Goal: Use online tool/utility: Utilize a website feature to perform a specific function

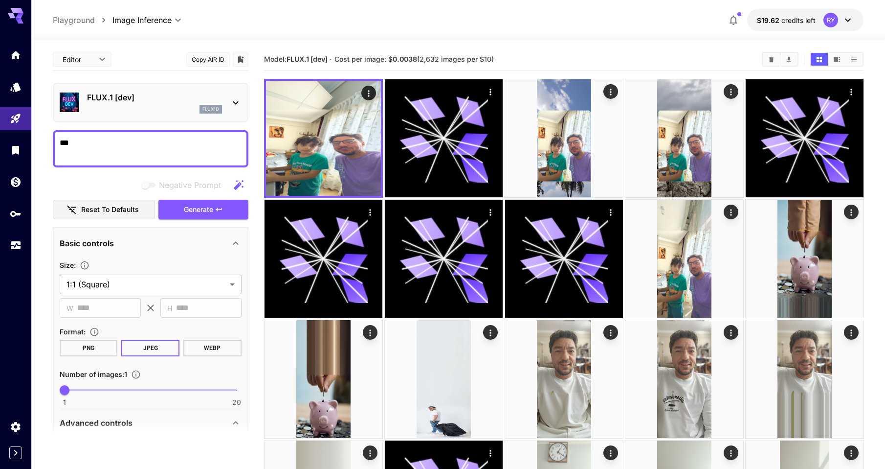
click at [237, 105] on icon at bounding box center [236, 103] width 12 height 12
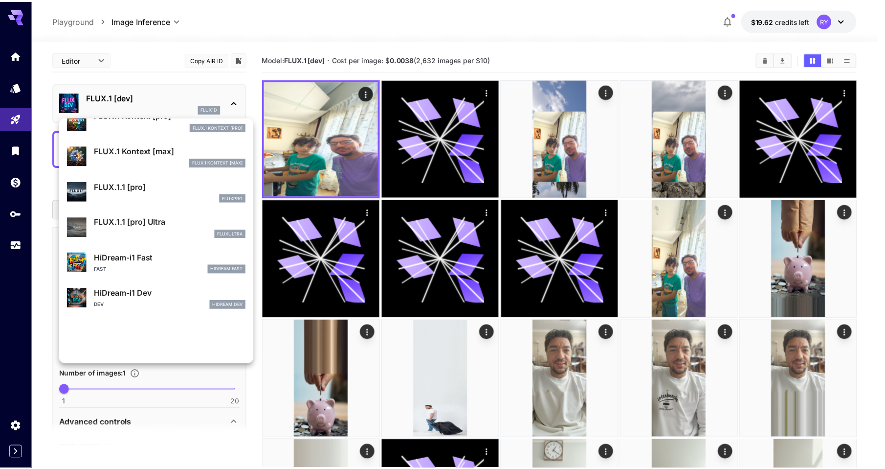
scroll to position [659, 0]
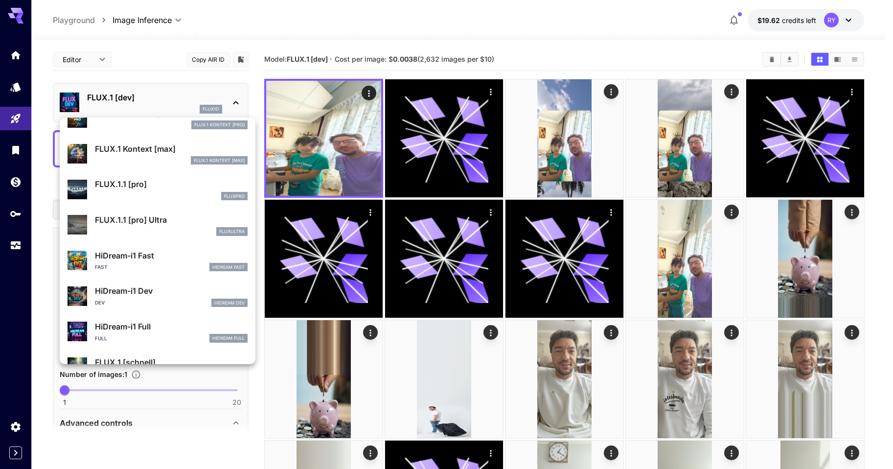
click at [145, 257] on p "HiDream-i1 Fast" at bounding box center [171, 255] width 153 height 12
type input "**"
type input "*"
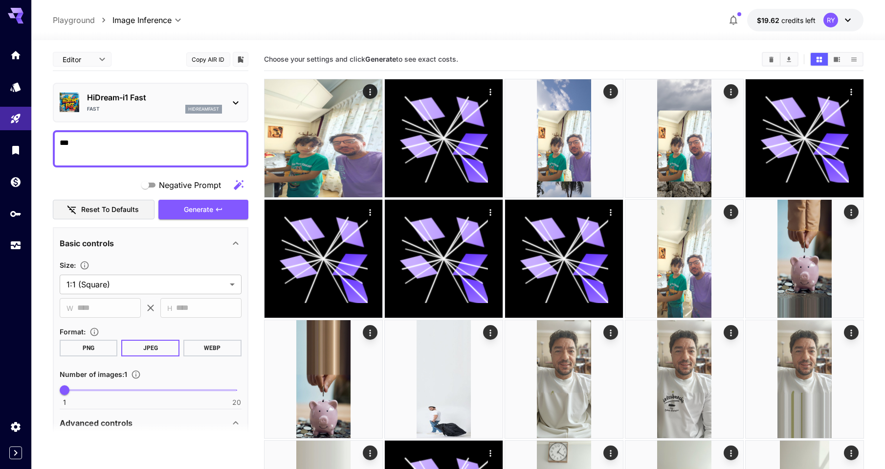
click at [127, 421] on p "Advanced controls" at bounding box center [96, 423] width 73 height 12
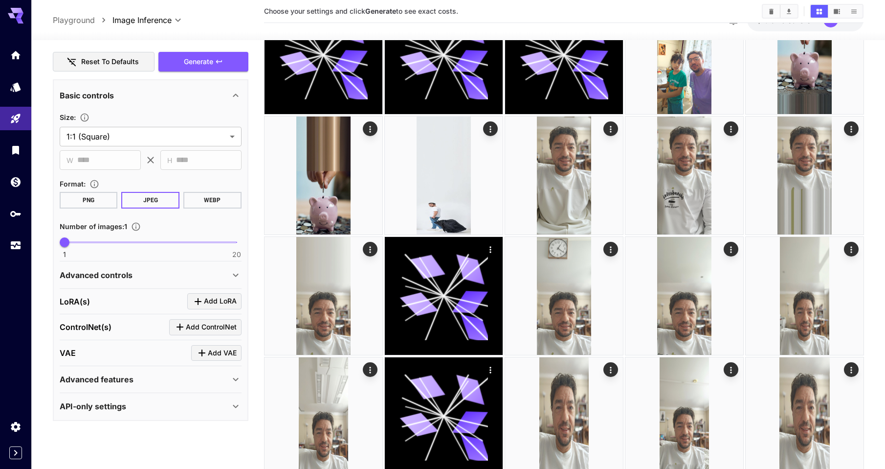
scroll to position [204, 0]
click at [134, 271] on div "Advanced controls" at bounding box center [145, 275] width 170 height 12
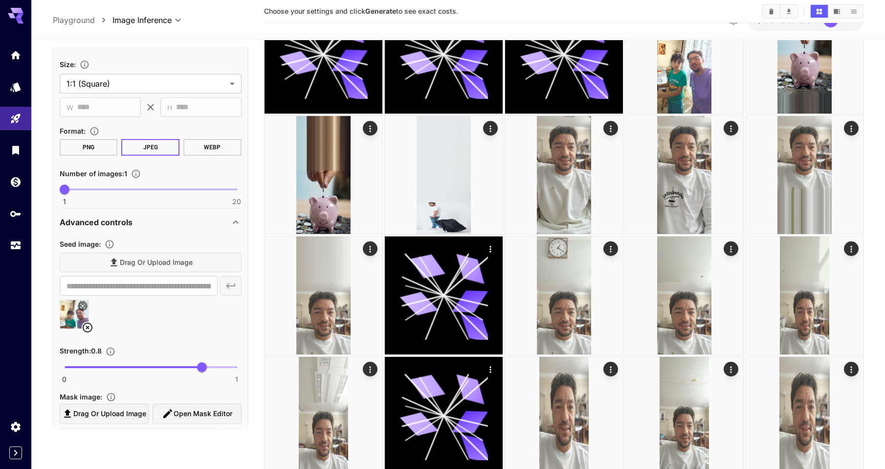
scroll to position [196, 0]
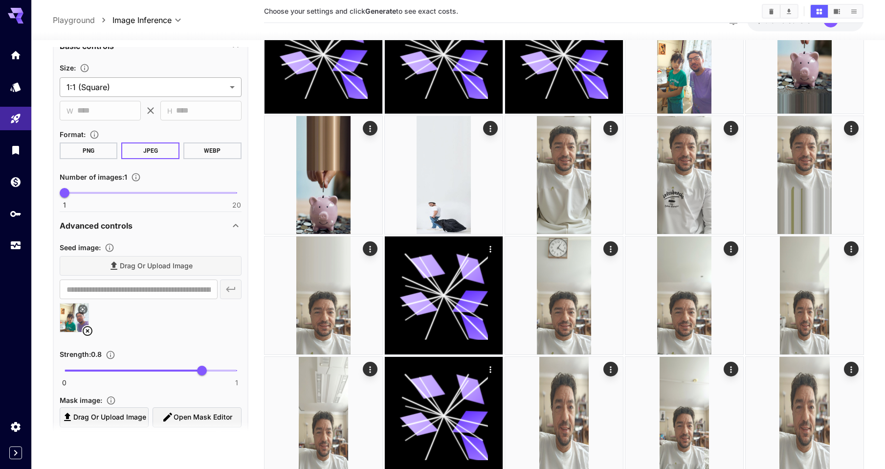
click at [163, 90] on body "**********" at bounding box center [442, 210] width 885 height 829
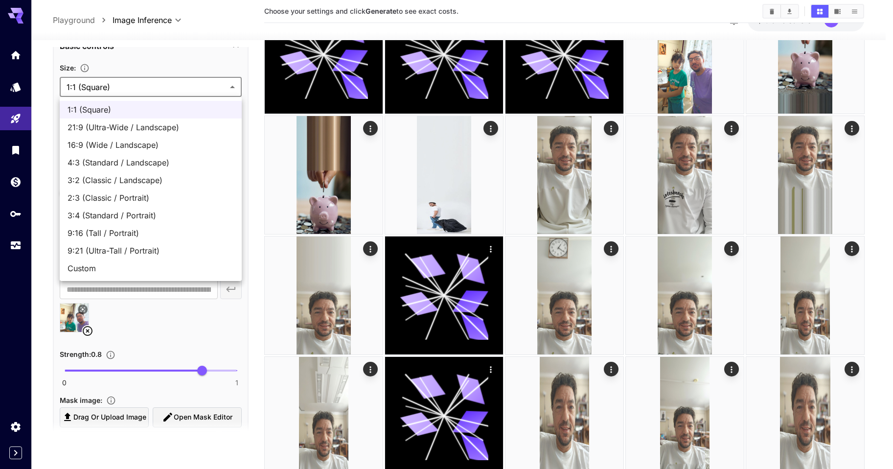
click at [135, 253] on span "9:21 (Ultra-Tall / Portrait)" at bounding box center [150, 251] width 166 height 12
type input "**********"
type input "***"
type input "****"
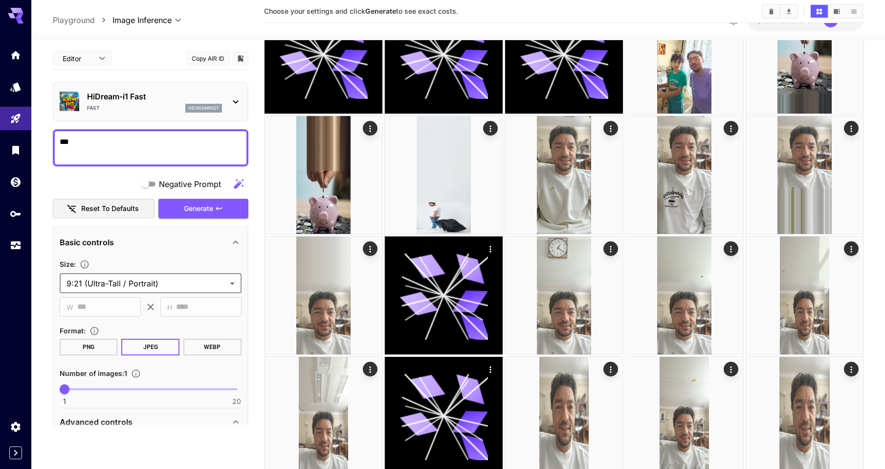
scroll to position [203, 0]
click at [201, 199] on button "Generate" at bounding box center [203, 209] width 90 height 20
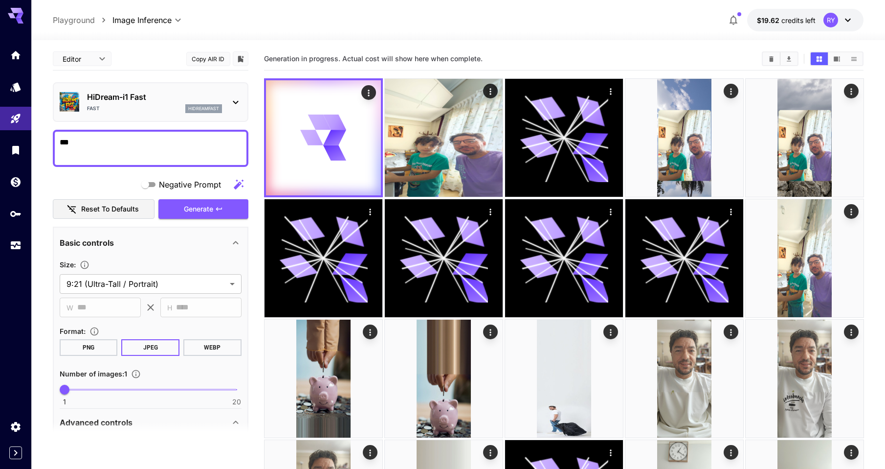
scroll to position [0, 0]
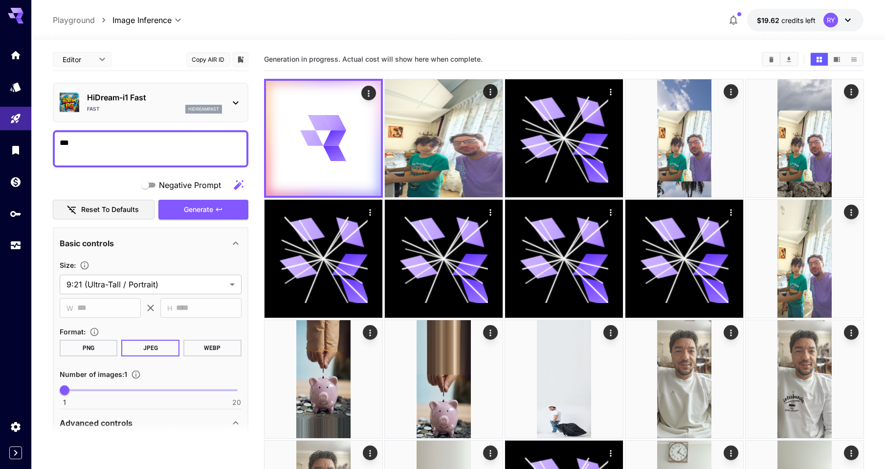
click at [530, 12] on div "**********" at bounding box center [458, 20] width 811 height 22
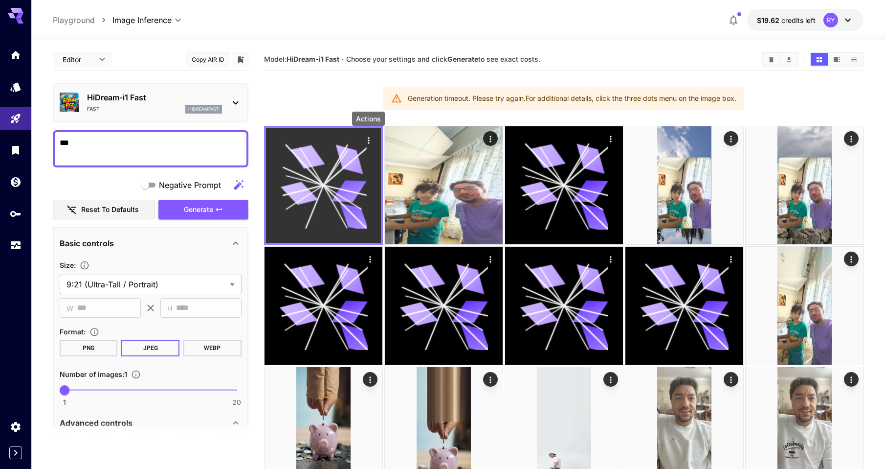
click at [368, 137] on icon "Actions" at bounding box center [368, 140] width 1 height 6
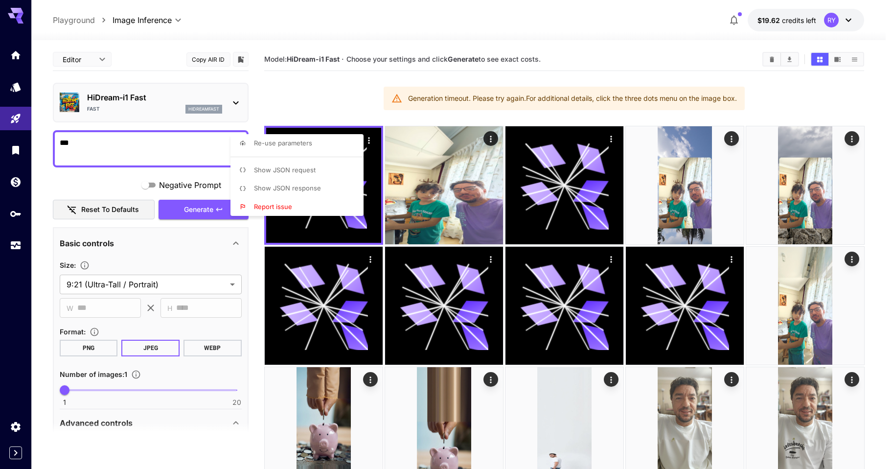
click at [368, 139] on div at bounding box center [446, 234] width 893 height 469
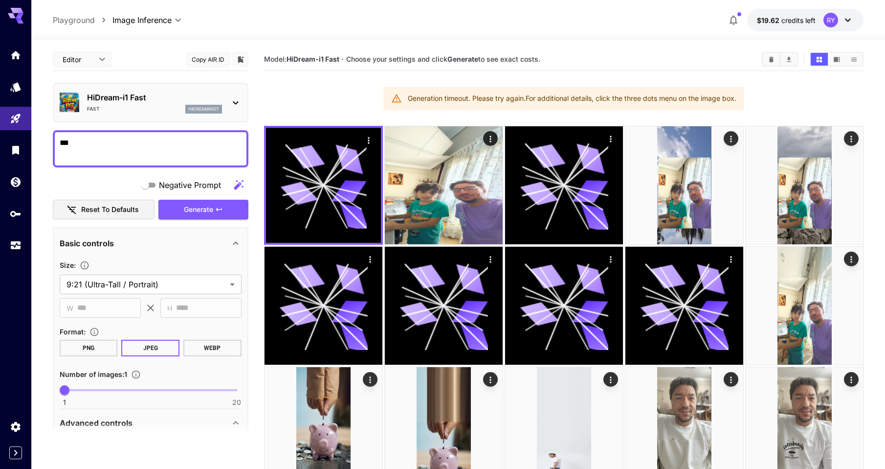
click at [342, 101] on section "Model: HiDream-i1 Fast · Choose your settings and click Generate to see exact c…" at bounding box center [564, 447] width 600 height 798
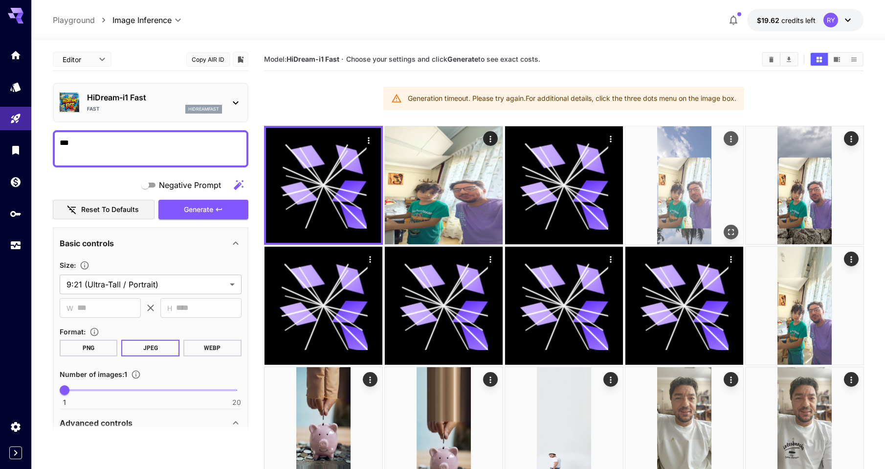
click at [675, 180] on img at bounding box center [685, 185] width 118 height 118
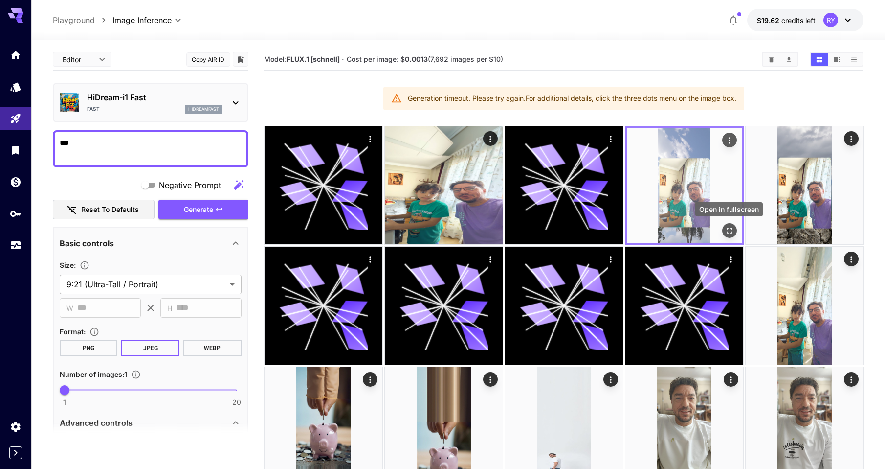
click at [734, 229] on icon "Open in fullscreen" at bounding box center [729, 230] width 10 height 10
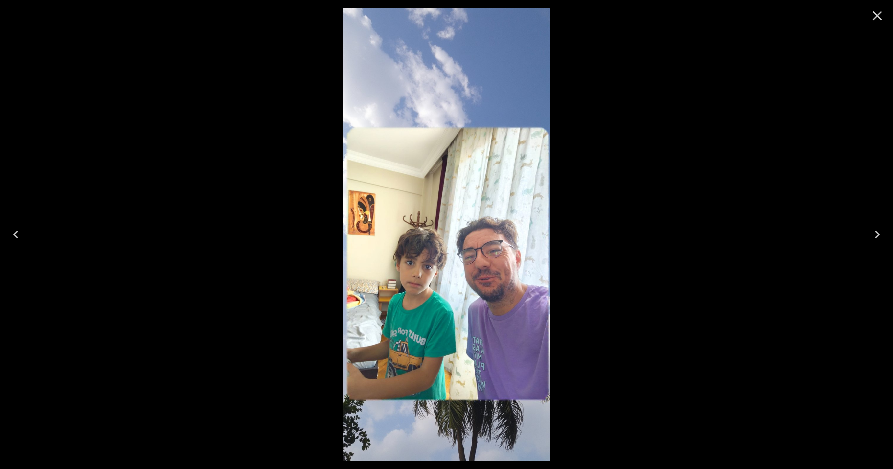
click at [878, 13] on icon "Close" at bounding box center [877, 16] width 16 height 16
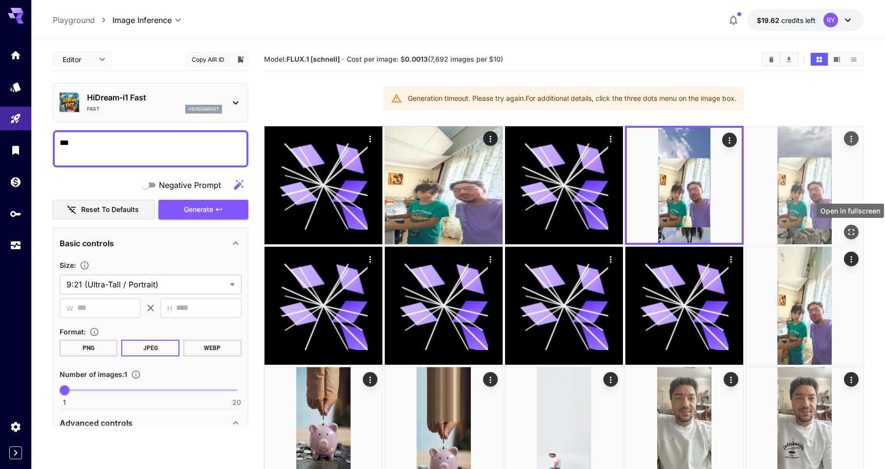
click at [854, 232] on icon "Open in fullscreen" at bounding box center [851, 232] width 10 height 10
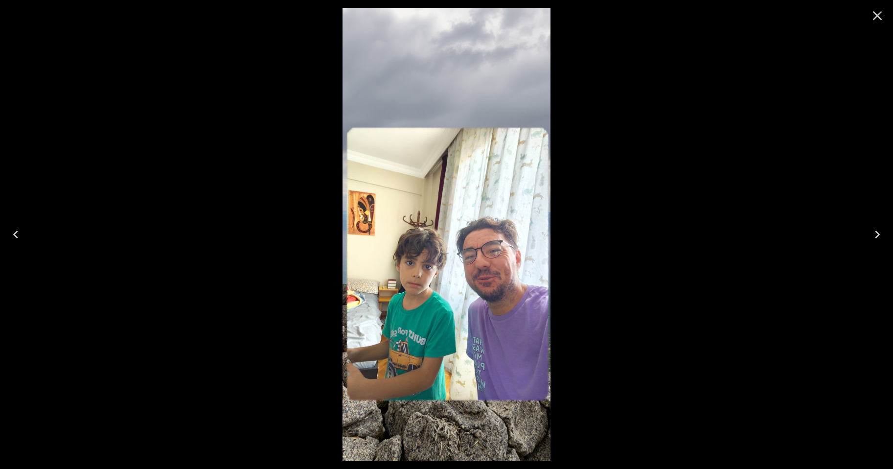
click at [879, 12] on icon "Close" at bounding box center [877, 16] width 16 height 16
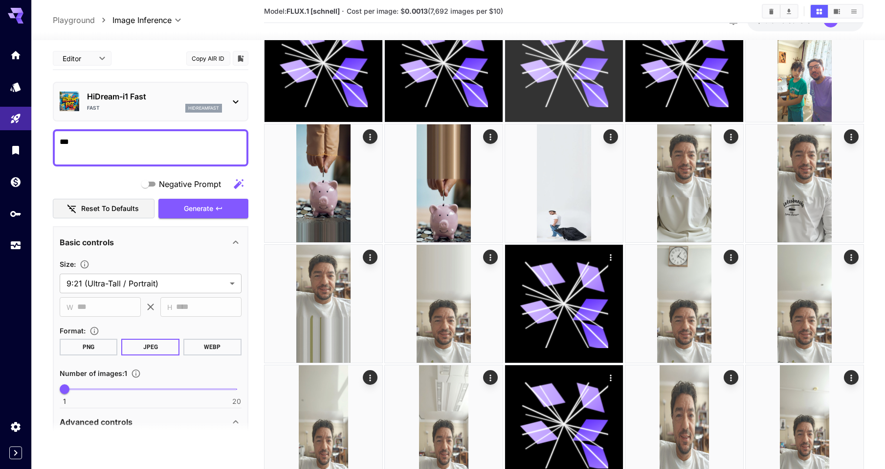
scroll to position [244, 0]
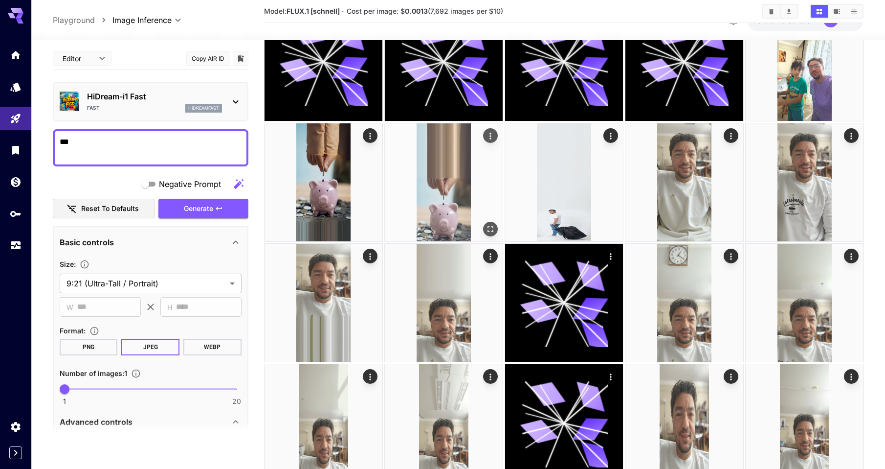
click at [445, 206] on img at bounding box center [444, 182] width 118 height 118
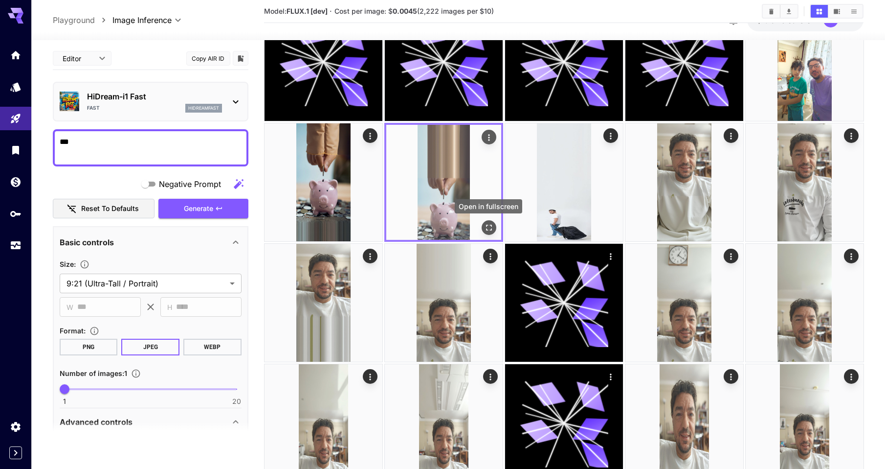
click at [489, 229] on icon "Open in fullscreen" at bounding box center [489, 228] width 10 height 10
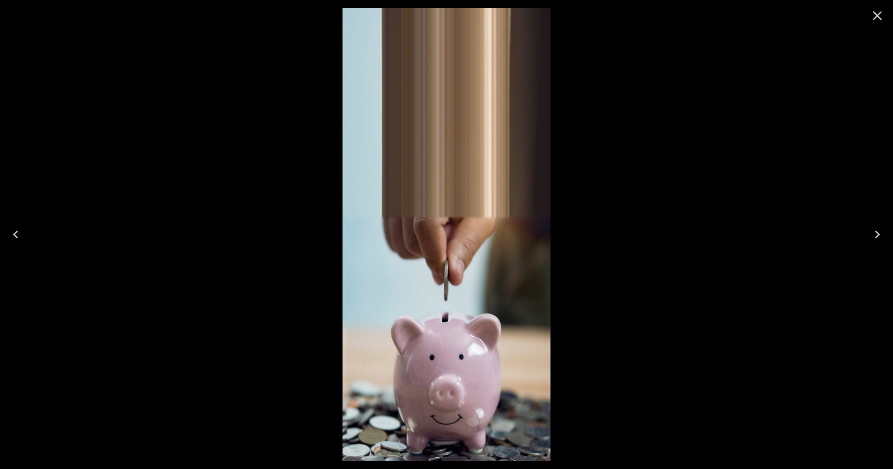
click at [877, 11] on icon "Close" at bounding box center [877, 16] width 16 height 16
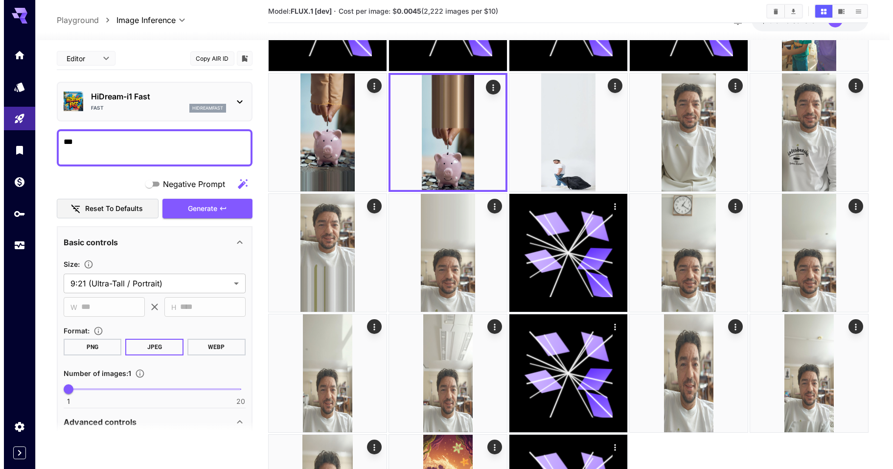
scroll to position [293, 0]
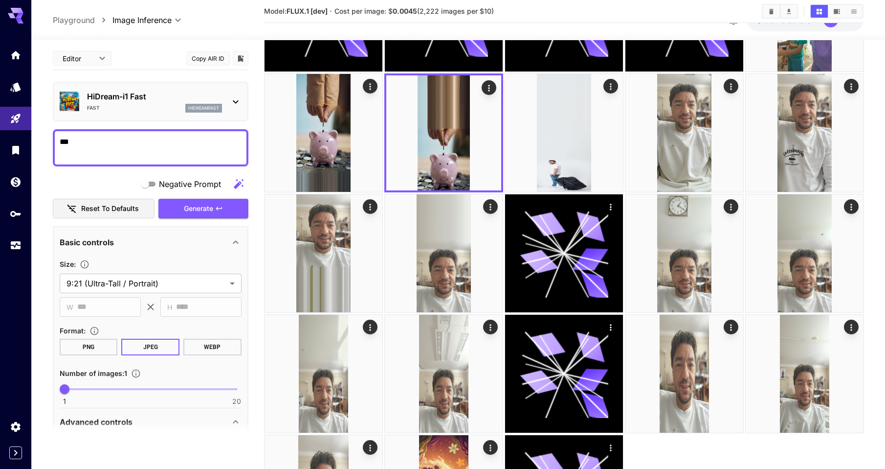
click at [233, 104] on icon at bounding box center [236, 102] width 12 height 12
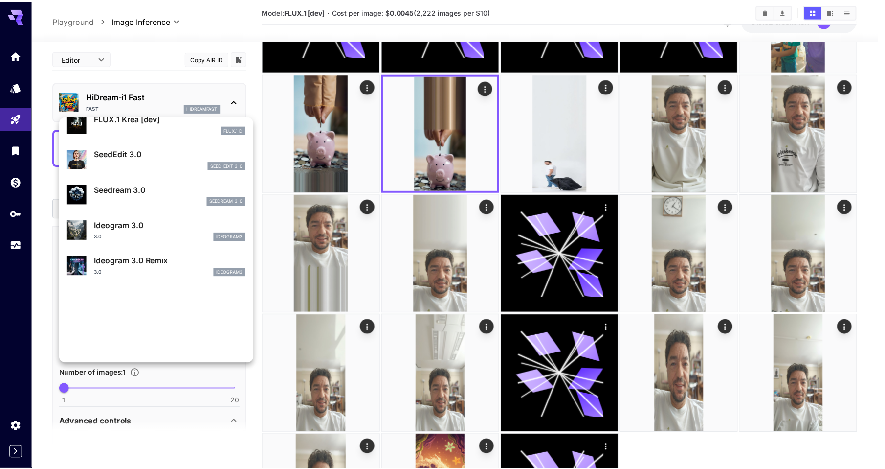
scroll to position [202, 0]
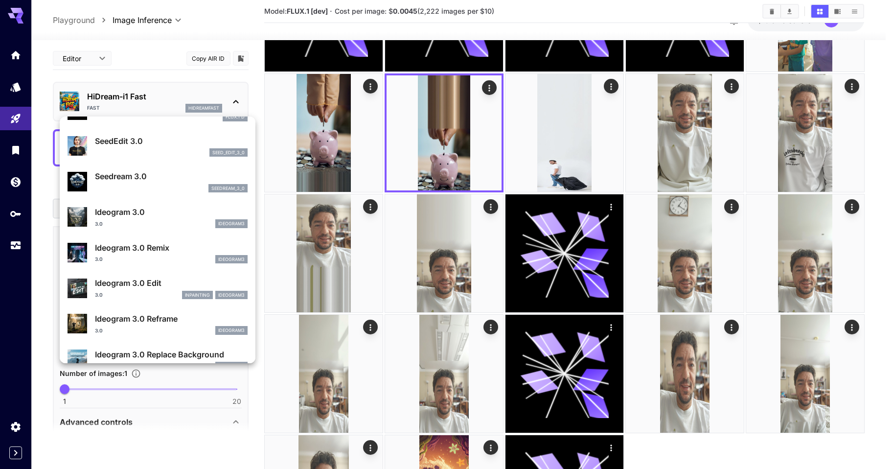
click at [141, 289] on p "Ideogram 3.0 Edit" at bounding box center [171, 283] width 153 height 12
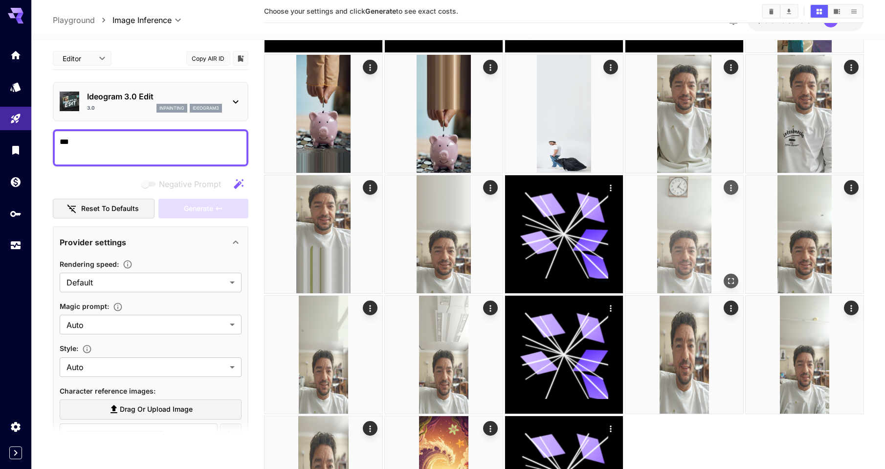
scroll to position [147, 0]
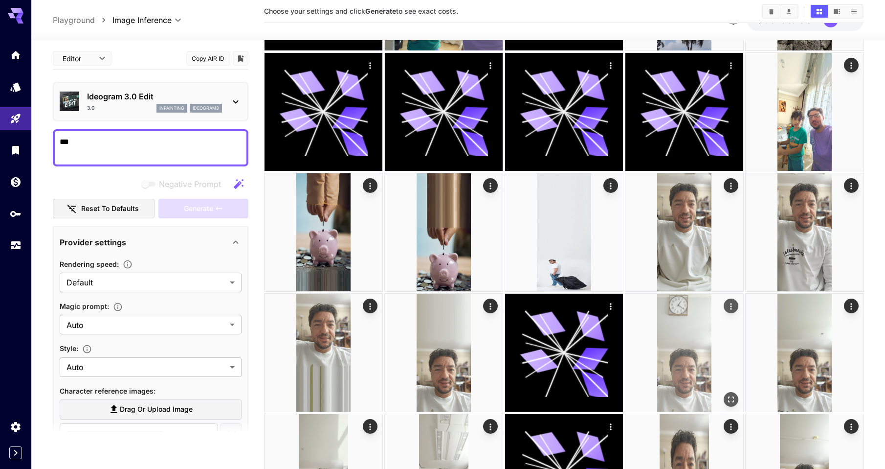
click at [695, 334] on img at bounding box center [685, 352] width 118 height 118
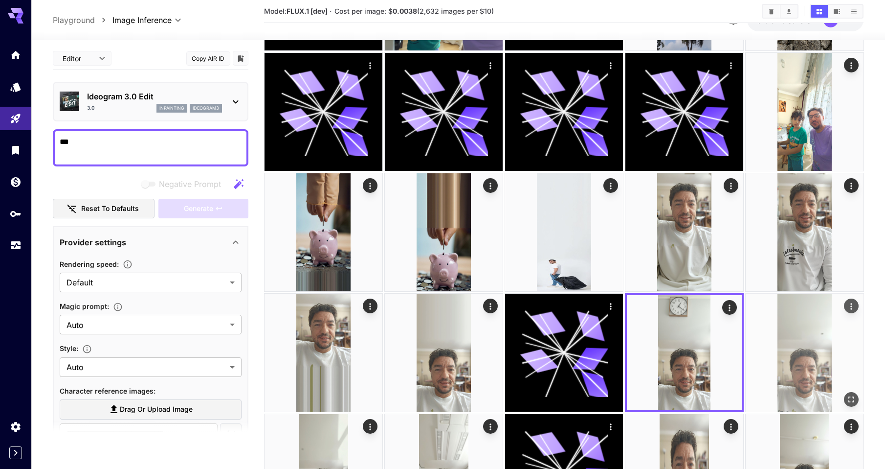
click at [820, 339] on img at bounding box center [805, 352] width 118 height 118
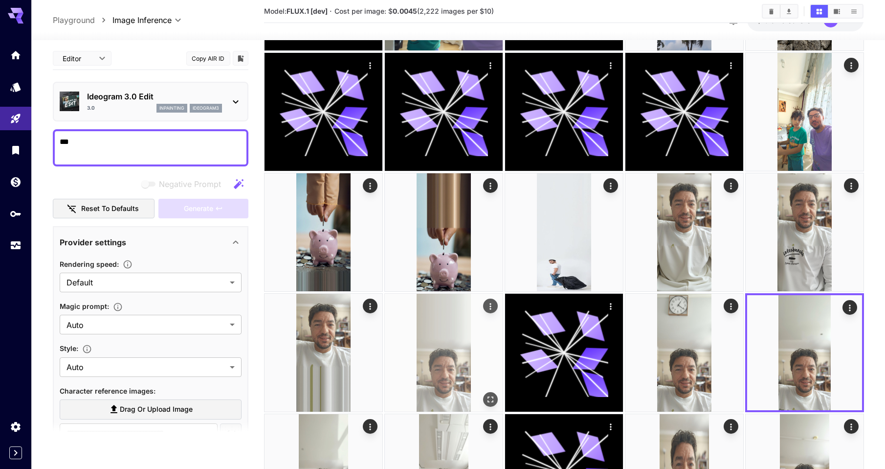
click at [450, 350] on img at bounding box center [444, 352] width 118 height 118
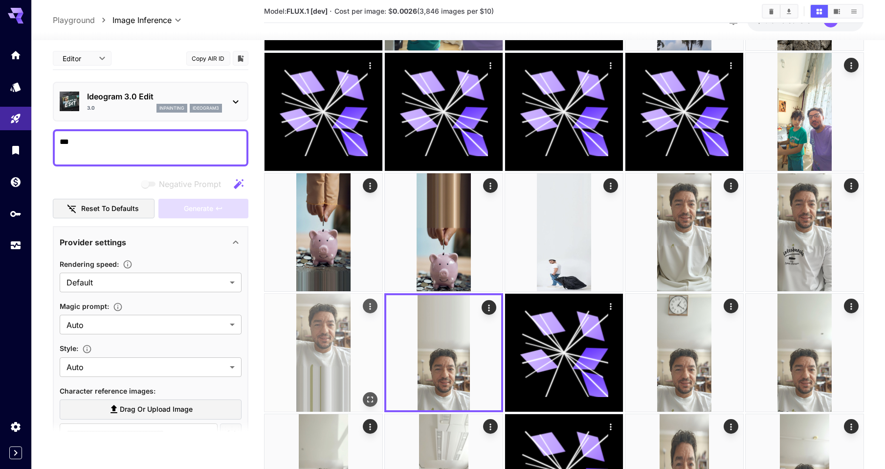
click at [361, 352] on img at bounding box center [324, 352] width 118 height 118
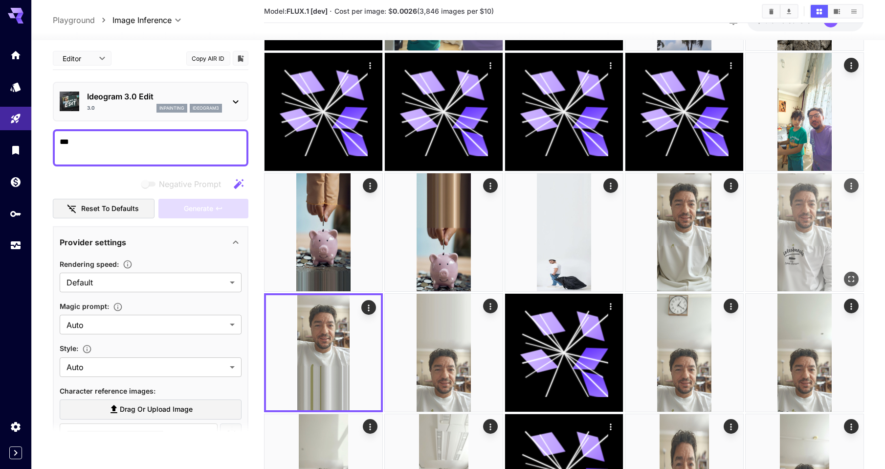
drag, startPoint x: 795, startPoint y: 252, endPoint x: 778, endPoint y: 250, distance: 16.7
click at [794, 251] on img at bounding box center [805, 232] width 118 height 118
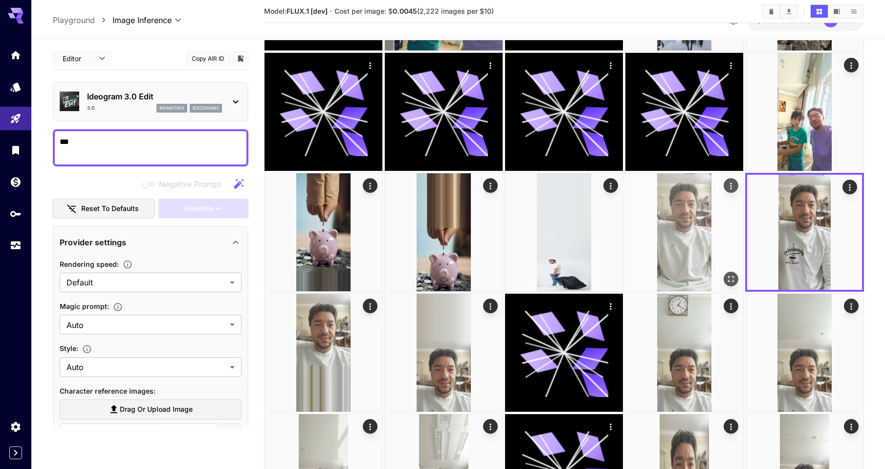
click at [720, 249] on img at bounding box center [685, 232] width 118 height 118
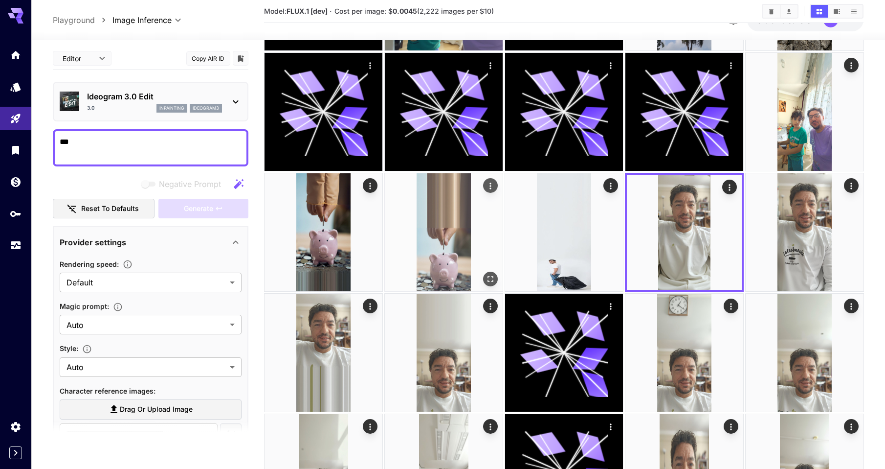
click at [451, 245] on img at bounding box center [444, 232] width 118 height 118
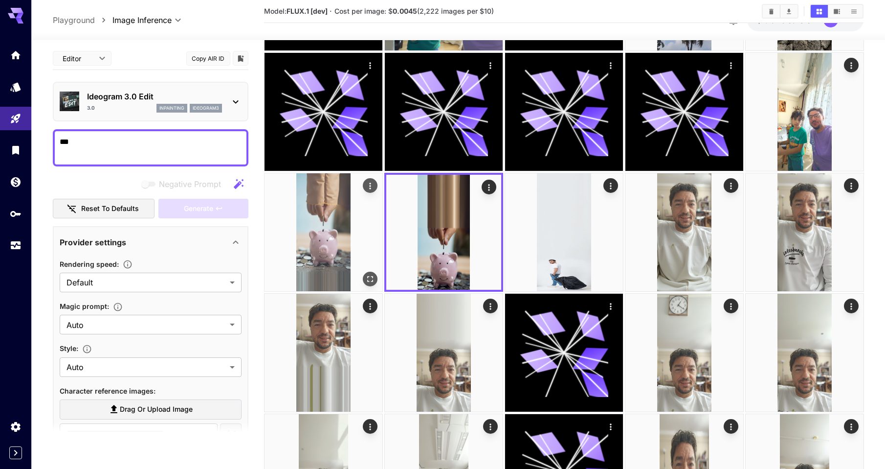
click at [334, 243] on img at bounding box center [324, 232] width 118 height 118
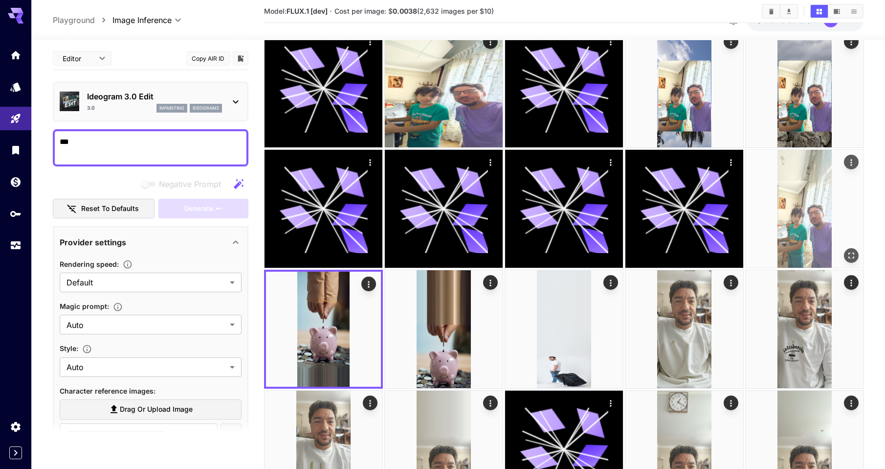
scroll to position [49, 0]
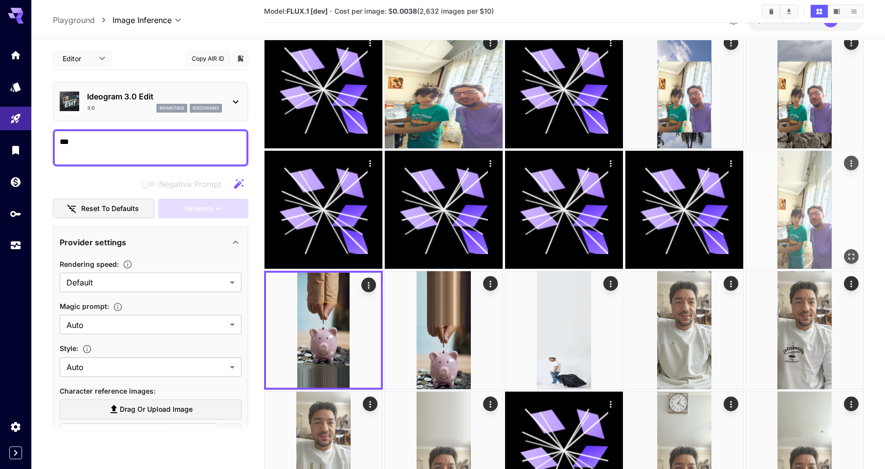
click at [805, 223] on img at bounding box center [805, 210] width 118 height 118
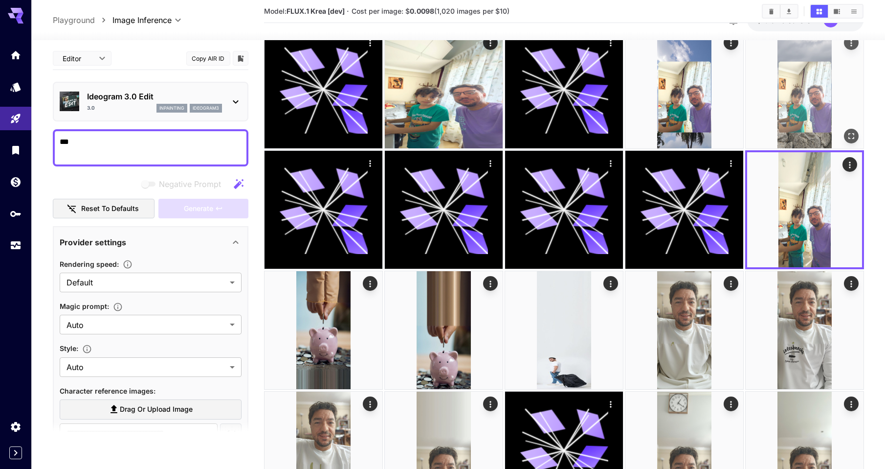
click at [805, 107] on img at bounding box center [805, 89] width 118 height 118
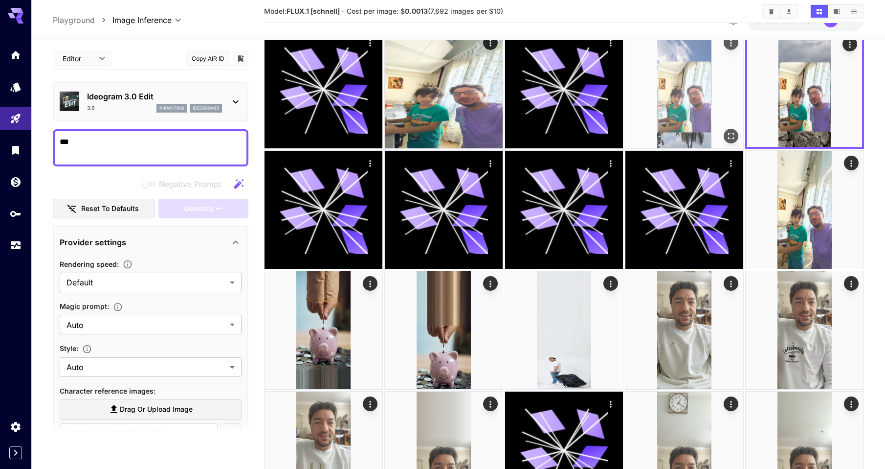
click at [719, 89] on img at bounding box center [685, 89] width 118 height 118
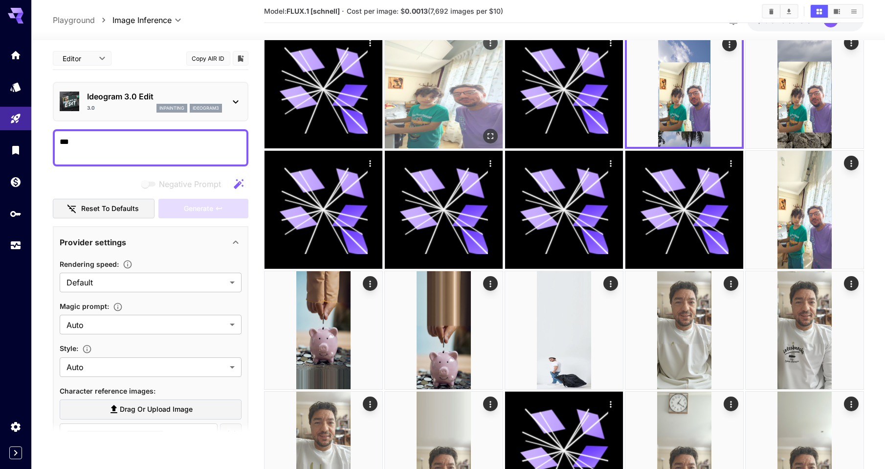
click at [410, 102] on img at bounding box center [444, 89] width 118 height 118
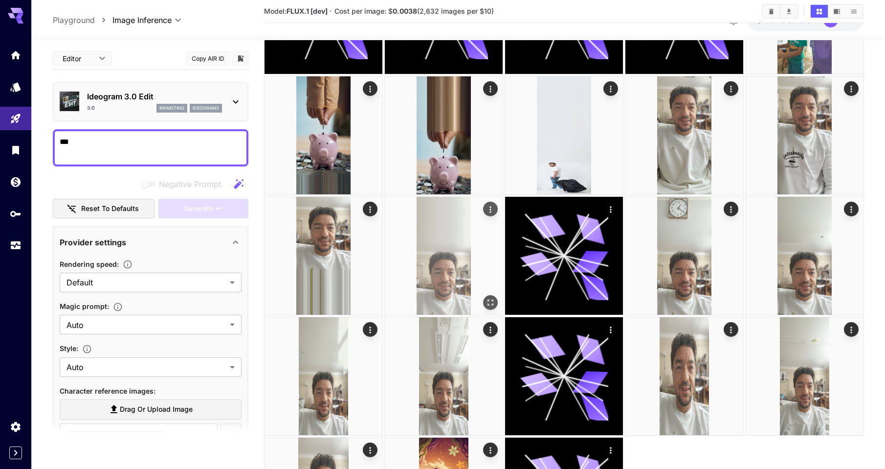
scroll to position [244, 0]
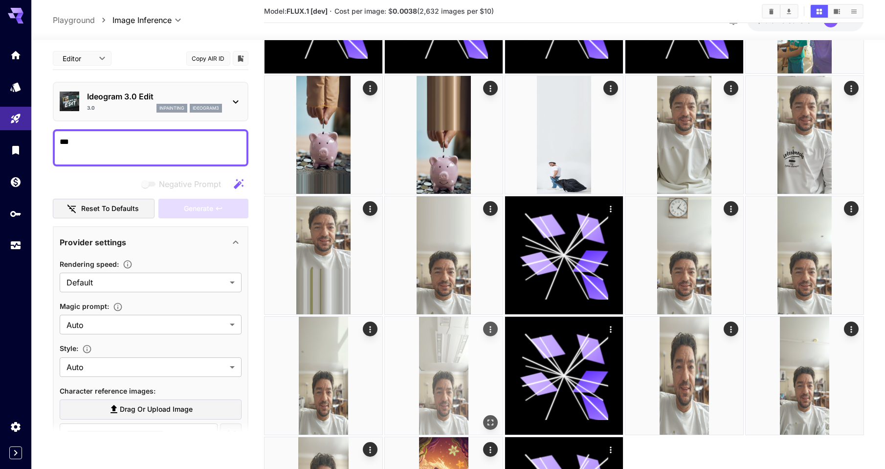
click at [433, 373] on img at bounding box center [444, 375] width 118 height 118
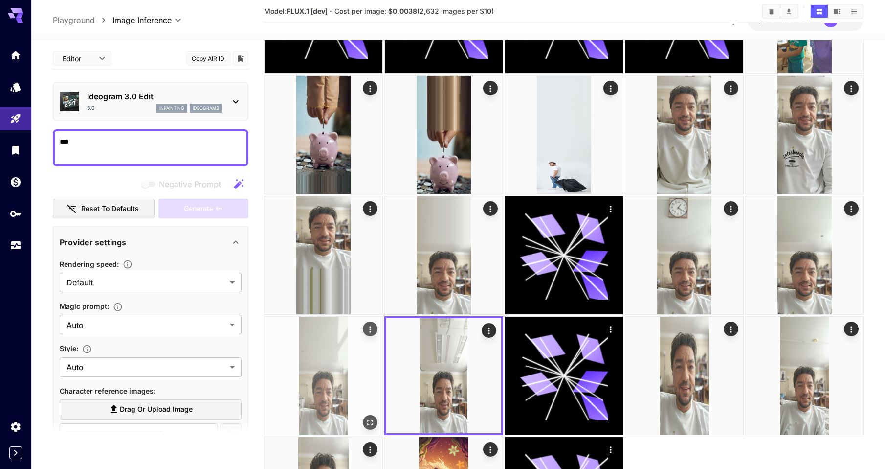
click at [324, 357] on img at bounding box center [324, 375] width 118 height 118
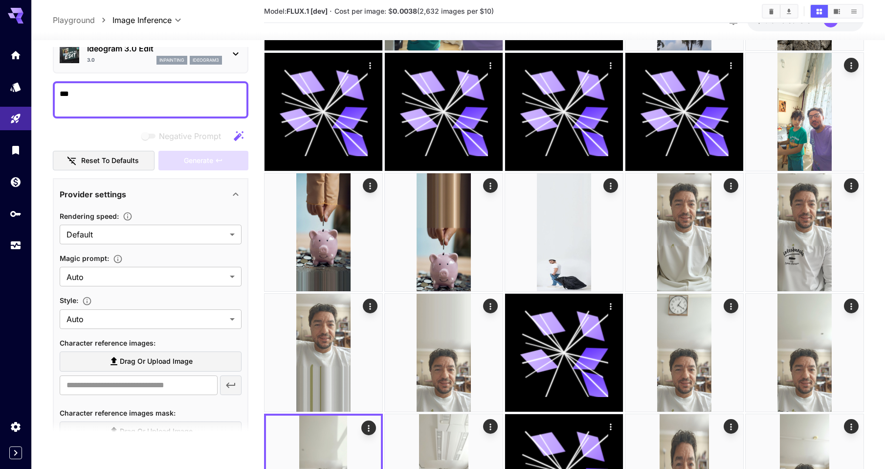
scroll to position [97, 0]
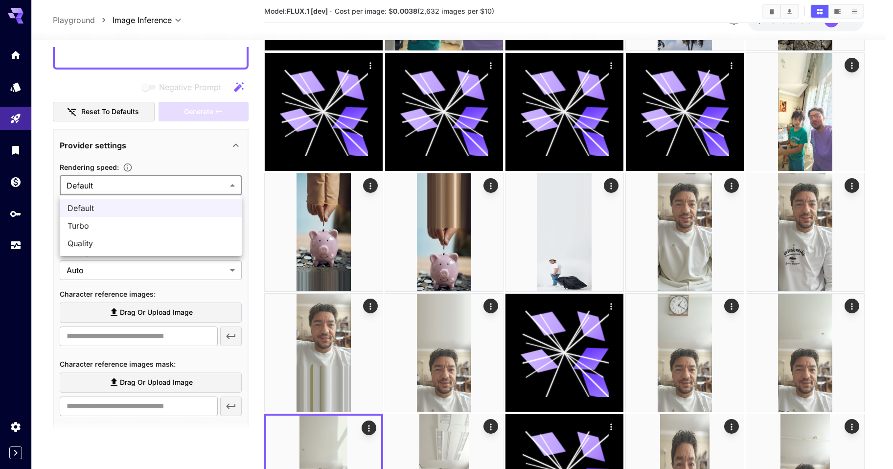
click at [136, 180] on body "**********" at bounding box center [446, 267] width 893 height 829
click at [136, 180] on div at bounding box center [446, 234] width 893 height 469
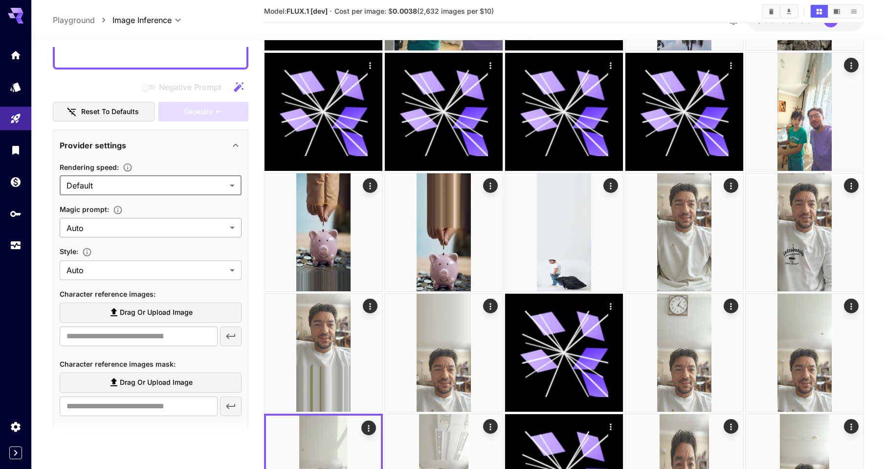
click at [117, 221] on body "**********" at bounding box center [442, 267] width 885 height 829
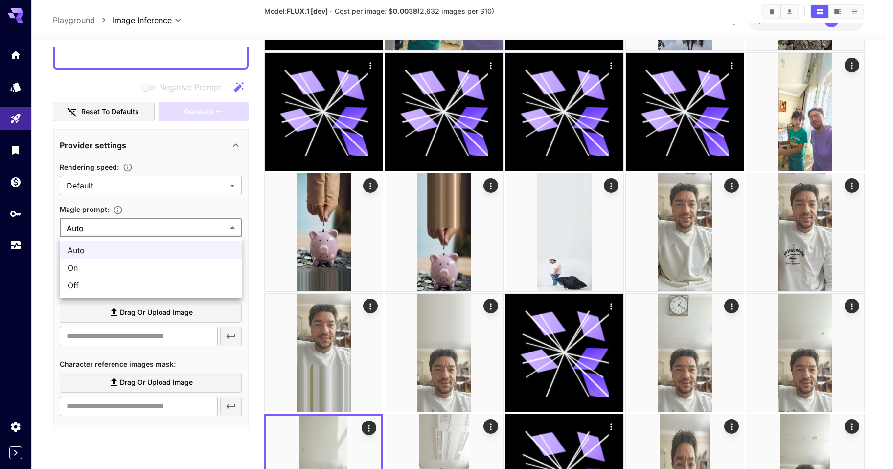
click at [117, 221] on div at bounding box center [446, 234] width 893 height 469
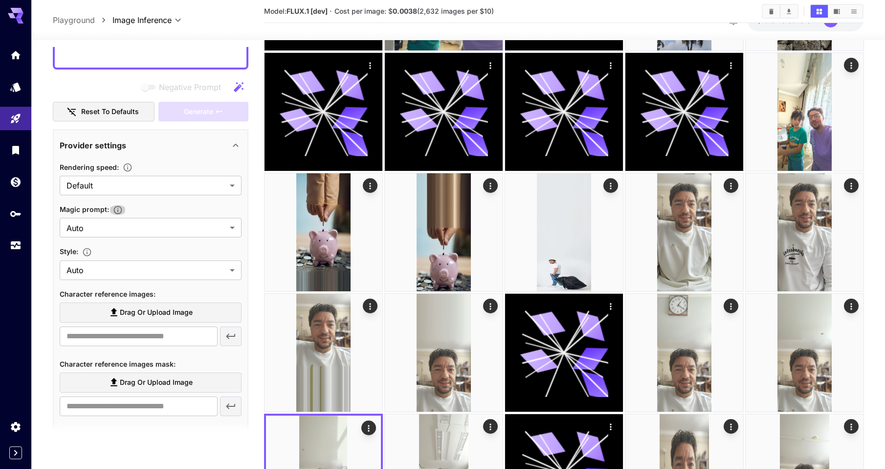
click at [117, 211] on icon "button" at bounding box center [118, 210] width 10 height 10
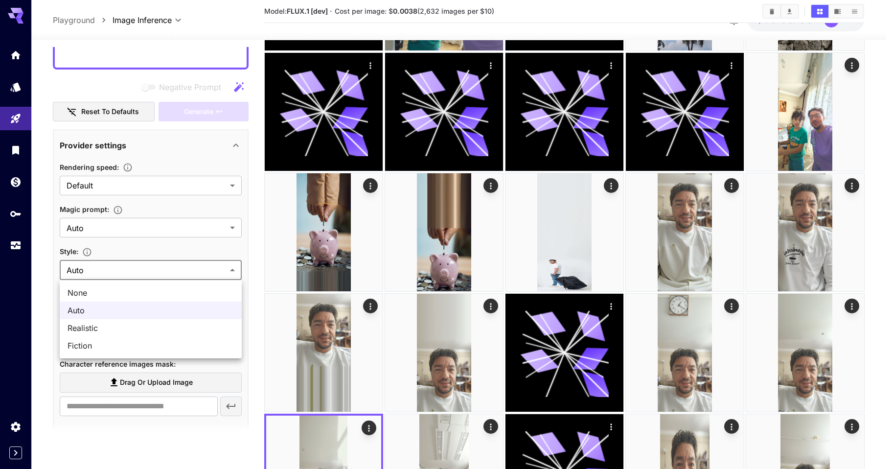
click at [134, 265] on body "**********" at bounding box center [446, 267] width 893 height 829
click at [114, 328] on span "Realistic" at bounding box center [150, 328] width 166 height 12
type input "*********"
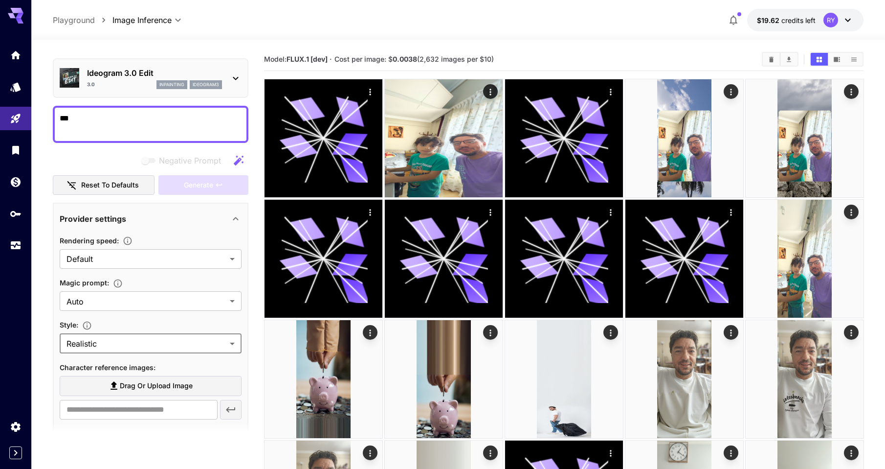
scroll to position [0, 0]
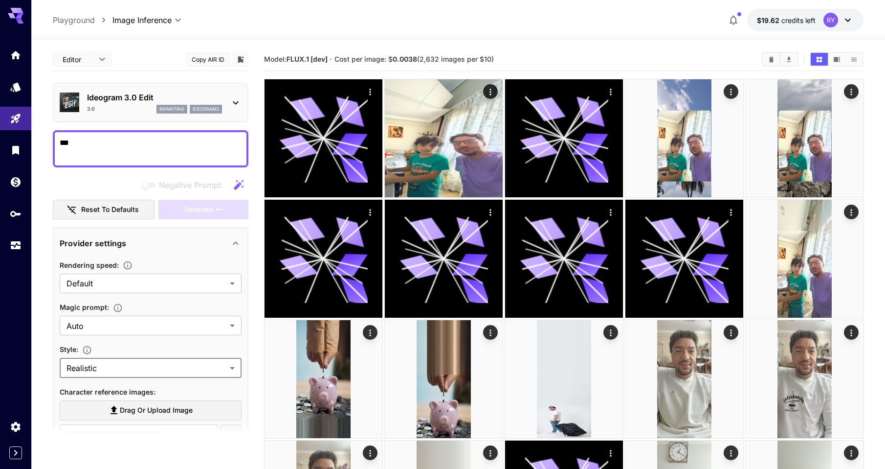
click at [237, 103] on icon at bounding box center [235, 102] width 5 height 3
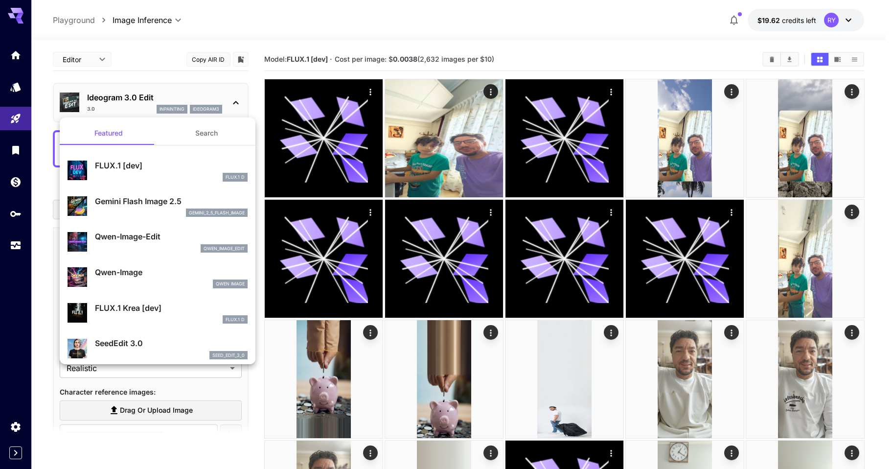
click at [236, 98] on div at bounding box center [446, 234] width 893 height 469
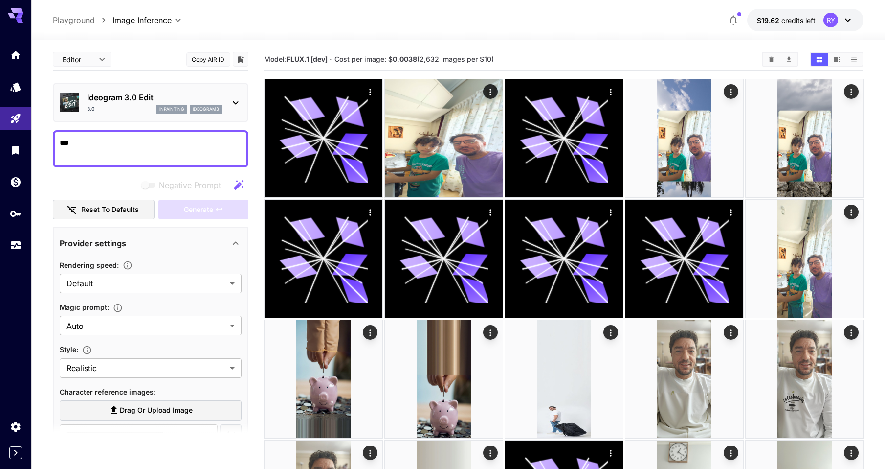
click at [240, 110] on div "Ideogram 3.0 Edit 3.0 inpainting ideogram3" at bounding box center [151, 103] width 182 height 30
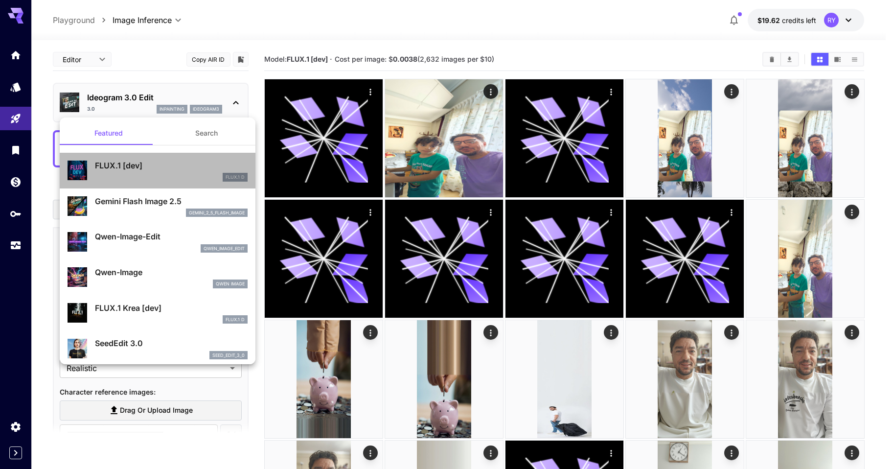
click at [181, 161] on p "FLUX.1 [dev]" at bounding box center [171, 165] width 153 height 12
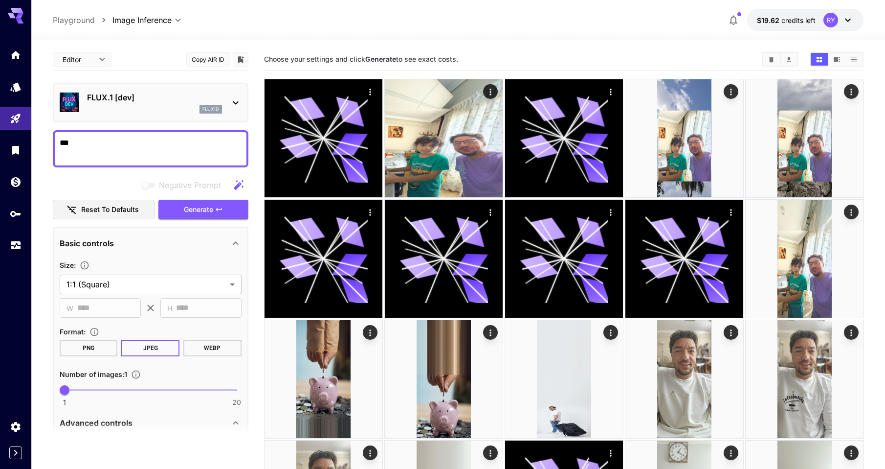
click at [63, 140] on textarea "***" at bounding box center [151, 148] width 182 height 23
click at [208, 213] on div "Generate" at bounding box center [203, 210] width 90 height 20
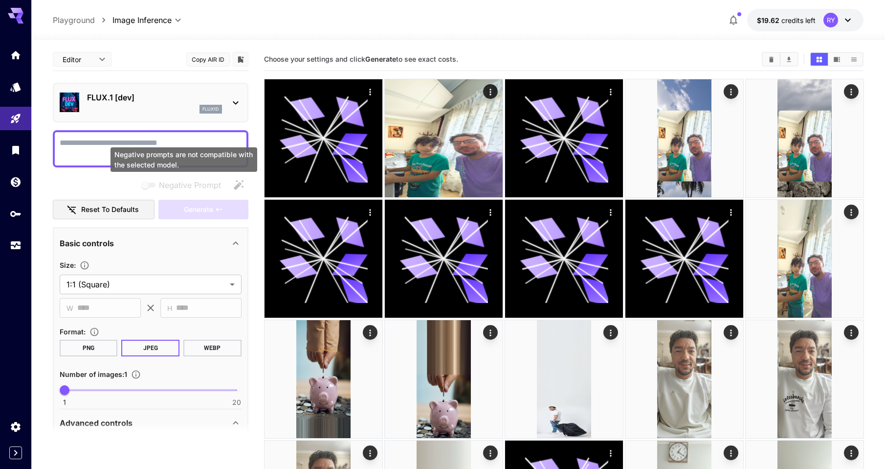
click at [121, 151] on div "Negative prompts are not compatible with the selected model." at bounding box center [184, 159] width 147 height 24
click at [67, 138] on textarea "Negative Prompt" at bounding box center [151, 148] width 182 height 23
type textarea "*"
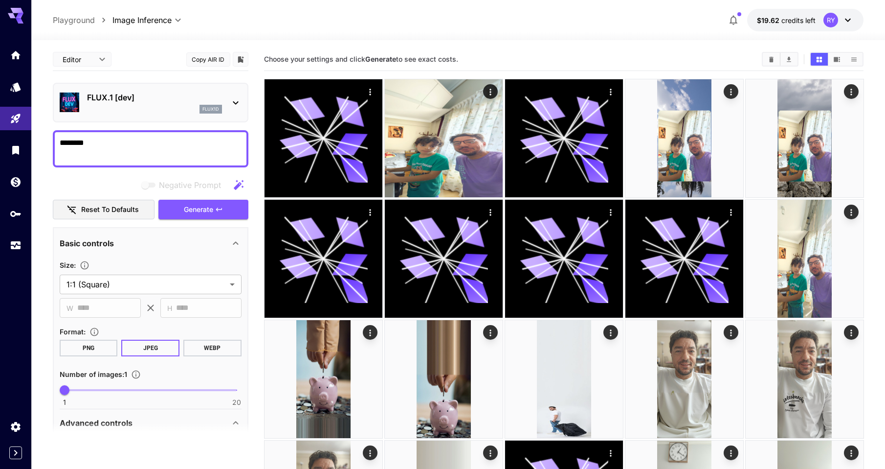
type textarea "********"
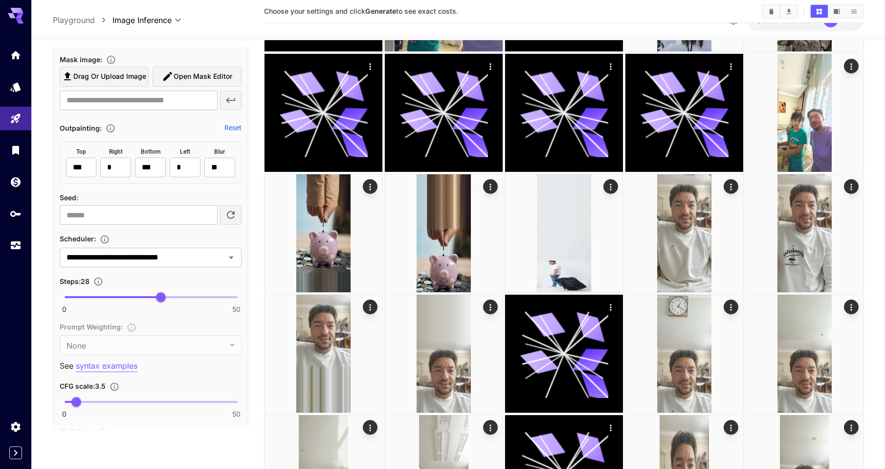
scroll to position [538, 0]
click at [227, 259] on icon "Open" at bounding box center [231, 256] width 12 height 12
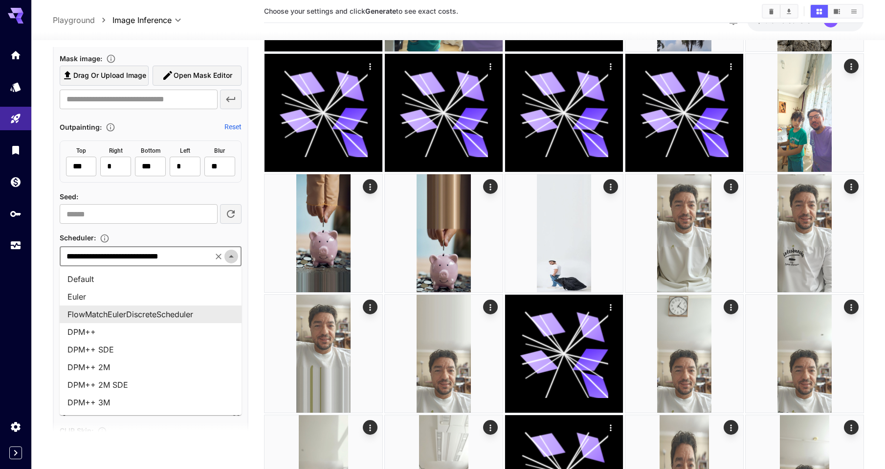
click at [230, 256] on icon "Close" at bounding box center [231, 256] width 5 height 2
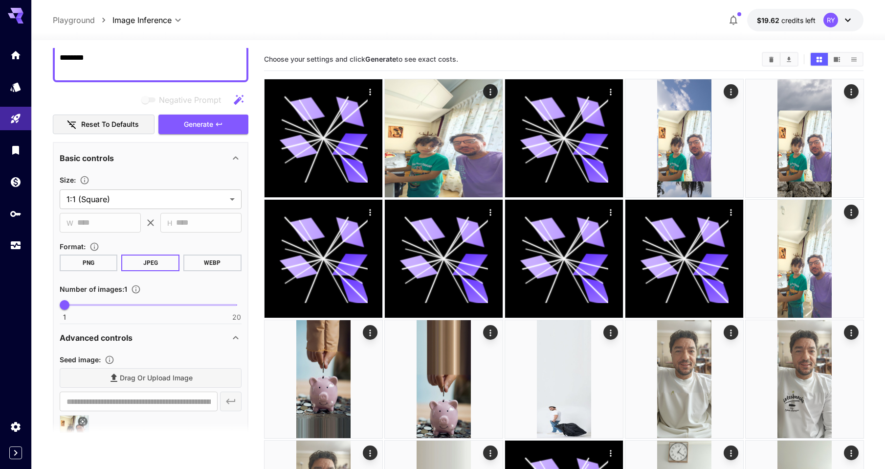
scroll to position [85, 0]
click at [130, 198] on body "**********" at bounding box center [442, 414] width 885 height 829
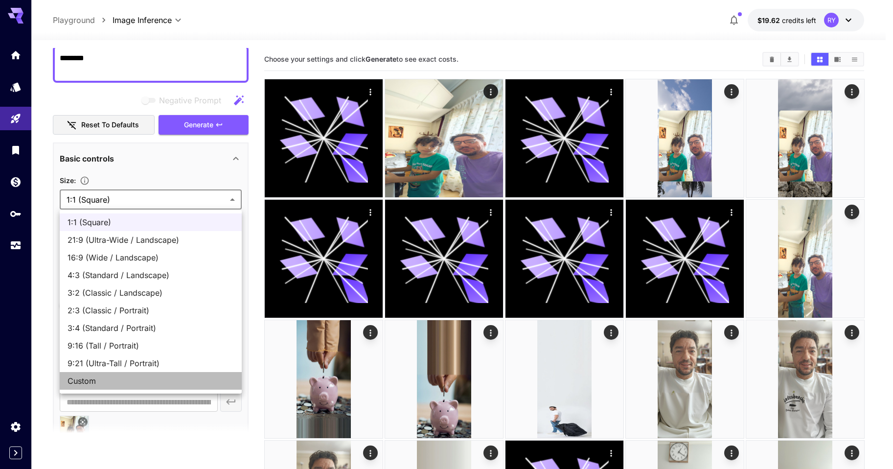
drag, startPoint x: 100, startPoint y: 381, endPoint x: 105, endPoint y: 379, distance: 5.7
click at [100, 380] on span "Custom" at bounding box center [150, 381] width 166 height 12
type input "******"
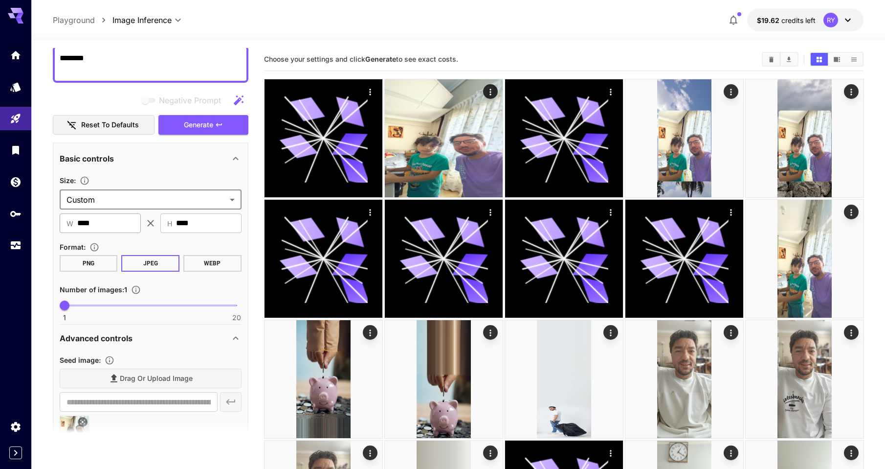
click at [124, 220] on input "****" at bounding box center [109, 223] width 64 height 20
paste input "text"
type input "***"
click at [189, 222] on input "****" at bounding box center [209, 223] width 66 height 20
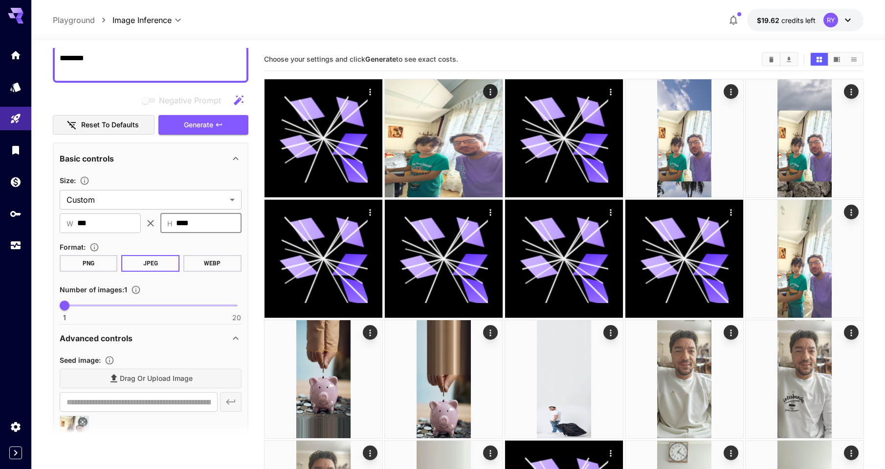
click at [189, 222] on input "****" at bounding box center [209, 223] width 66 height 20
paste input "text"
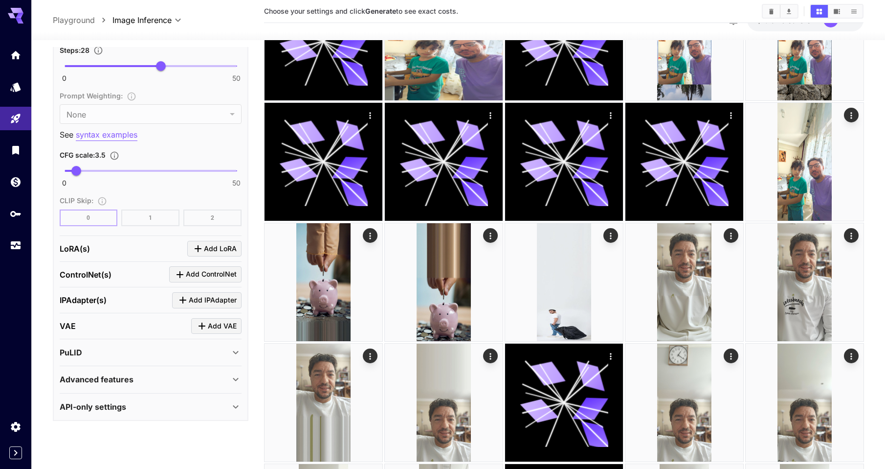
scroll to position [97, 0]
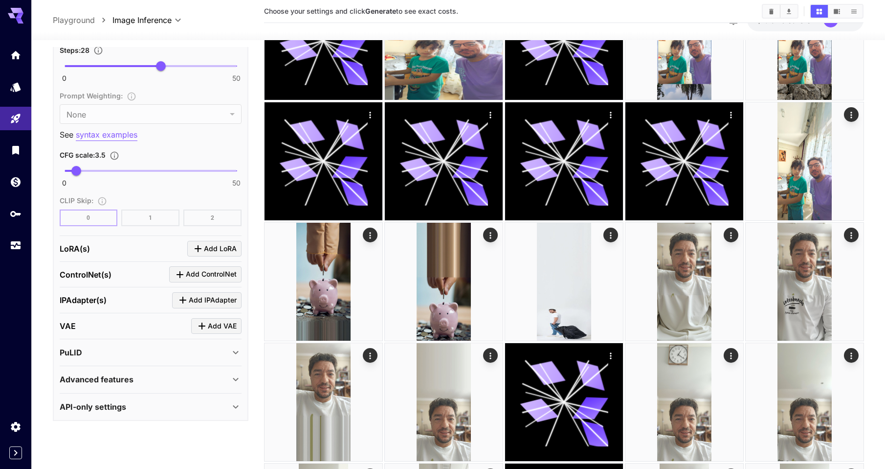
type input "****"
click at [155, 379] on div "Advanced features" at bounding box center [145, 379] width 170 height 12
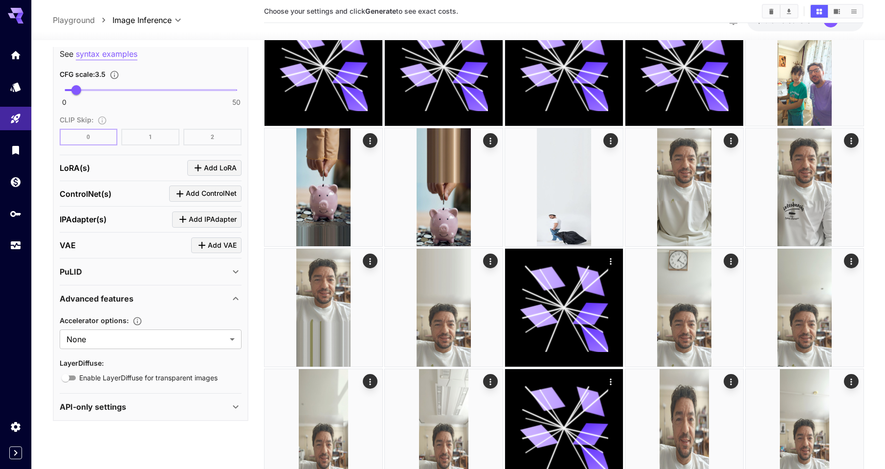
scroll to position [192, 0]
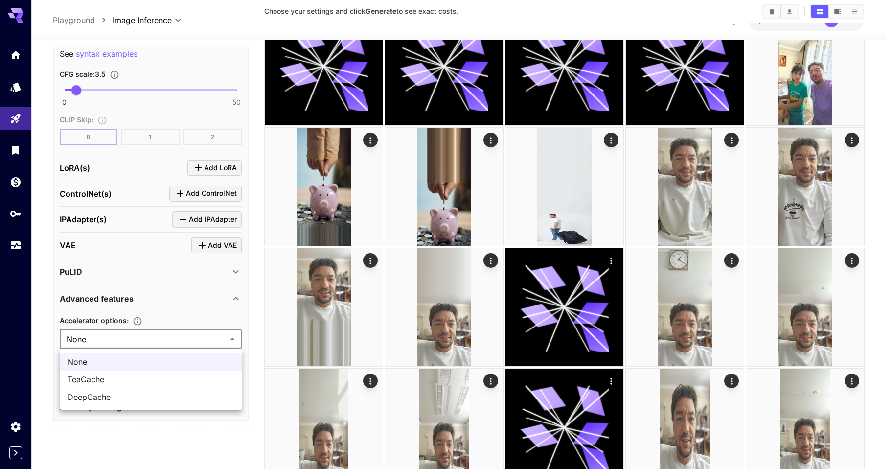
click at [166, 339] on body "**********" at bounding box center [446, 222] width 893 height 829
click at [166, 339] on div at bounding box center [446, 234] width 893 height 469
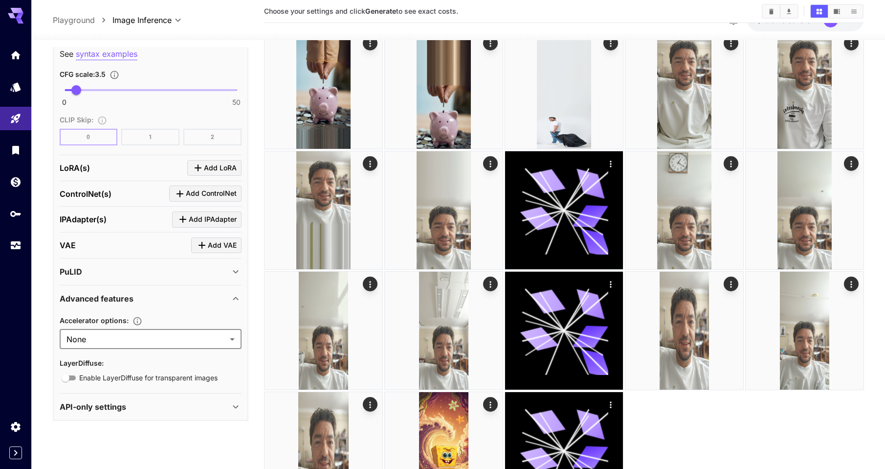
scroll to position [290, 0]
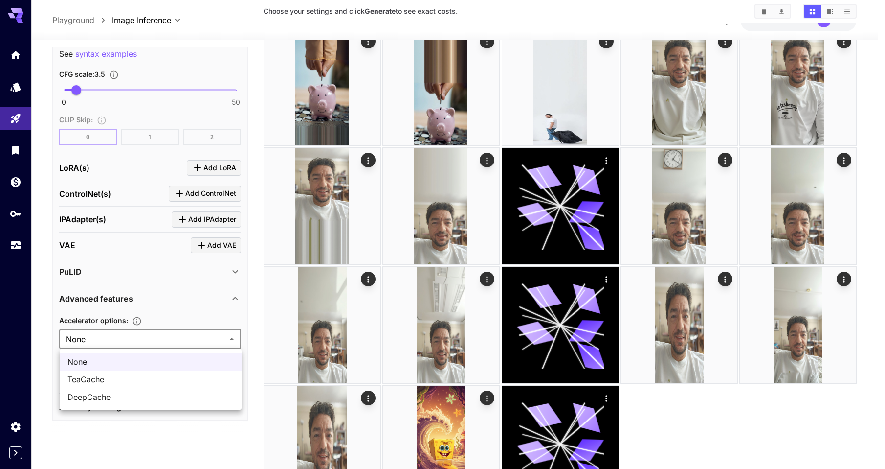
click at [124, 343] on body "**********" at bounding box center [442, 120] width 885 height 821
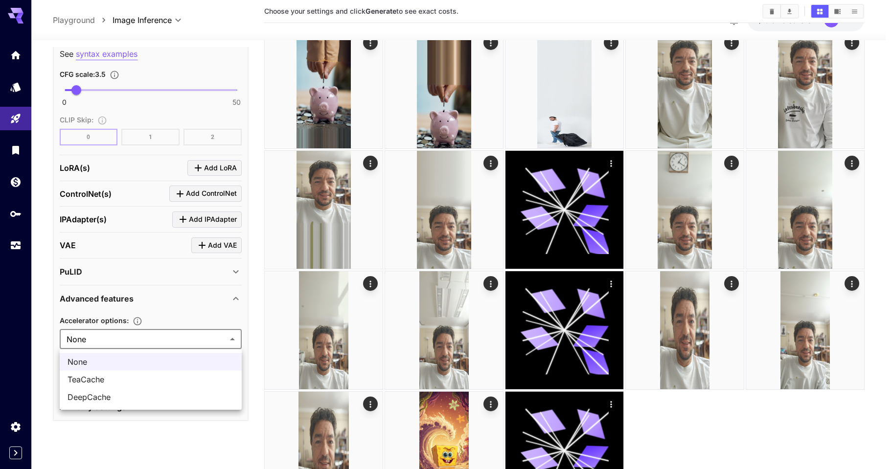
click at [124, 343] on div at bounding box center [446, 234] width 893 height 469
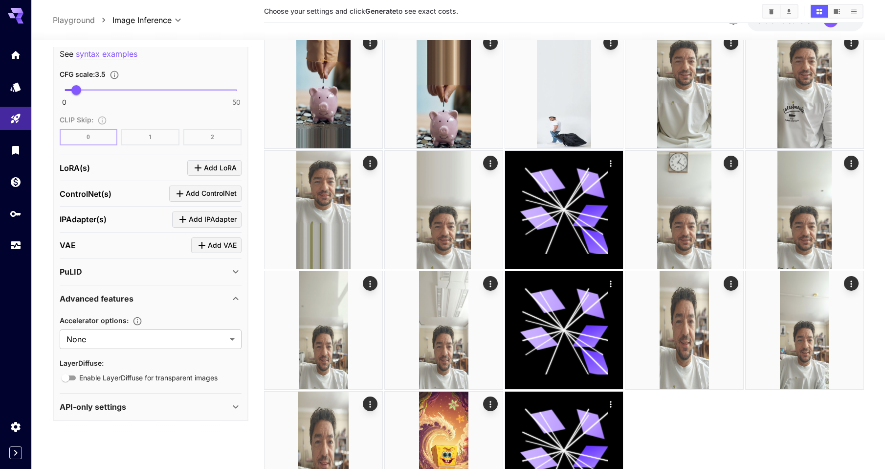
click at [139, 408] on div "API-only settings" at bounding box center [145, 407] width 170 height 12
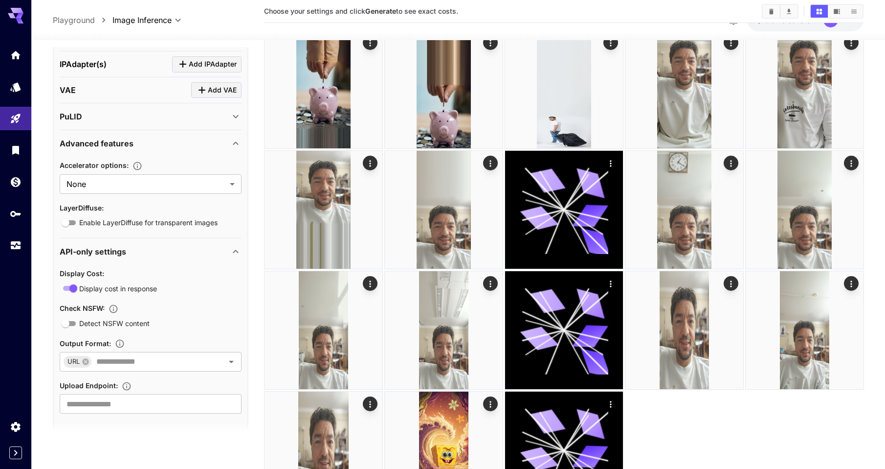
scroll to position [1014, 0]
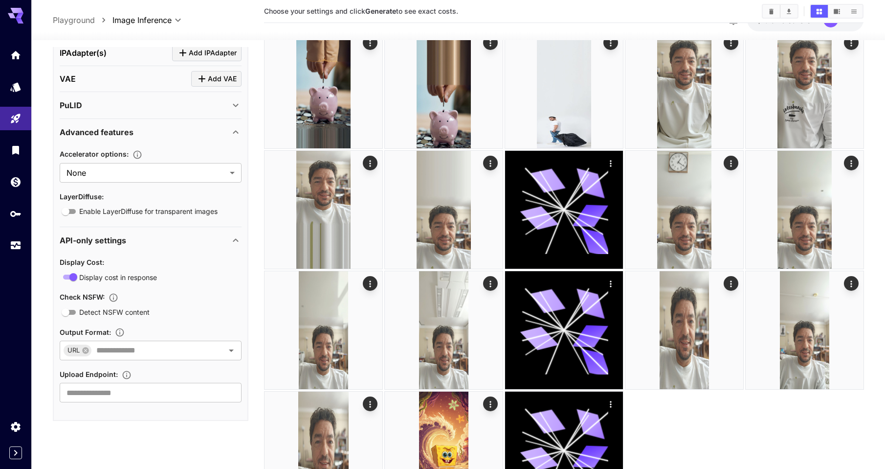
click at [107, 244] on p "API-only settings" at bounding box center [93, 240] width 67 height 12
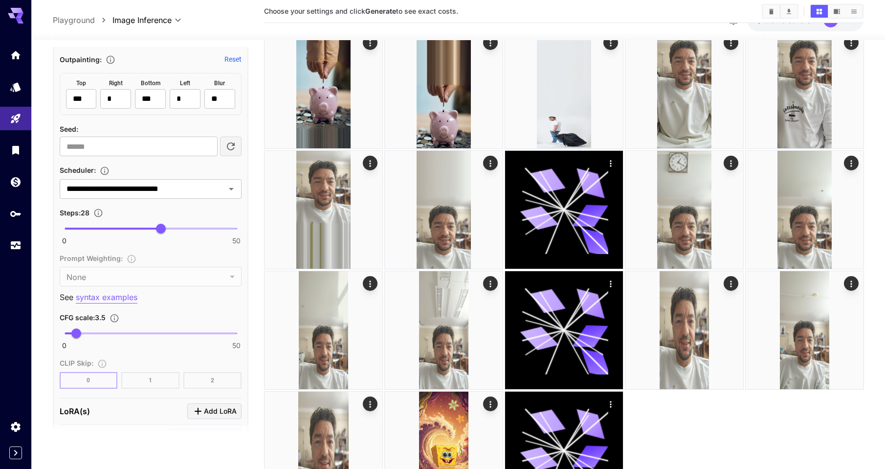
scroll to position [605, 0]
type input "*"
drag, startPoint x: 74, startPoint y: 336, endPoint x: 57, endPoint y: 335, distance: 17.1
click at [60, 335] on span "0" at bounding box center [65, 334] width 10 height 10
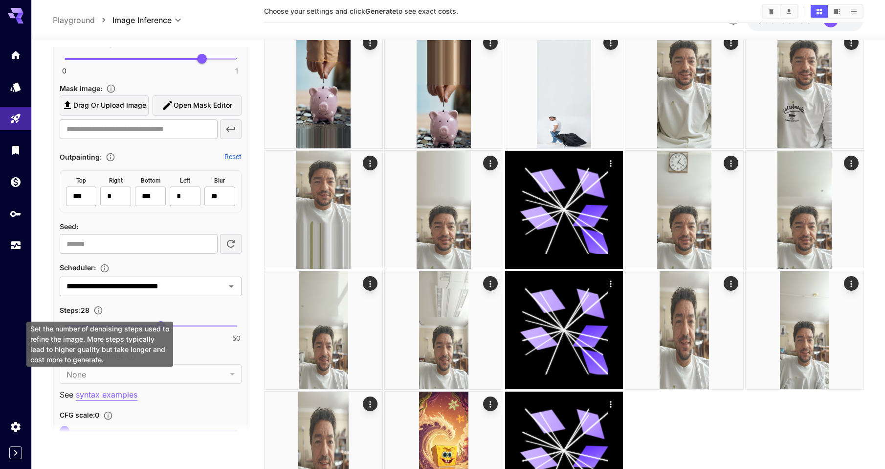
scroll to position [507, 0]
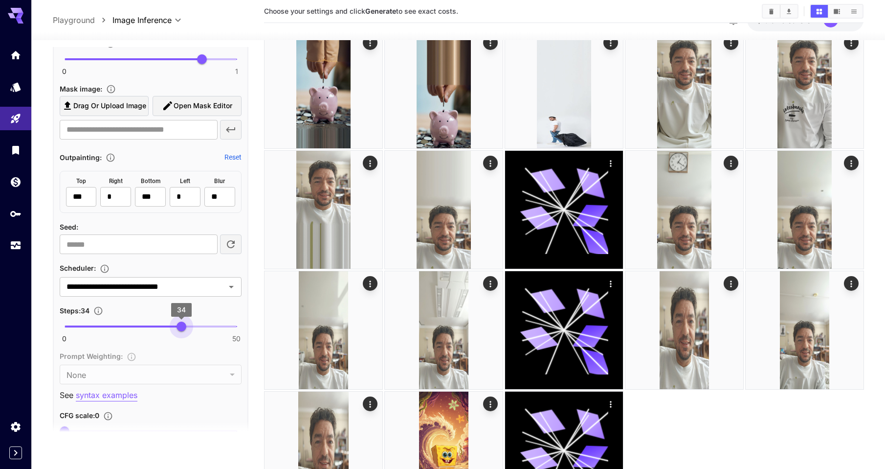
type input "**"
drag, startPoint x: 162, startPoint y: 329, endPoint x: 185, endPoint y: 329, distance: 23.0
click at [185, 329] on span "35" at bounding box center [185, 326] width 10 height 10
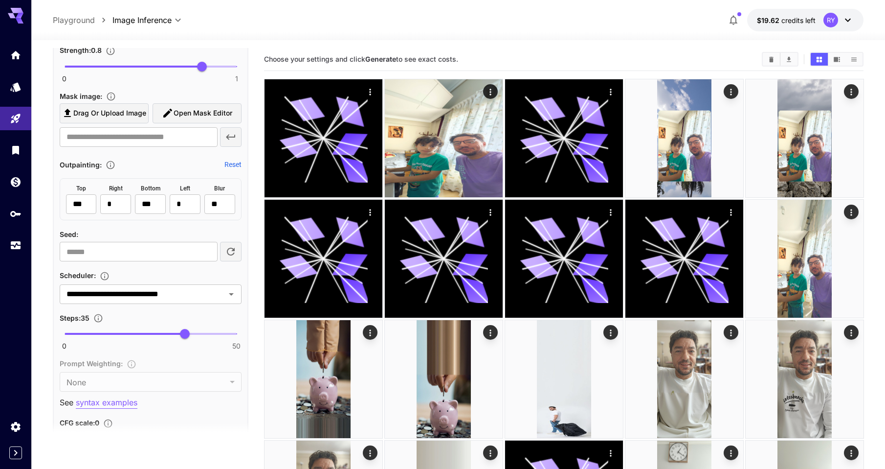
scroll to position [501, 0]
click at [233, 292] on icon "Open" at bounding box center [231, 294] width 12 height 12
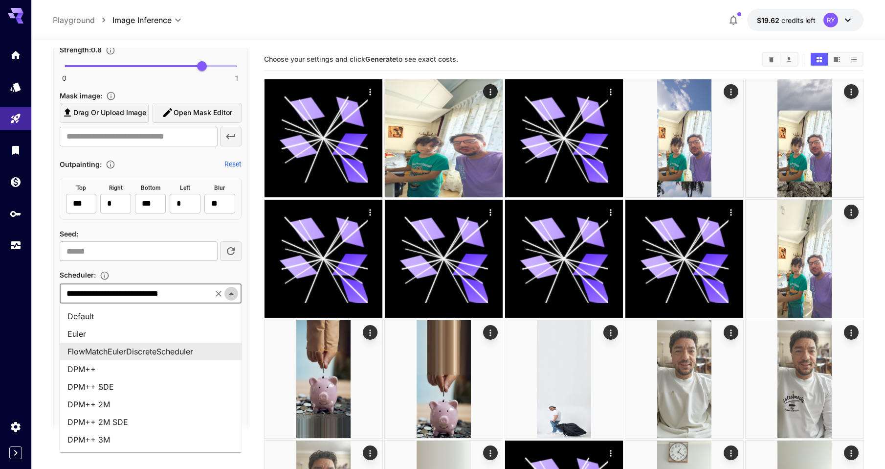
click at [233, 292] on icon "Close" at bounding box center [231, 294] width 12 height 12
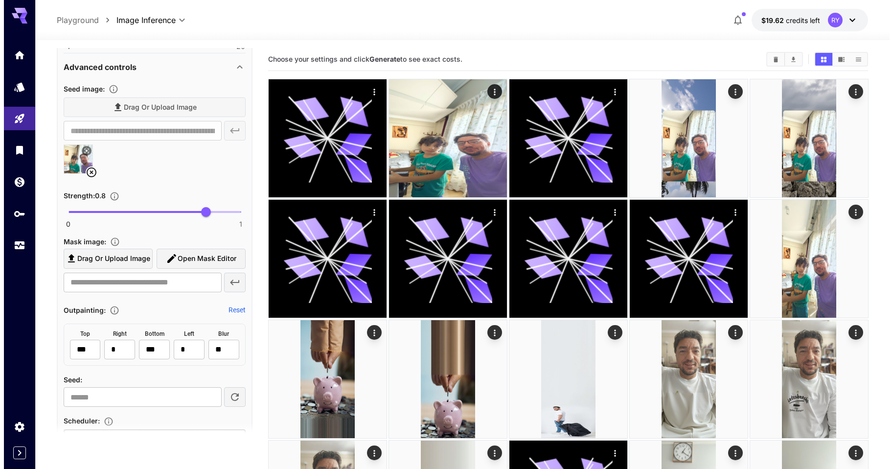
scroll to position [355, 0]
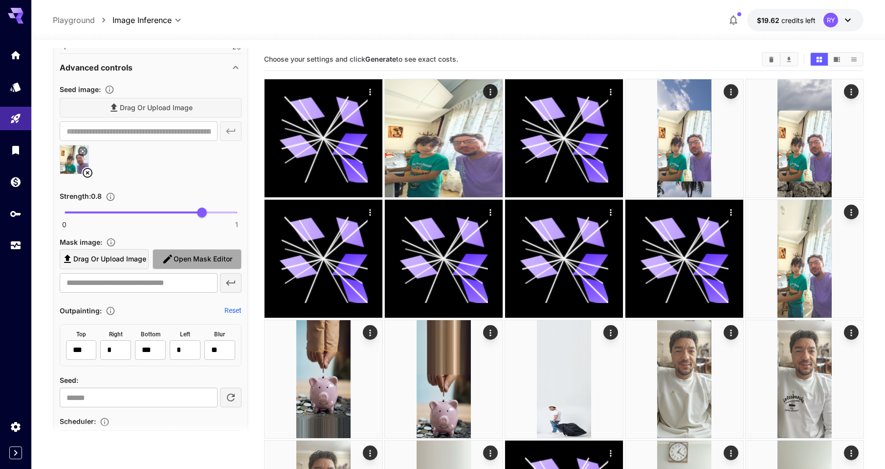
click at [193, 262] on span "Open Mask Editor" at bounding box center [203, 259] width 59 height 12
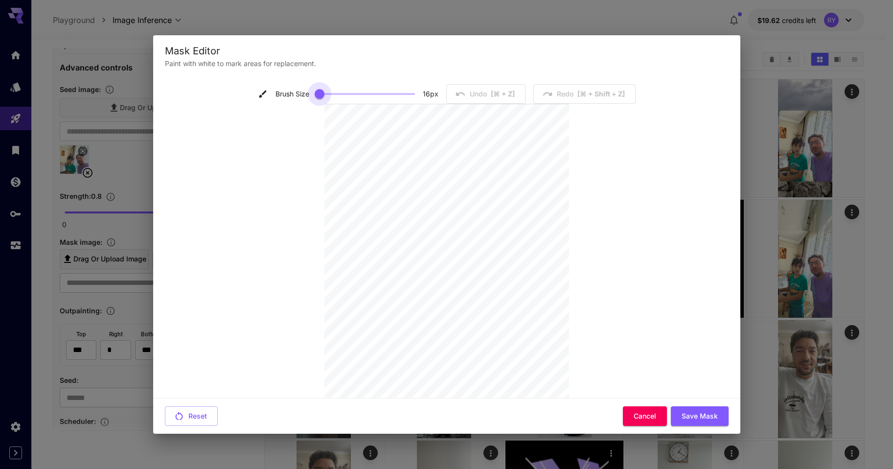
click at [315, 93] on span at bounding box center [319, 94] width 10 height 10
type input "**"
drag, startPoint x: 299, startPoint y: 93, endPoint x: 294, endPoint y: 93, distance: 5.4
click at [294, 93] on div "Brush Size 15 px" at bounding box center [348, 94] width 180 height 15
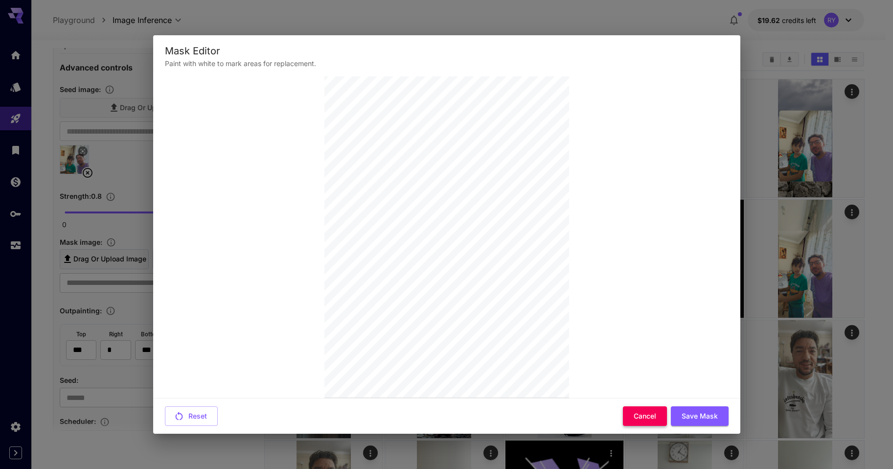
click at [638, 413] on button "Cancel" at bounding box center [645, 416] width 44 height 20
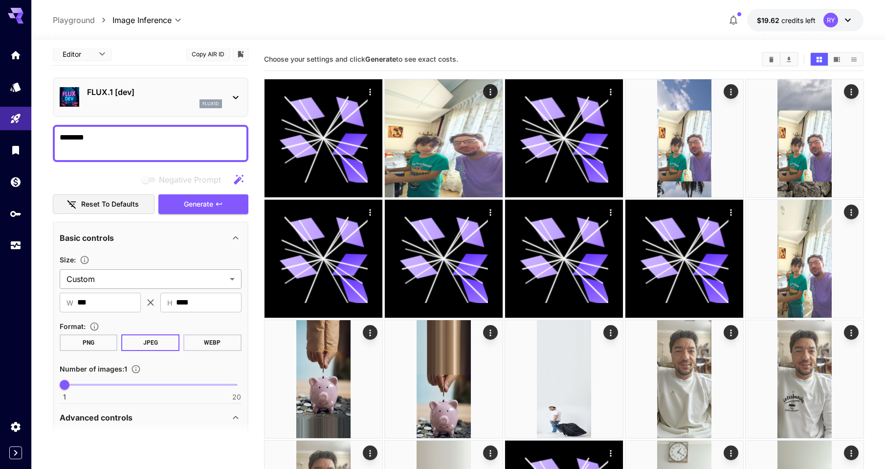
scroll to position [5, 0]
click at [204, 202] on span "Generate" at bounding box center [198, 205] width 29 height 12
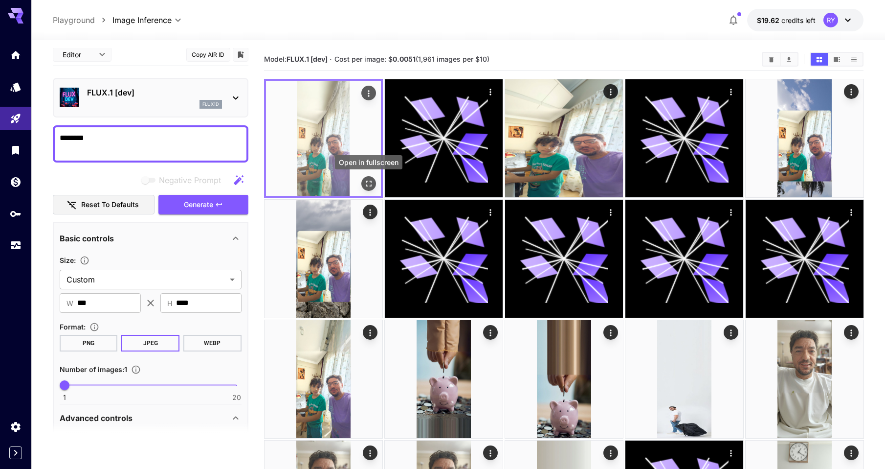
click at [370, 182] on icon "Open in fullscreen" at bounding box center [368, 184] width 10 height 10
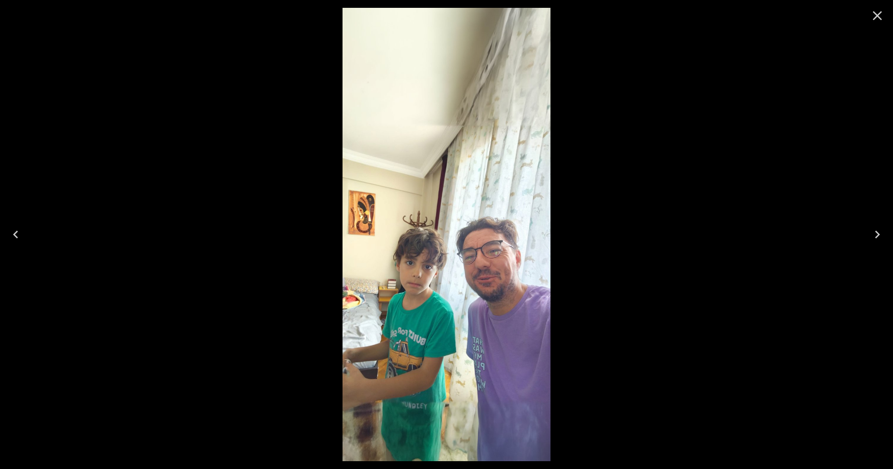
click at [875, 17] on icon "Close" at bounding box center [877, 15] width 9 height 9
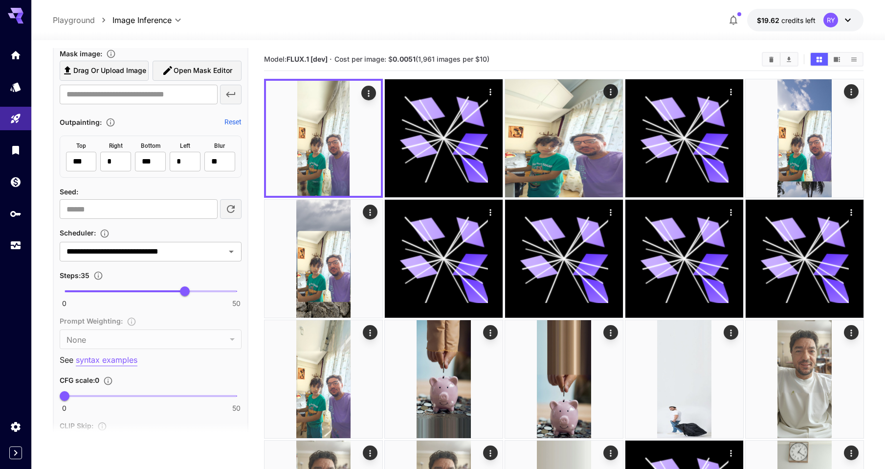
scroll to position [542, 0]
click at [232, 255] on icon "Open" at bounding box center [231, 253] width 12 height 12
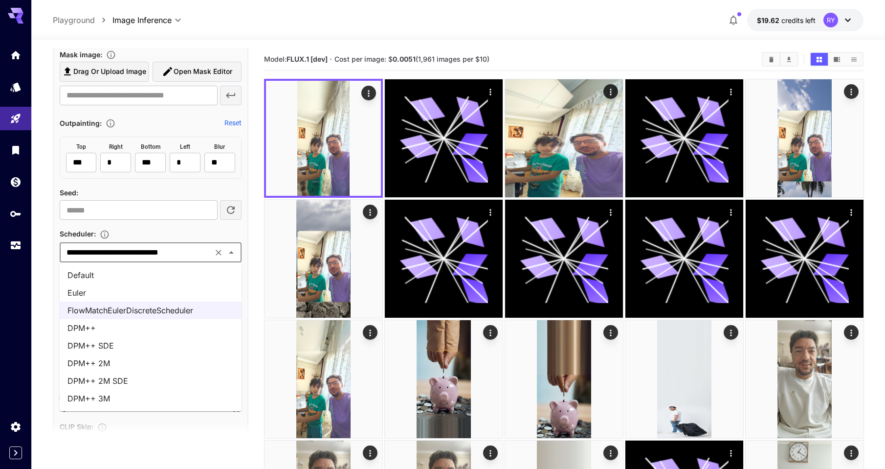
click at [191, 291] on li "Euler" at bounding box center [151, 293] width 182 height 18
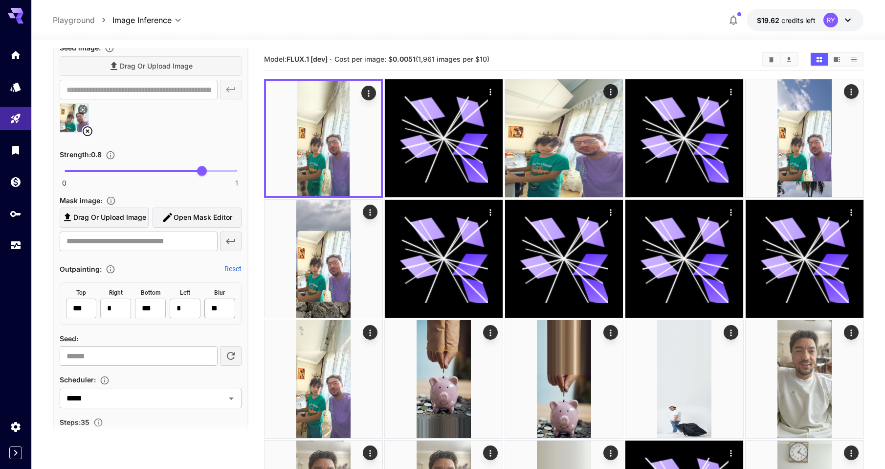
scroll to position [396, 0]
drag, startPoint x: 222, startPoint y: 312, endPoint x: 205, endPoint y: 310, distance: 16.7
click at [205, 310] on input "**" at bounding box center [219, 309] width 31 height 20
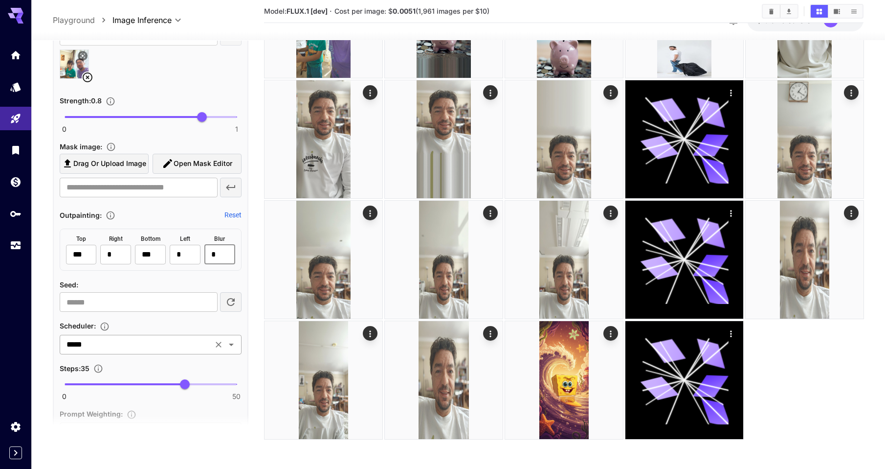
scroll to position [444, 0]
click at [199, 251] on div "top *** ​ right * ​ bottom *** ​ left * ​ Blur ** ​" at bounding box center [151, 248] width 182 height 42
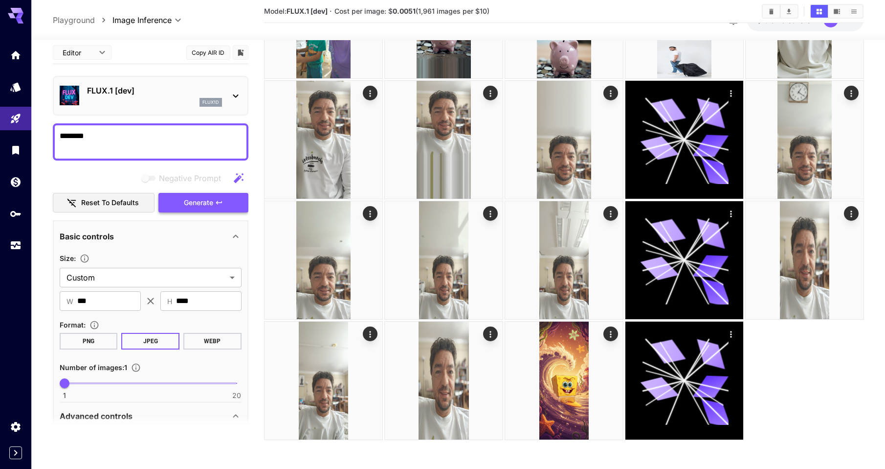
scroll to position [359, 0]
click at [197, 206] on span "Generate" at bounding box center [198, 203] width 29 height 12
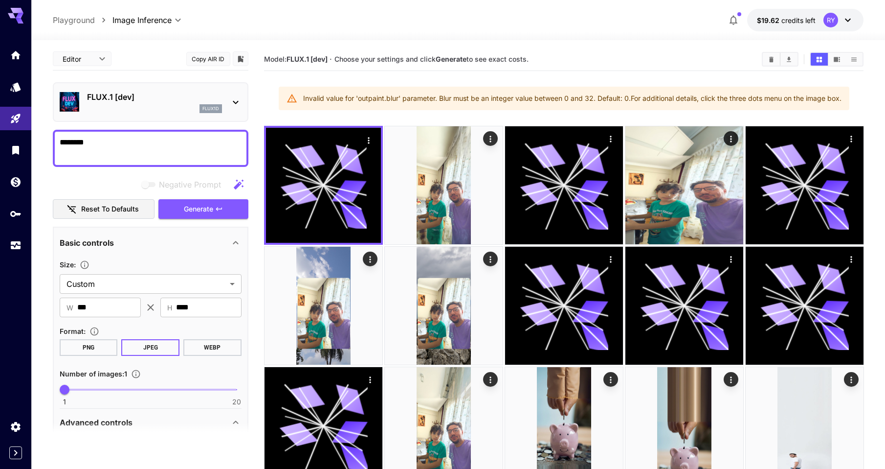
scroll to position [0, 0]
click at [212, 214] on span "Generate" at bounding box center [198, 209] width 29 height 12
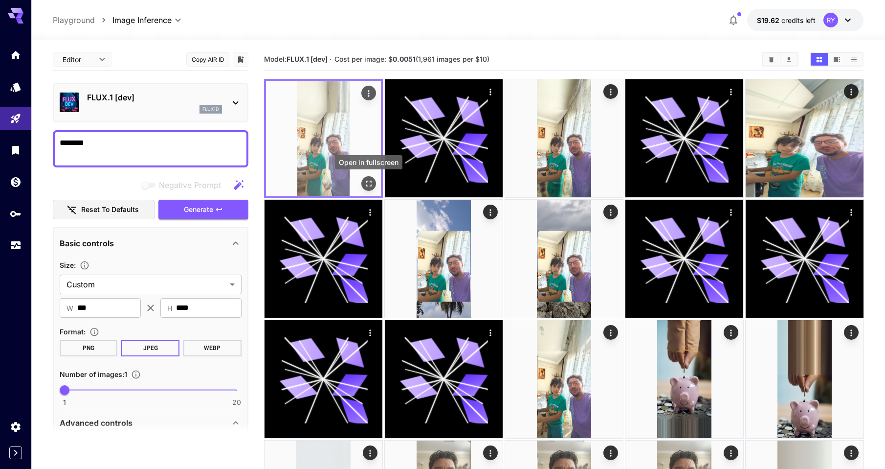
click at [369, 182] on icon "Open in fullscreen" at bounding box center [368, 184] width 10 height 10
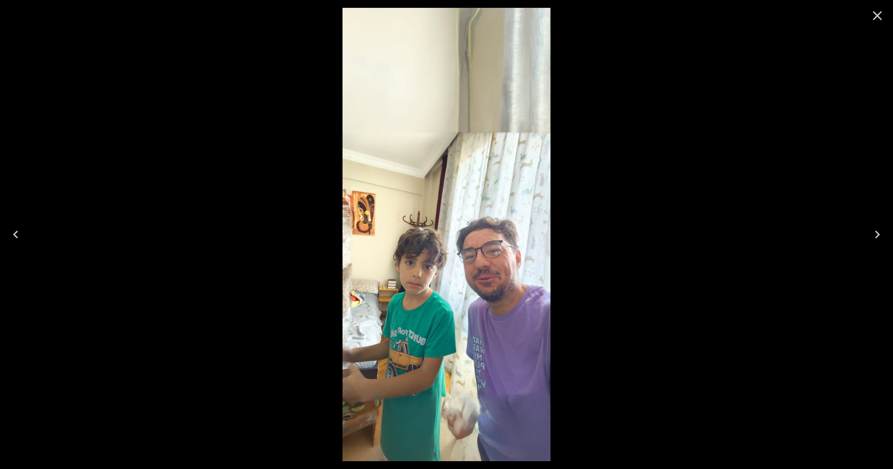
click at [877, 15] on icon "Close" at bounding box center [877, 15] width 9 height 9
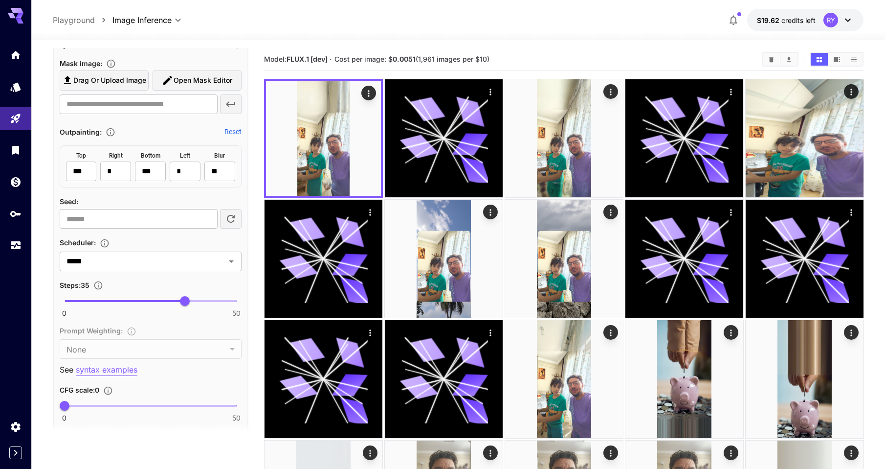
scroll to position [489, 0]
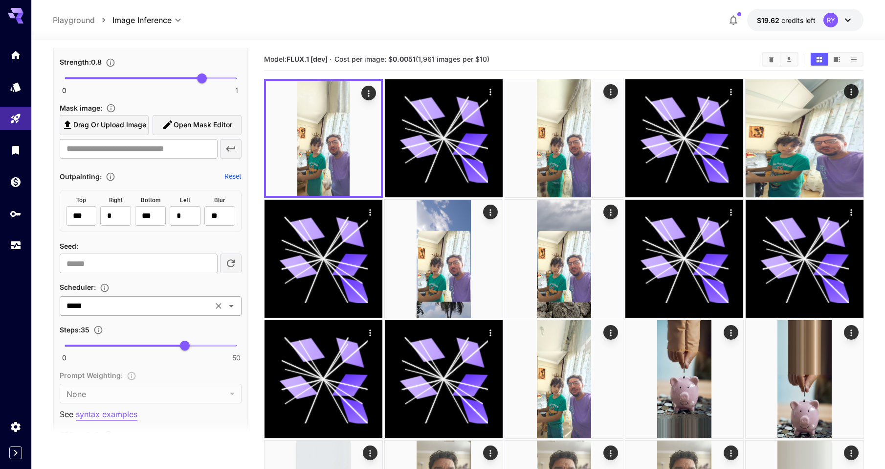
click at [234, 308] on icon "Open" at bounding box center [231, 306] width 12 height 12
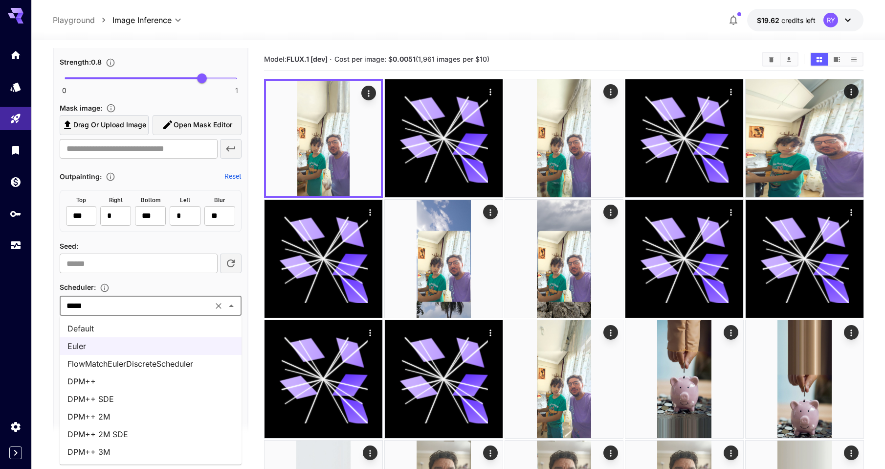
click at [185, 383] on li "DPM++" at bounding box center [151, 381] width 182 height 18
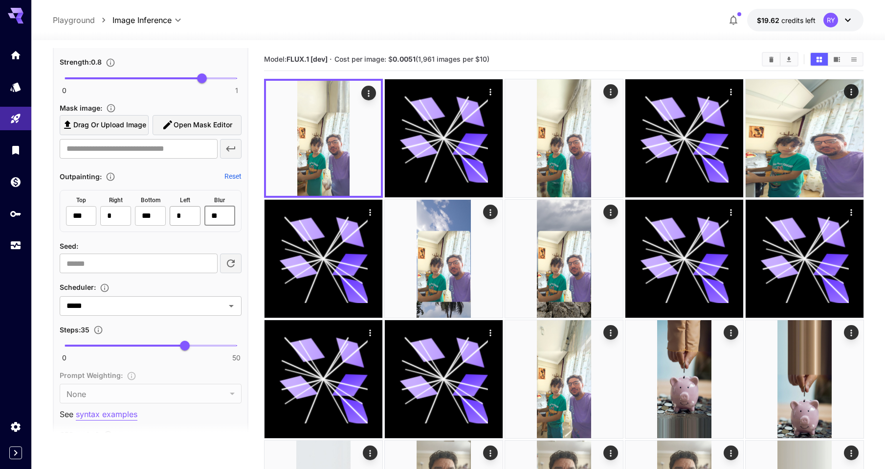
drag, startPoint x: 217, startPoint y: 212, endPoint x: 202, endPoint y: 232, distance: 24.8
click at [196, 212] on div "top *** ​ right * ​ bottom *** ​ left * ​ Blur ** ​" at bounding box center [151, 211] width 182 height 42
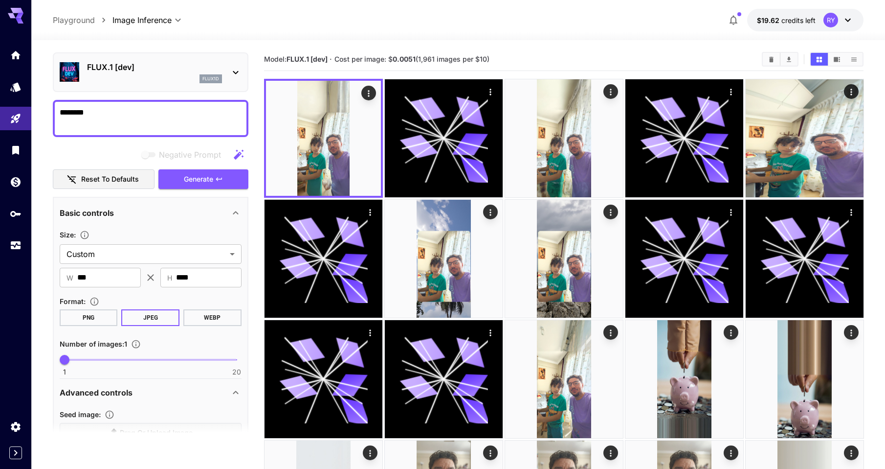
scroll to position [0, 0]
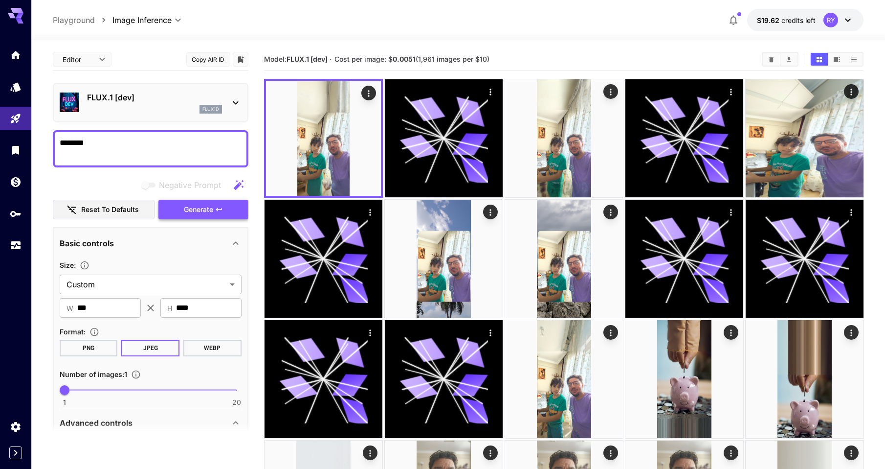
click at [196, 209] on span "Generate" at bounding box center [198, 209] width 29 height 12
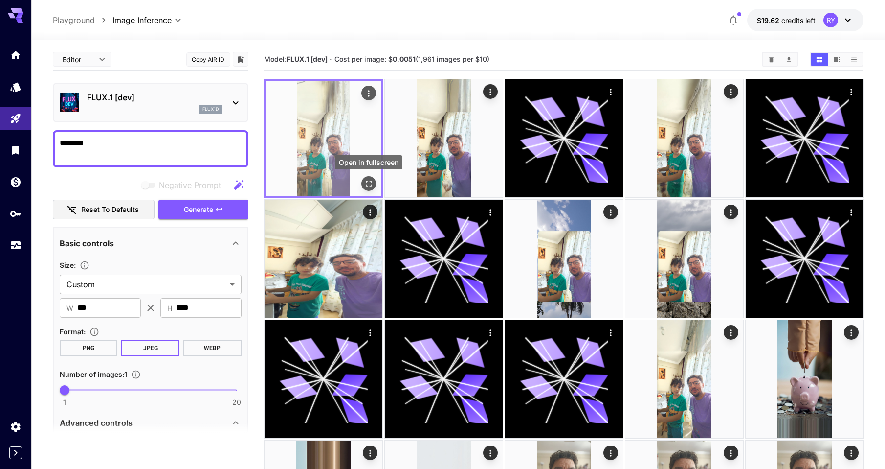
click at [372, 184] on icon "Open in fullscreen" at bounding box center [368, 184] width 10 height 10
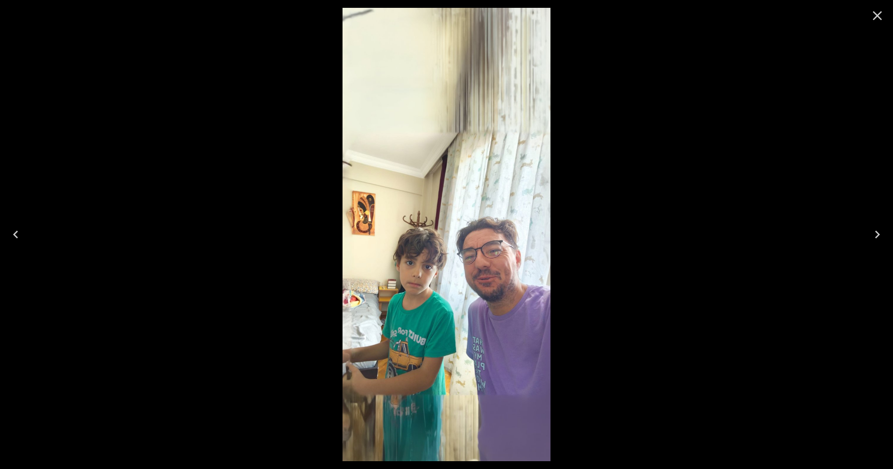
click at [875, 16] on icon "Close" at bounding box center [877, 16] width 16 height 16
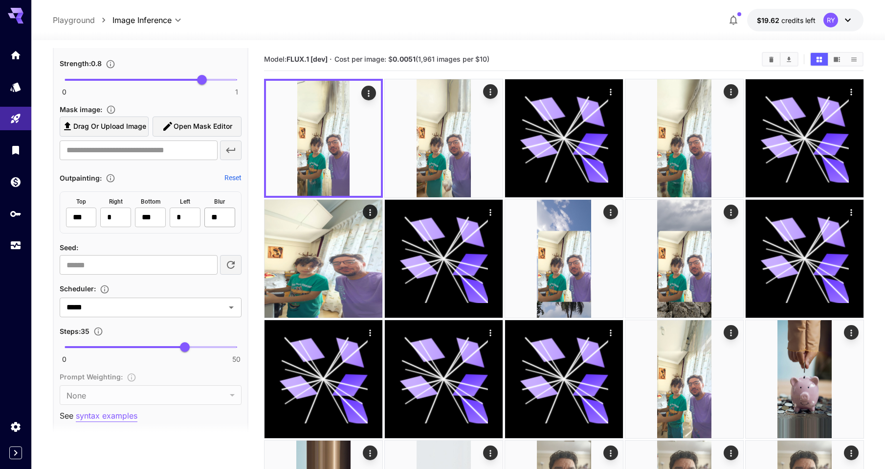
scroll to position [488, 0]
type input "*"
click at [235, 306] on icon "Open" at bounding box center [231, 307] width 12 height 12
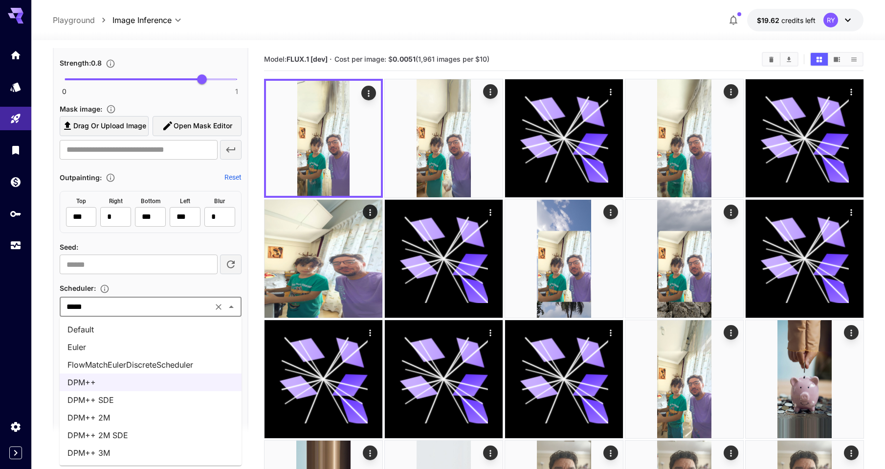
click at [119, 399] on li "DPM++ SDE" at bounding box center [151, 400] width 182 height 18
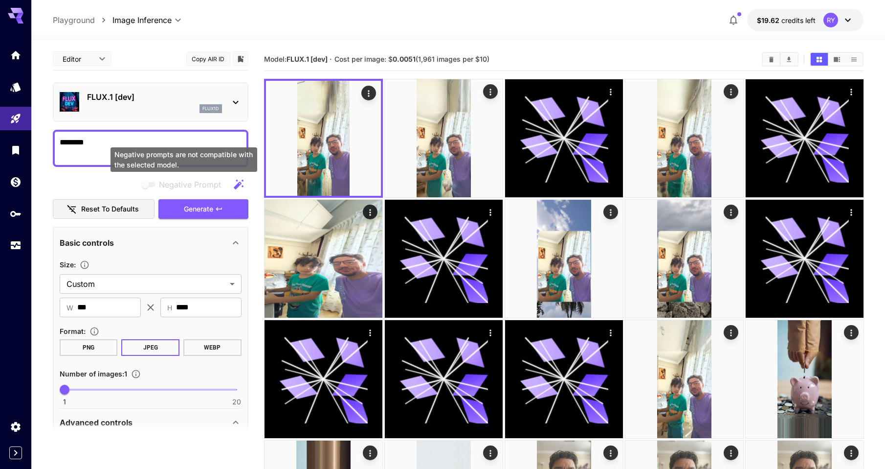
scroll to position [0, 0]
click at [206, 210] on span "Generate" at bounding box center [198, 209] width 29 height 12
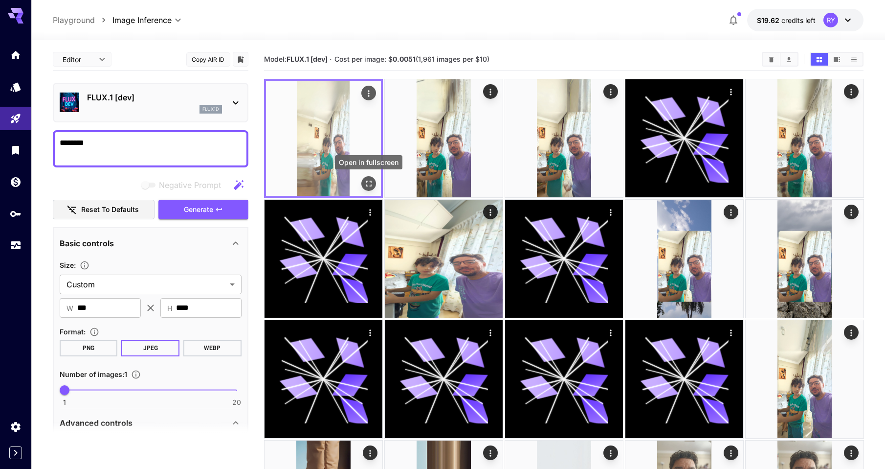
click at [370, 183] on icon "Open in fullscreen" at bounding box center [368, 184] width 10 height 10
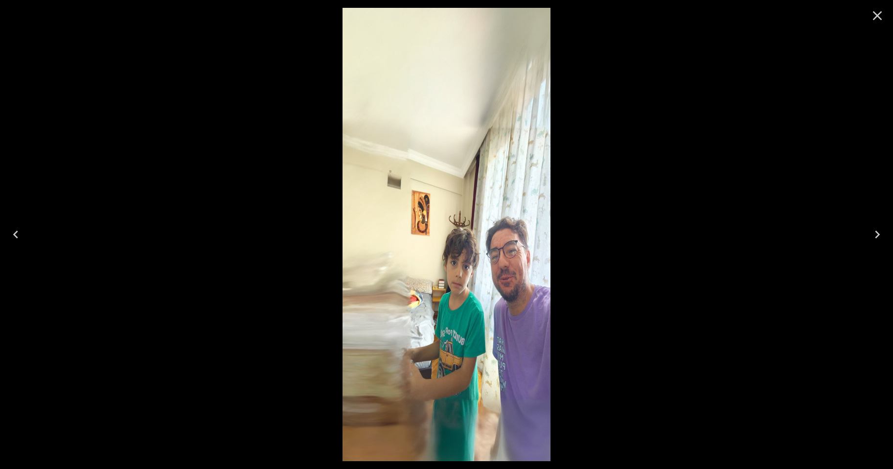
click at [878, 15] on icon "Close" at bounding box center [877, 16] width 16 height 16
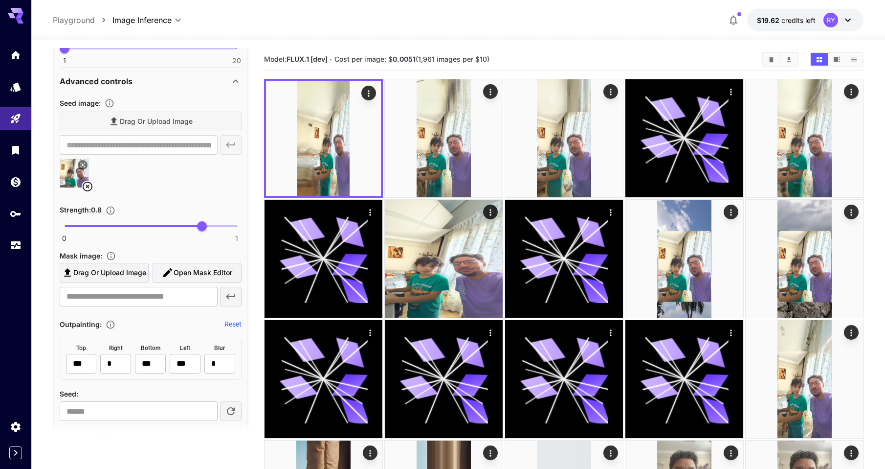
scroll to position [342, 0]
click at [189, 362] on input "***" at bounding box center [185, 363] width 31 height 20
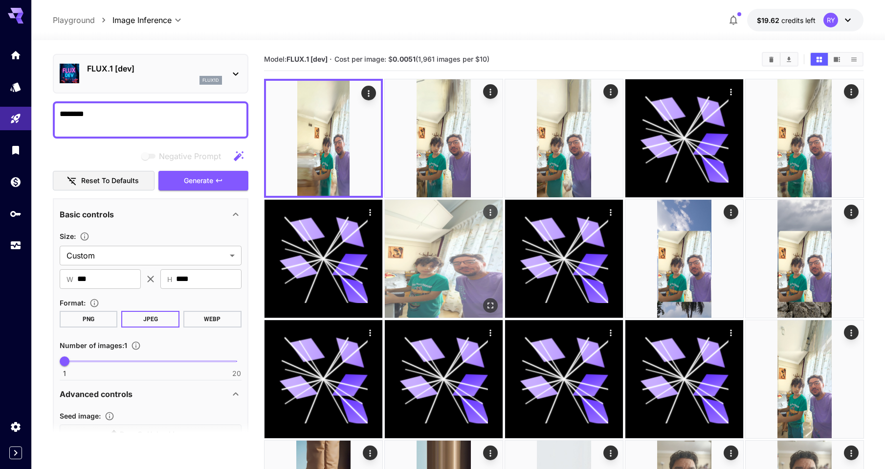
scroll to position [0, 0]
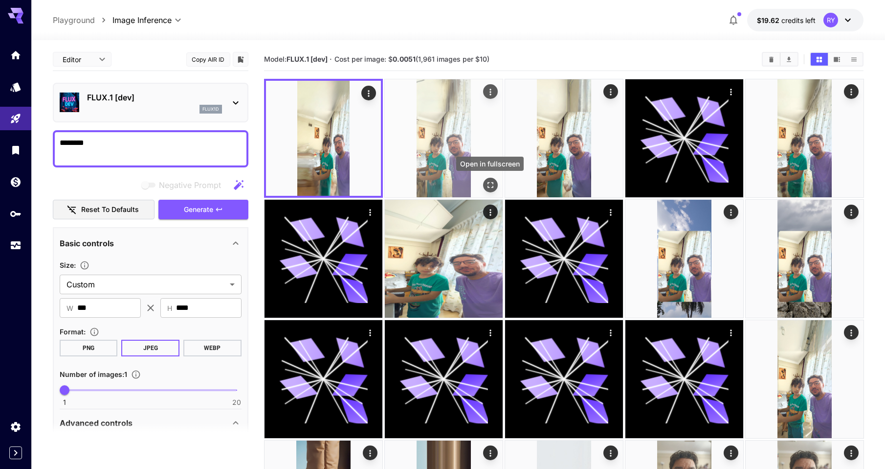
type input "*"
click at [490, 183] on icon "Open in fullscreen" at bounding box center [490, 185] width 10 height 10
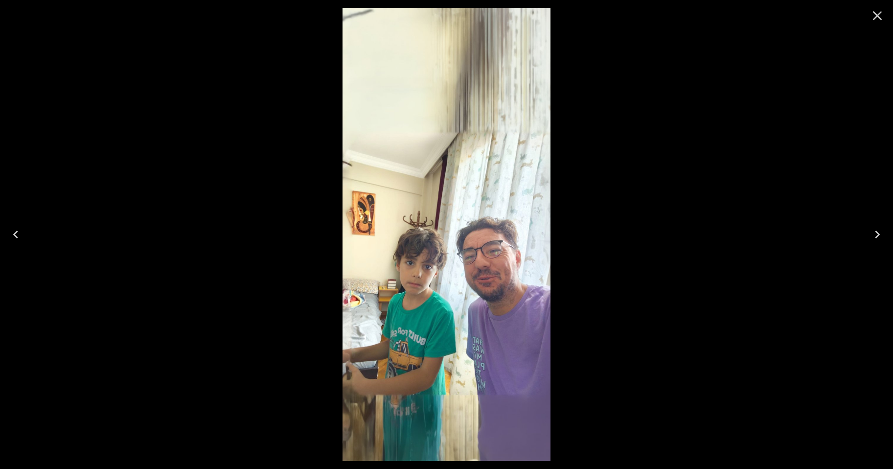
click at [876, 15] on icon "Close" at bounding box center [877, 15] width 9 height 9
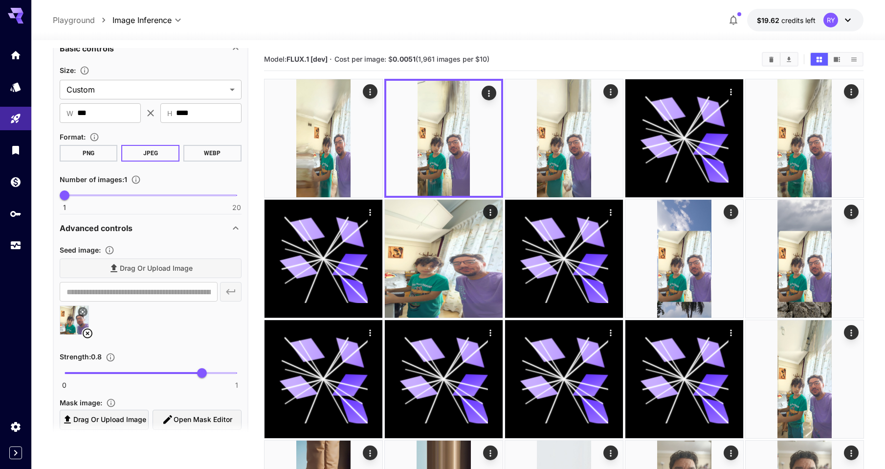
scroll to position [195, 0]
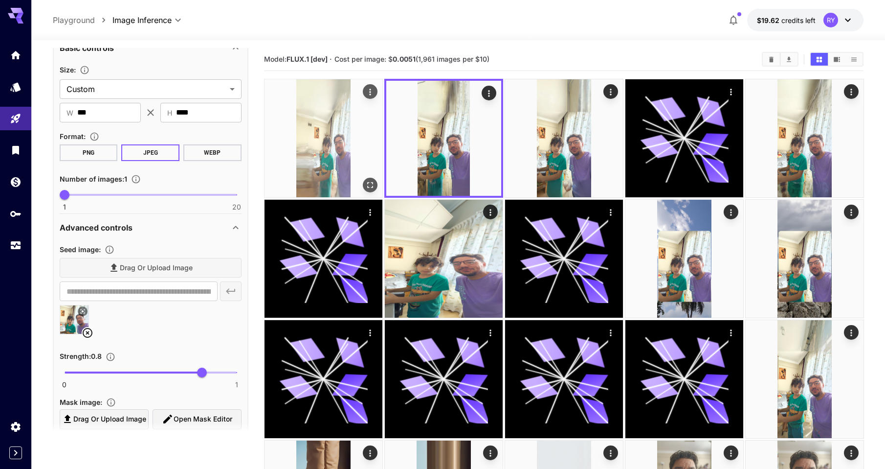
click at [371, 184] on icon "Open in fullscreen" at bounding box center [370, 185] width 10 height 10
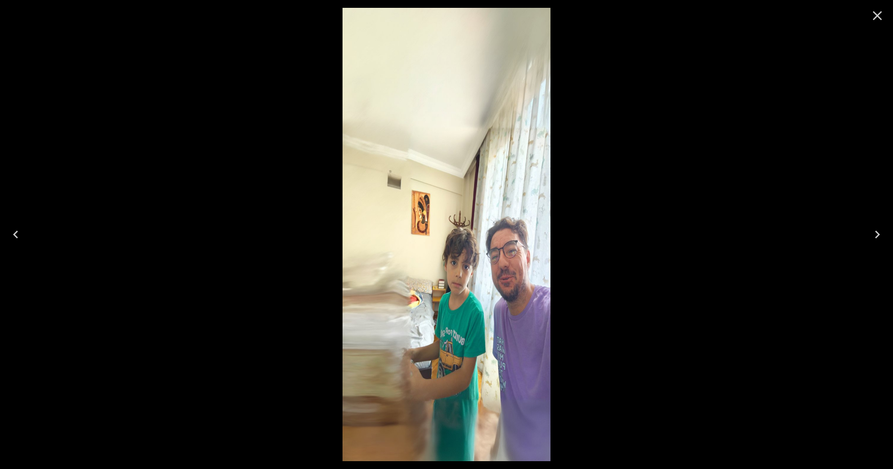
click at [874, 15] on icon "Close" at bounding box center [877, 16] width 16 height 16
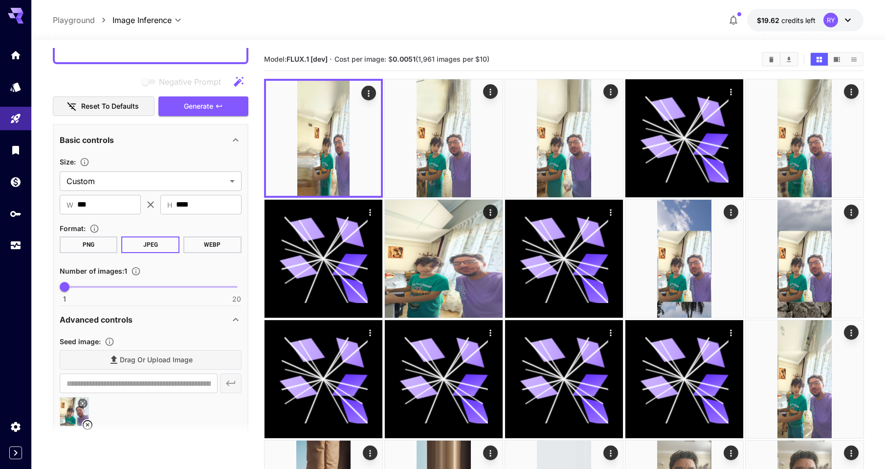
scroll to position [98, 0]
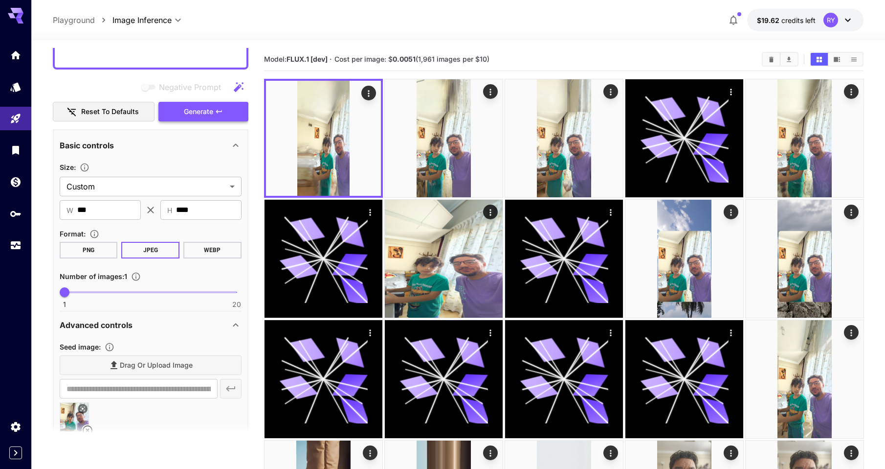
click at [208, 113] on span "Generate" at bounding box center [198, 112] width 29 height 12
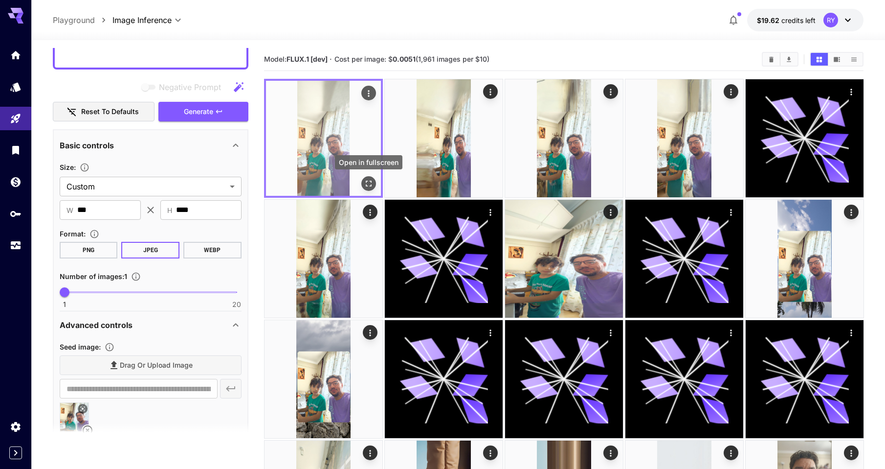
click at [370, 182] on icon "Open in fullscreen" at bounding box center [368, 184] width 10 height 10
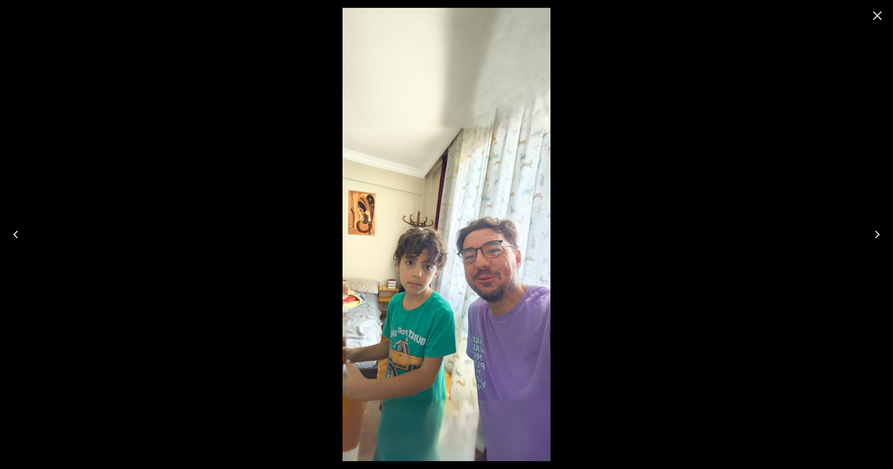
click at [876, 14] on icon "Close" at bounding box center [877, 16] width 16 height 16
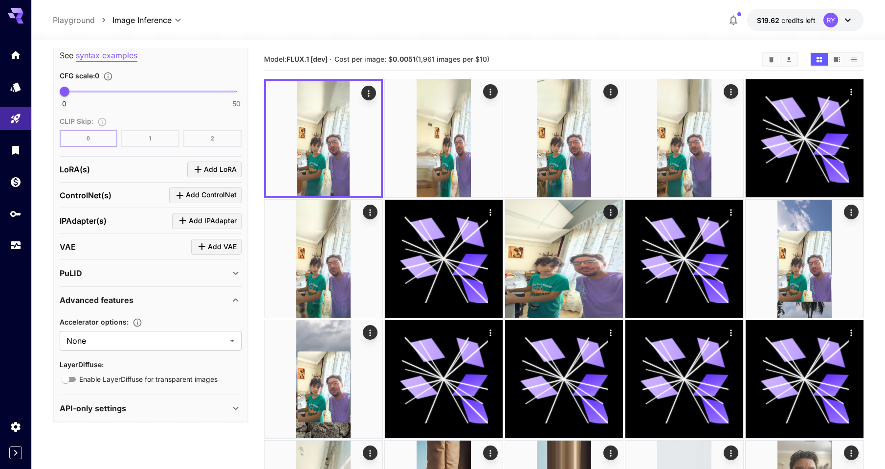
scroll to position [848, 0]
click at [199, 339] on body "**********" at bounding box center [442, 474] width 885 height 949
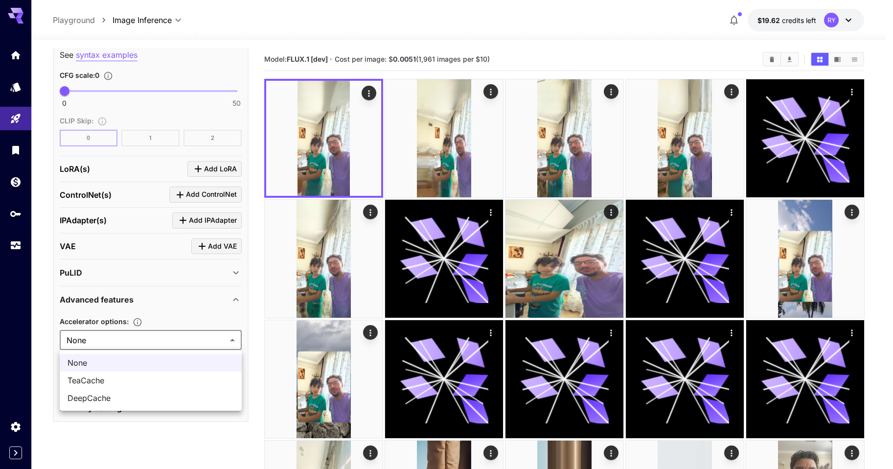
click at [199, 339] on div at bounding box center [446, 234] width 893 height 469
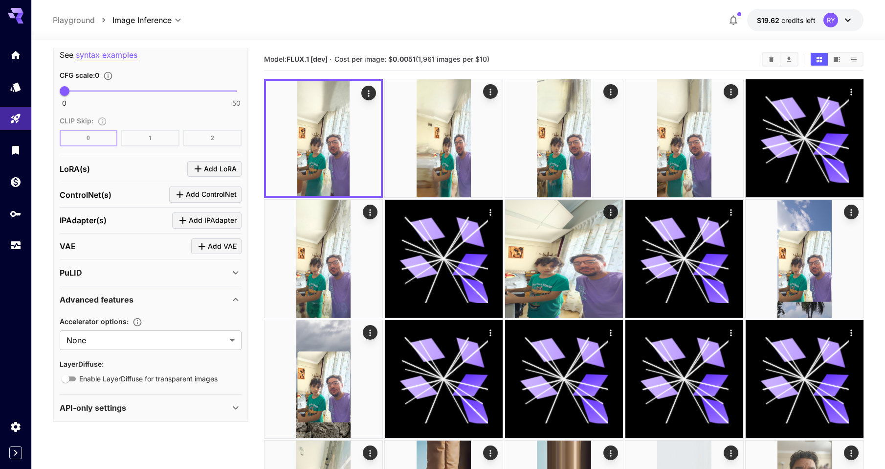
click at [185, 295] on div "Advanced features" at bounding box center [145, 299] width 170 height 12
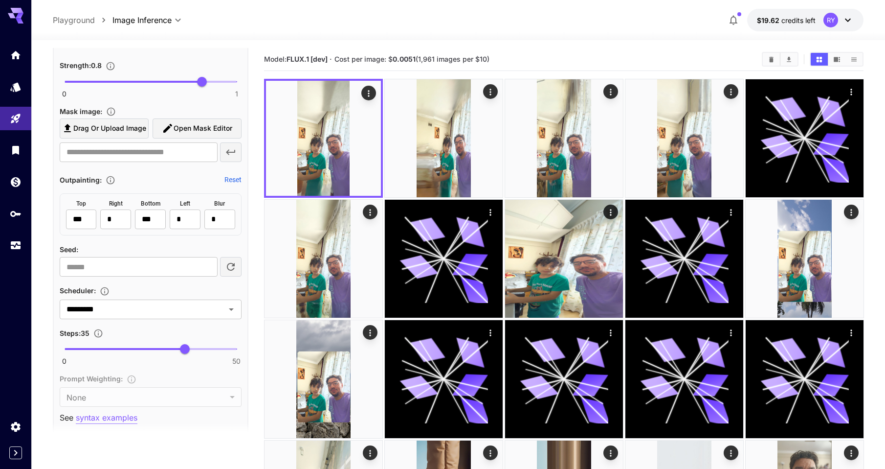
scroll to position [474, 0]
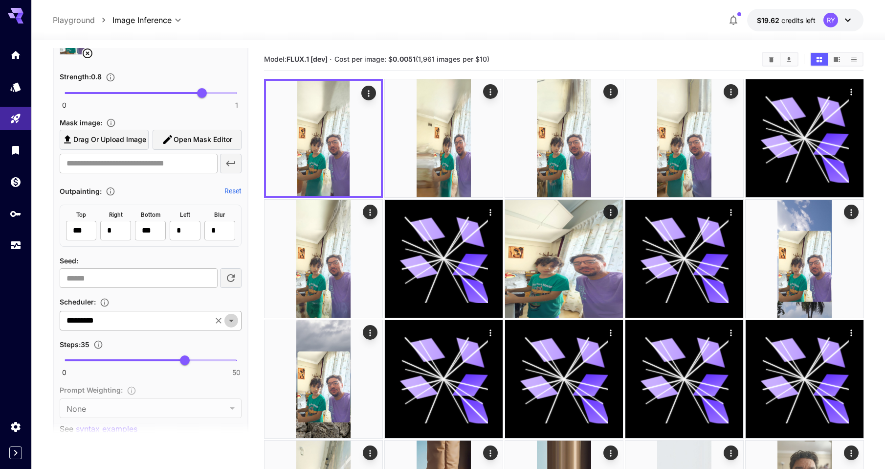
click at [231, 321] on icon "Open" at bounding box center [231, 320] width 5 height 2
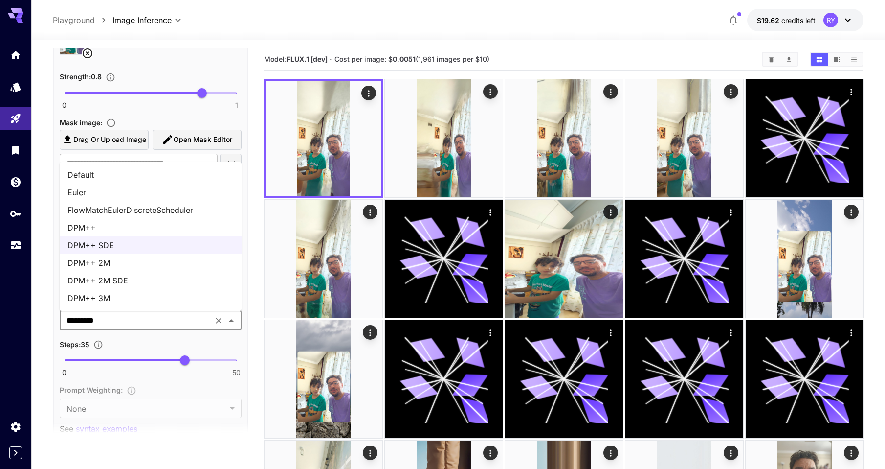
click at [197, 258] on li "DPM++ 2M" at bounding box center [151, 263] width 182 height 18
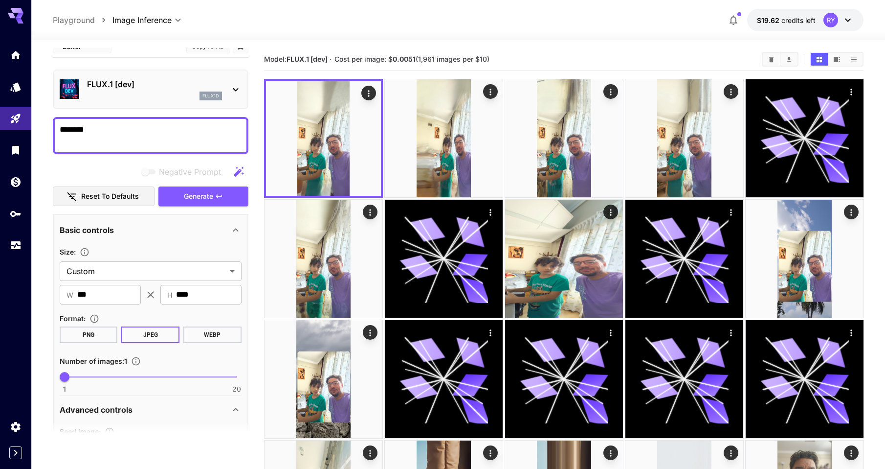
scroll to position [0, 0]
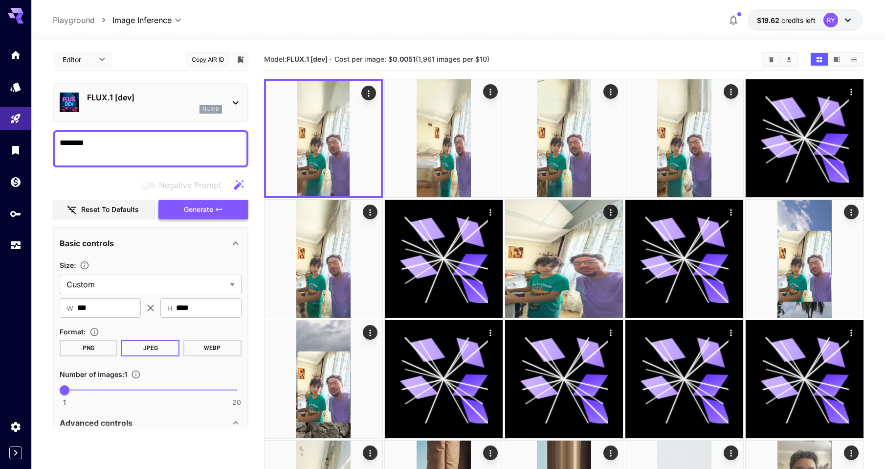
click at [197, 214] on span "Generate" at bounding box center [198, 209] width 29 height 12
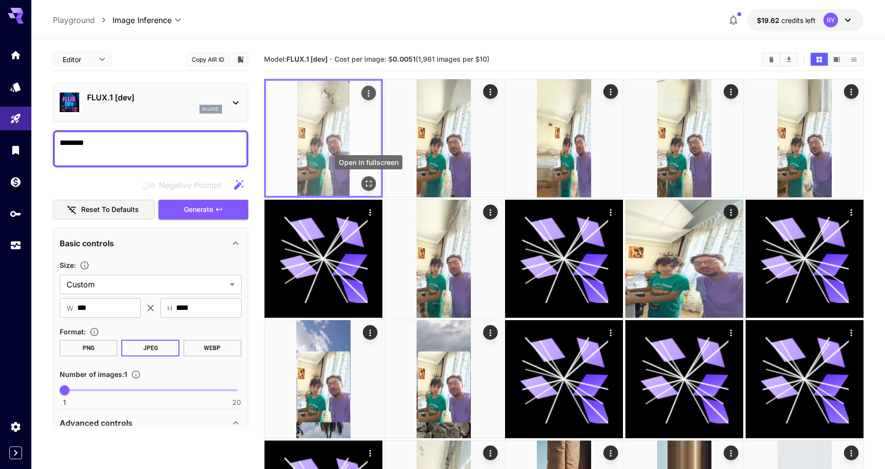
click at [371, 182] on icon "Open in fullscreen" at bounding box center [369, 183] width 6 height 6
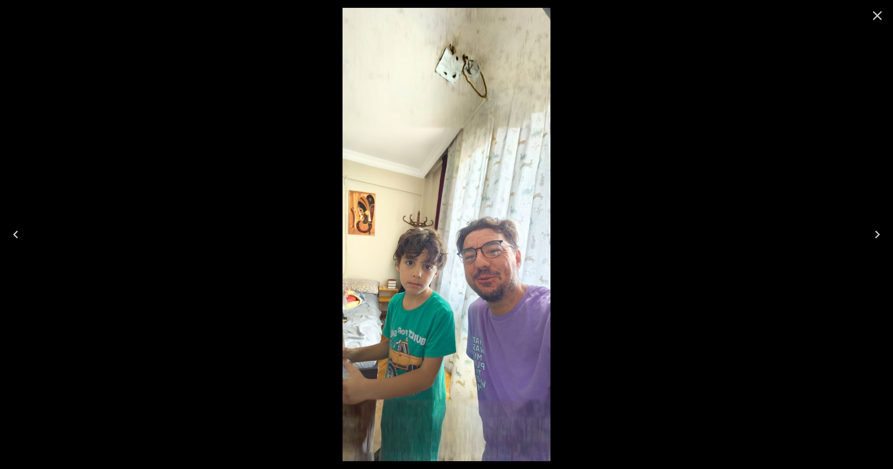
click at [880, 15] on icon "Close" at bounding box center [877, 16] width 16 height 16
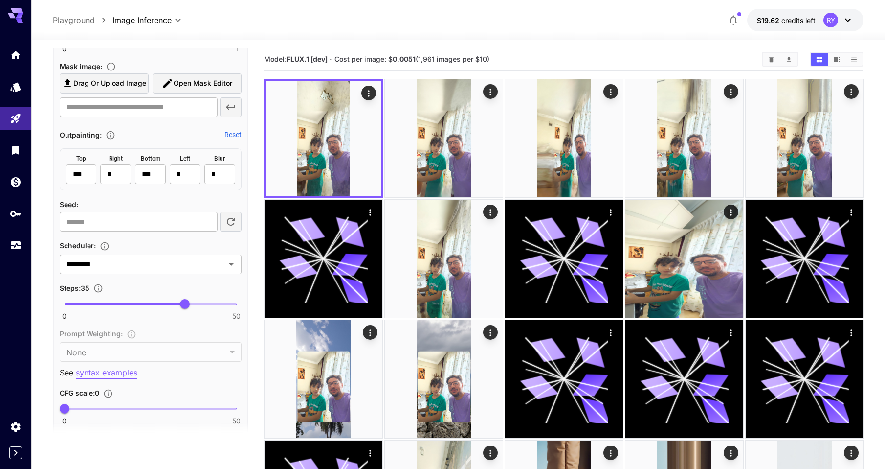
scroll to position [524, 0]
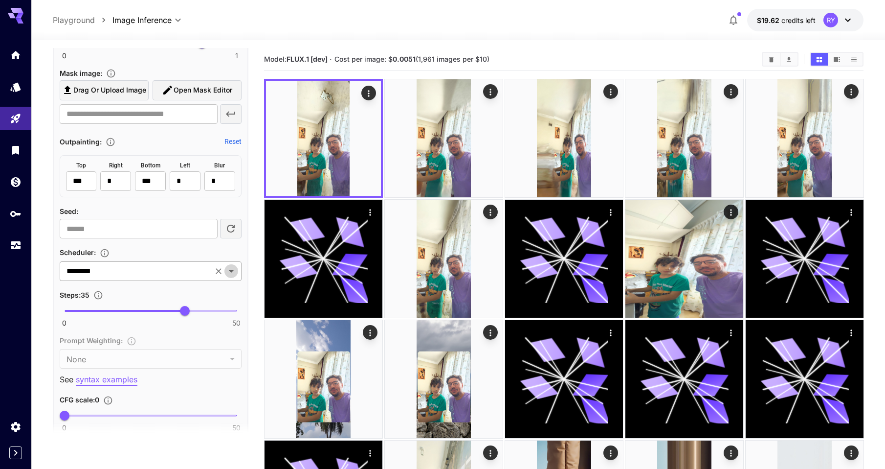
click at [231, 269] on icon "Open" at bounding box center [231, 271] width 12 height 12
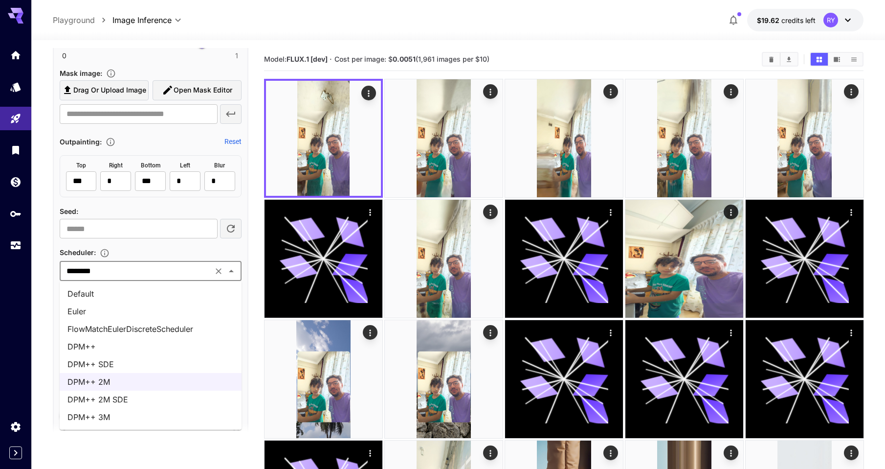
click at [148, 395] on li "DPM++ 2M SDE" at bounding box center [151, 399] width 182 height 18
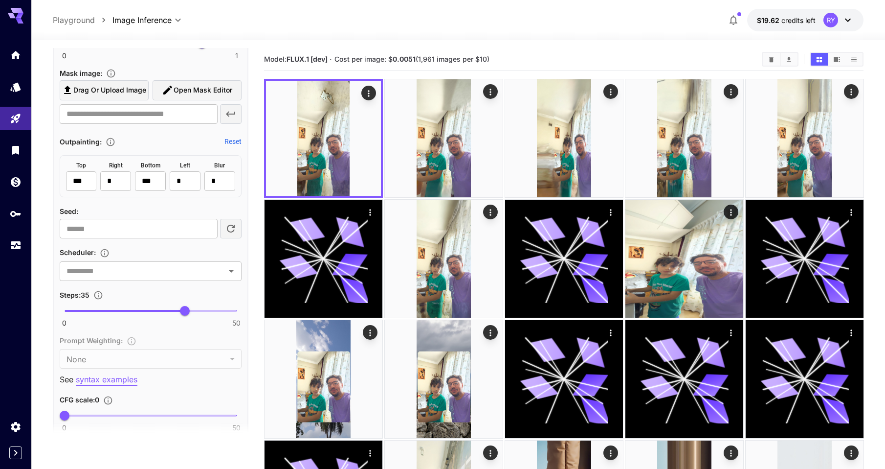
type input "**********"
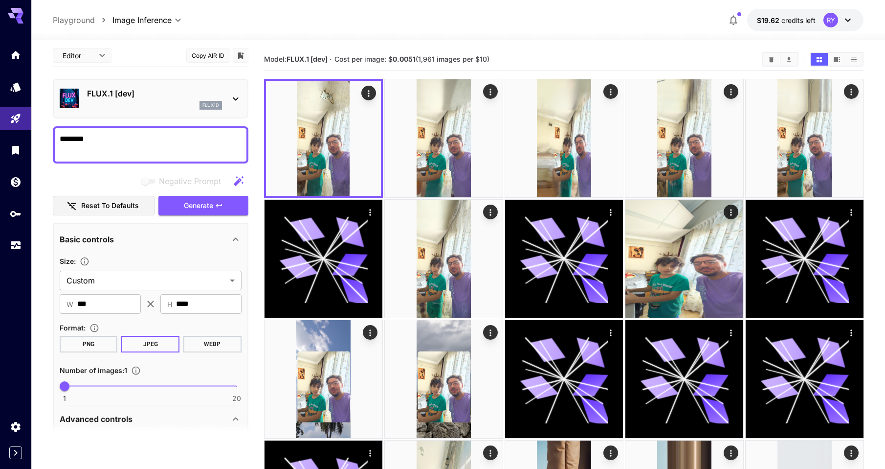
scroll to position [0, 0]
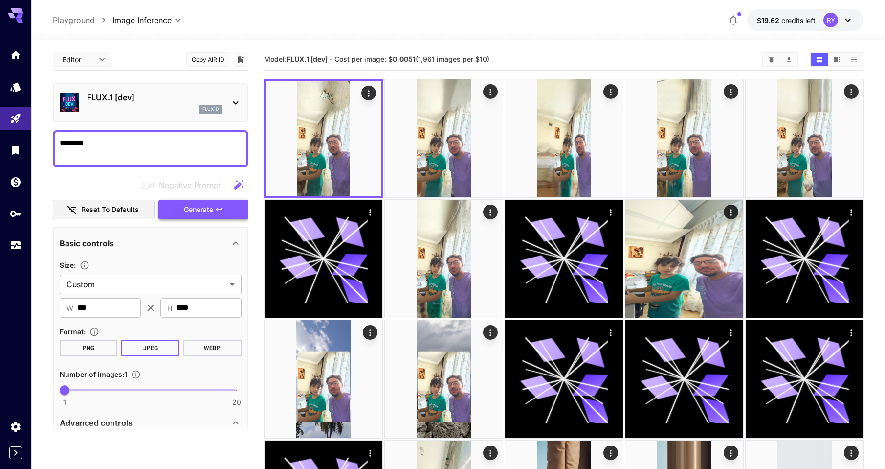
click at [209, 211] on span "Generate" at bounding box center [198, 209] width 29 height 12
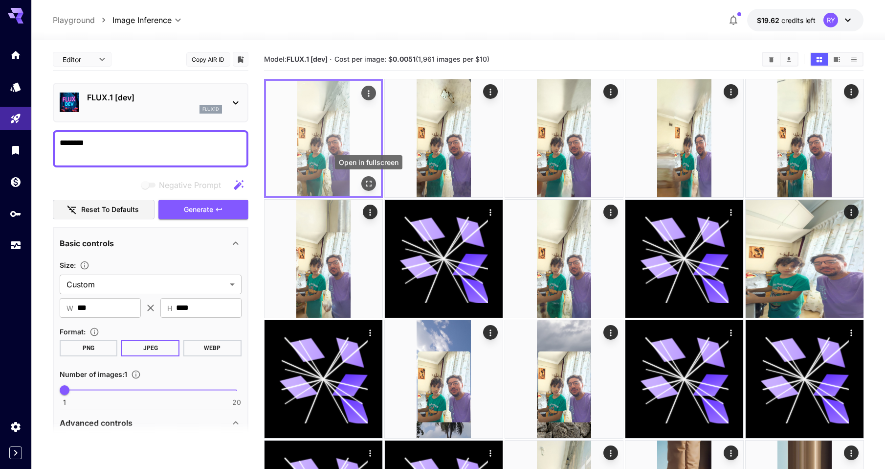
click at [371, 184] on icon "Open in fullscreen" at bounding box center [368, 184] width 10 height 10
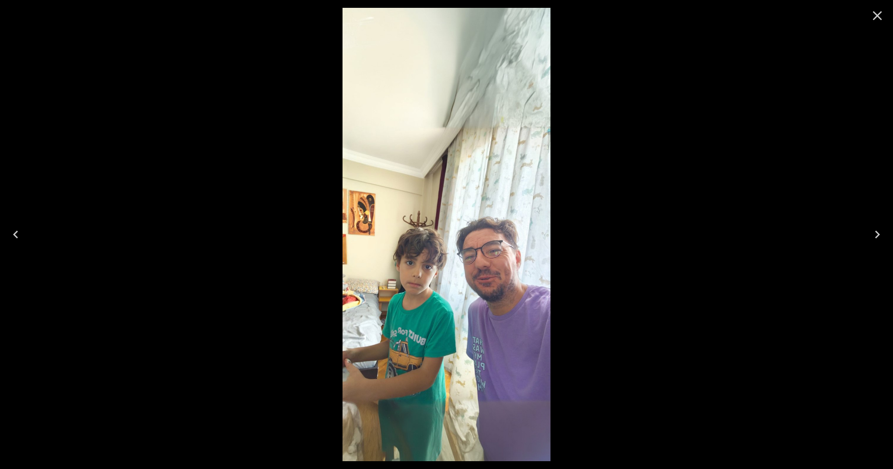
click at [875, 14] on icon "Close" at bounding box center [877, 15] width 9 height 9
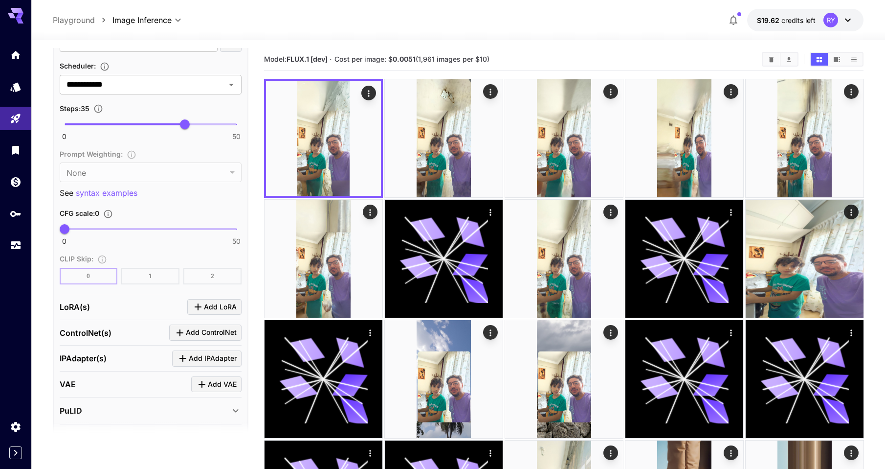
scroll to position [711, 0]
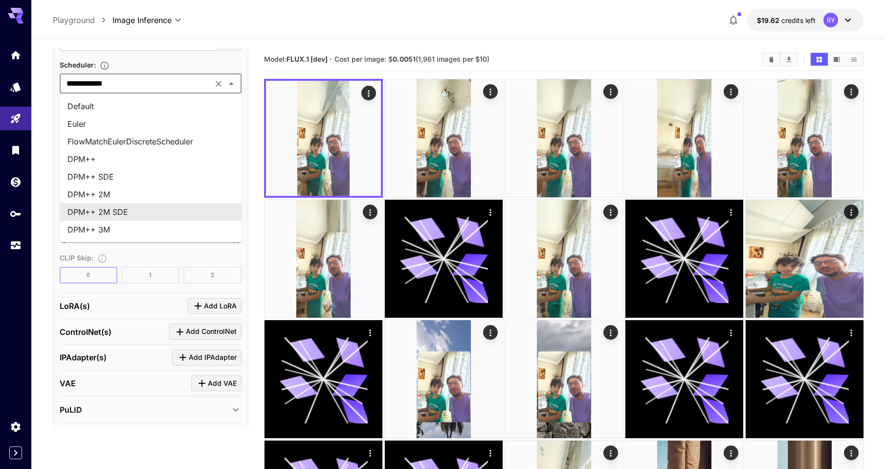
click at [179, 85] on input "**********" at bounding box center [136, 84] width 147 height 14
click at [128, 175] on li "DPM++ SDE" at bounding box center [151, 177] width 182 height 18
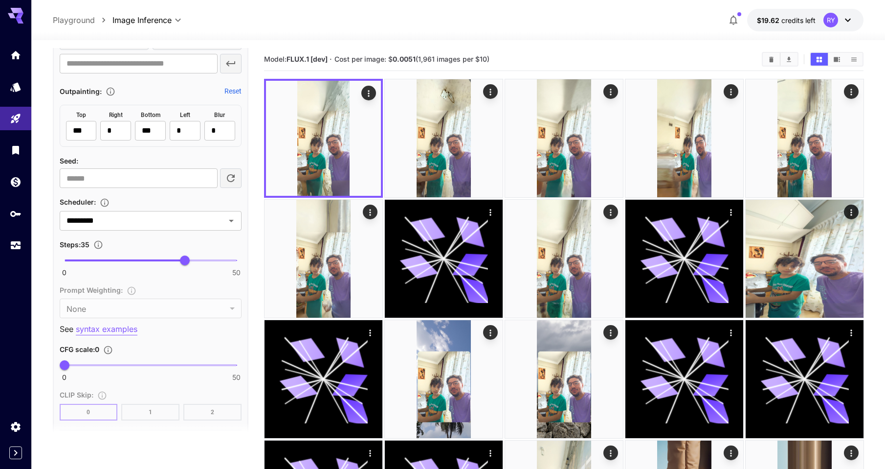
scroll to position [573, 0]
click at [118, 332] on p "syntax examples" at bounding box center [107, 330] width 62 height 12
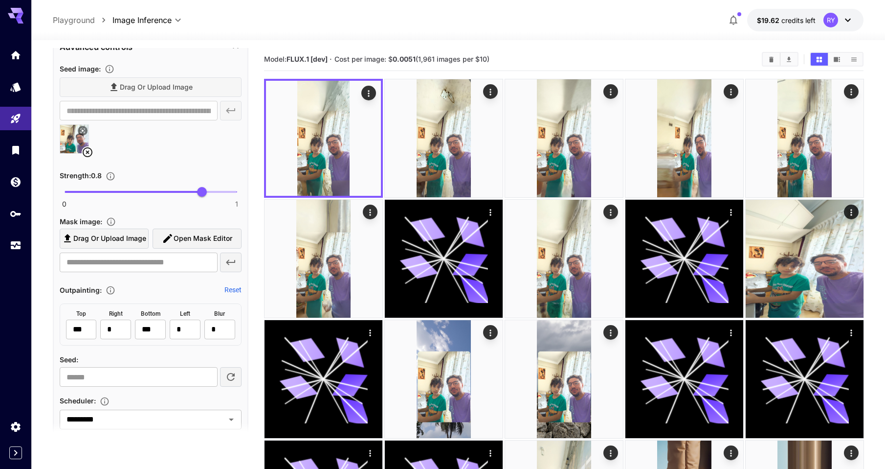
scroll to position [377, 0]
click at [207, 373] on input "*" at bounding box center [139, 376] width 158 height 20
click at [207, 374] on input "*" at bounding box center [139, 376] width 158 height 20
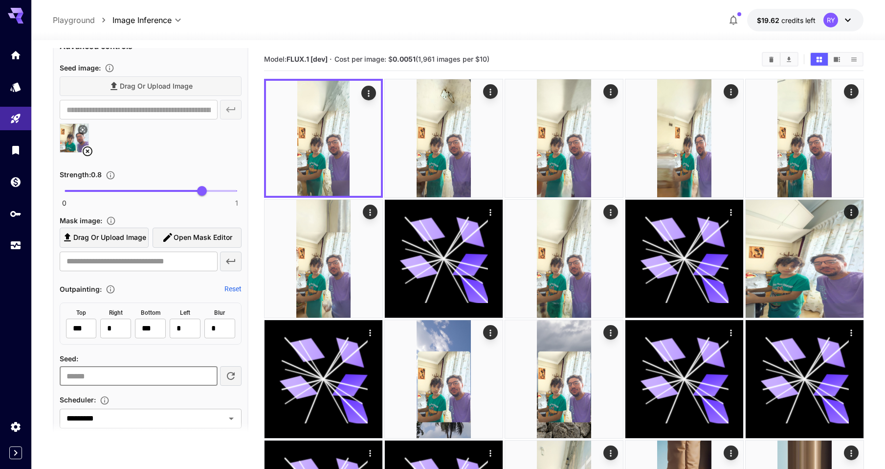
click at [207, 374] on input "*" at bounding box center [139, 376] width 158 height 20
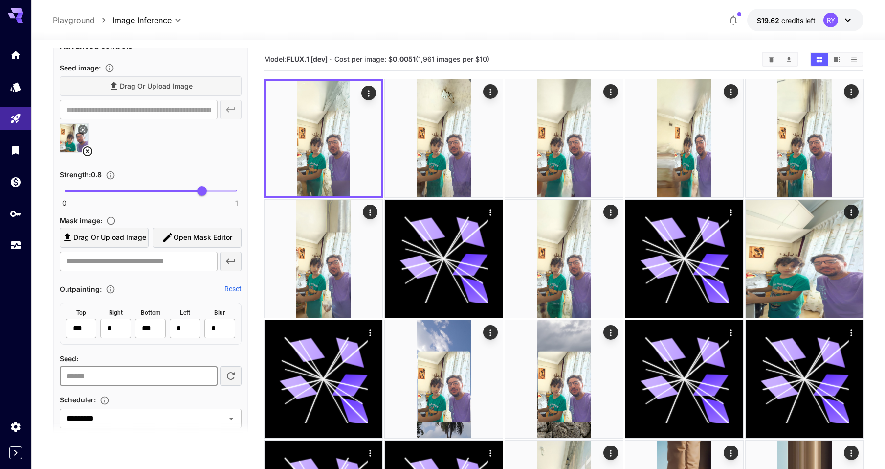
click at [207, 374] on input "**" at bounding box center [139, 376] width 158 height 20
click at [207, 380] on input "*" at bounding box center [139, 376] width 158 height 20
click at [207, 379] on input "*" at bounding box center [139, 376] width 158 height 20
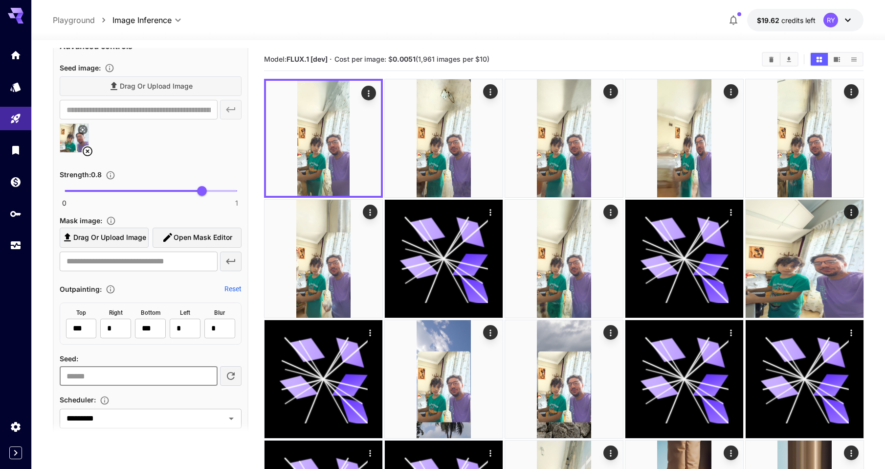
click at [207, 379] on input "*" at bounding box center [139, 376] width 158 height 20
type input "*"
click at [207, 379] on input "*" at bounding box center [139, 376] width 158 height 20
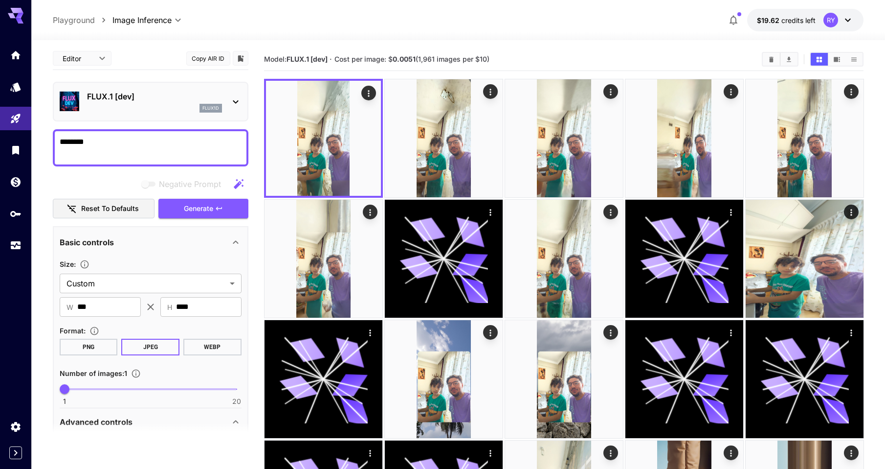
scroll to position [0, 0]
click at [206, 208] on span "Generate" at bounding box center [198, 209] width 29 height 12
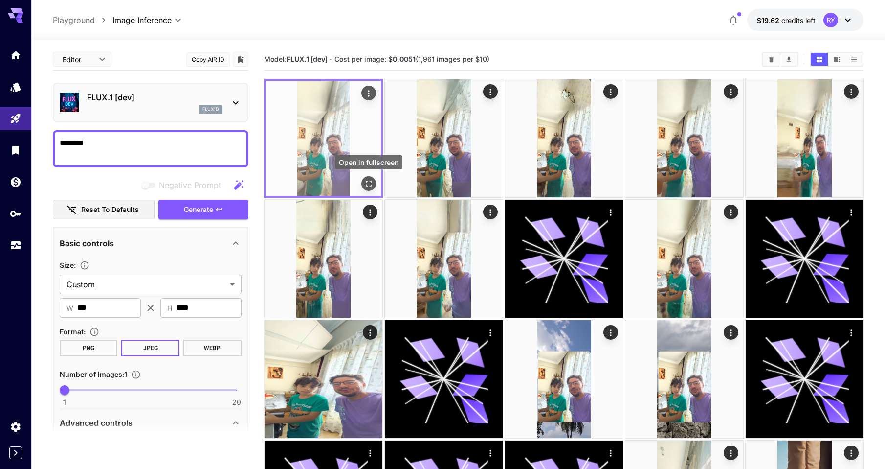
click at [371, 181] on icon "Open in fullscreen" at bounding box center [369, 183] width 6 height 6
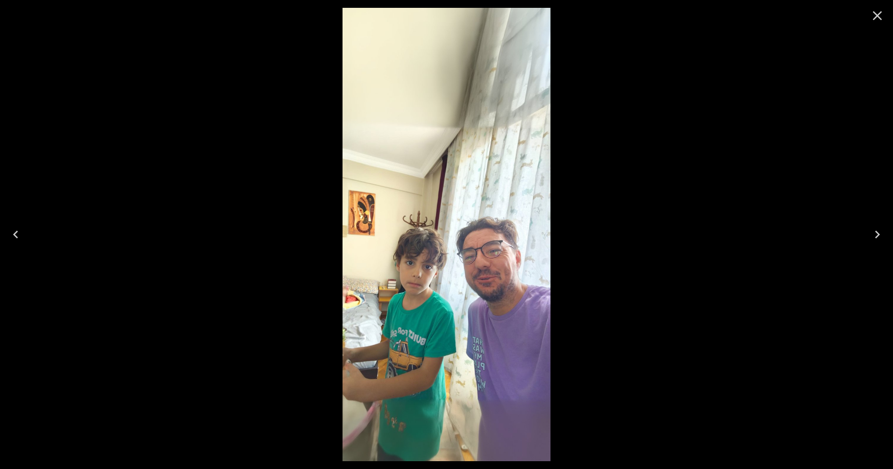
drag, startPoint x: 877, startPoint y: 13, endPoint x: 169, endPoint y: 267, distance: 752.6
click at [877, 13] on icon "Close" at bounding box center [877, 16] width 16 height 16
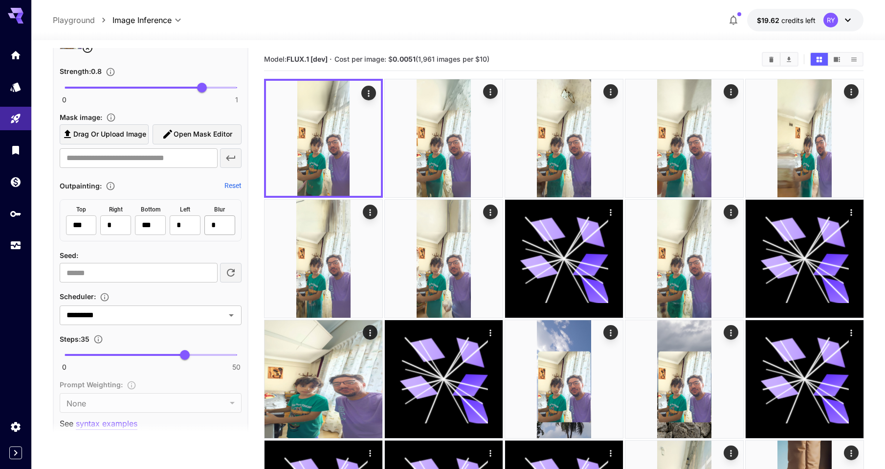
scroll to position [480, 0]
drag, startPoint x: 214, startPoint y: 224, endPoint x: 209, endPoint y: 230, distance: 7.7
click at [207, 223] on input "*" at bounding box center [219, 225] width 31 height 20
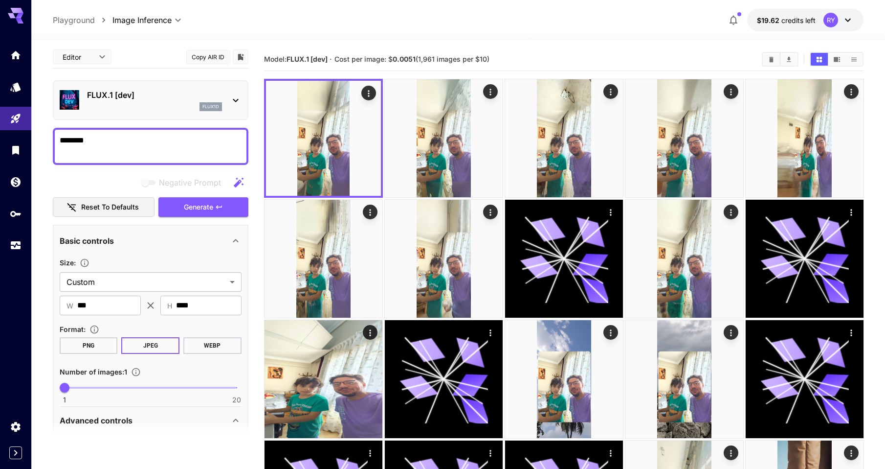
scroll to position [0, 0]
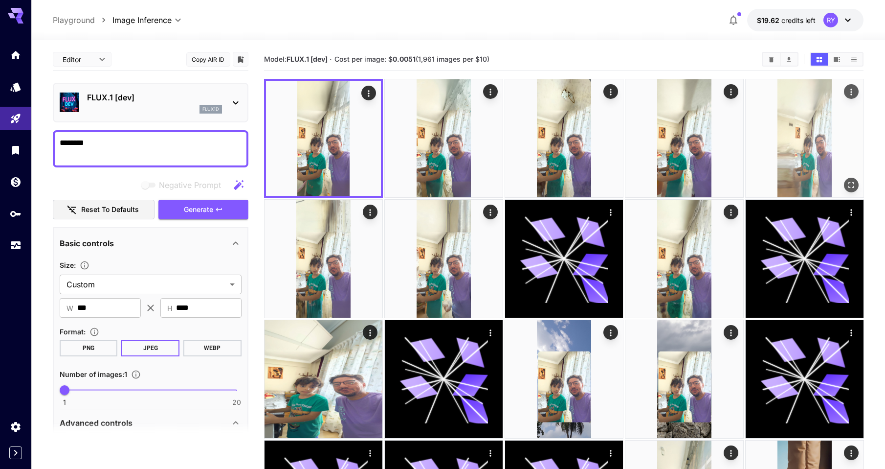
type input "*"
click at [201, 208] on span "Generate" at bounding box center [198, 209] width 29 height 12
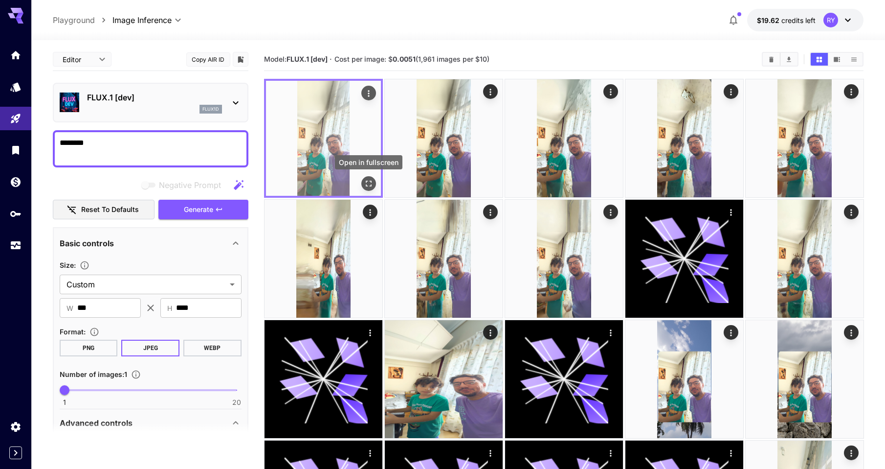
click at [369, 182] on icon "Open in fullscreen" at bounding box center [368, 184] width 10 height 10
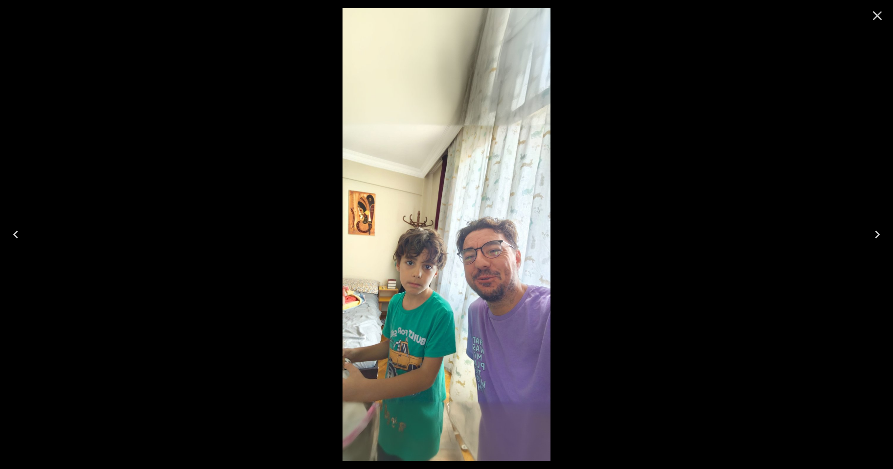
click at [878, 233] on icon "Next" at bounding box center [876, 234] width 5 height 8
click at [15, 233] on icon "Previous" at bounding box center [15, 234] width 5 height 8
click at [879, 232] on icon "Next" at bounding box center [877, 234] width 16 height 16
click at [15, 231] on icon "Previous" at bounding box center [16, 234] width 16 height 16
click at [877, 231] on icon "Next" at bounding box center [877, 234] width 16 height 16
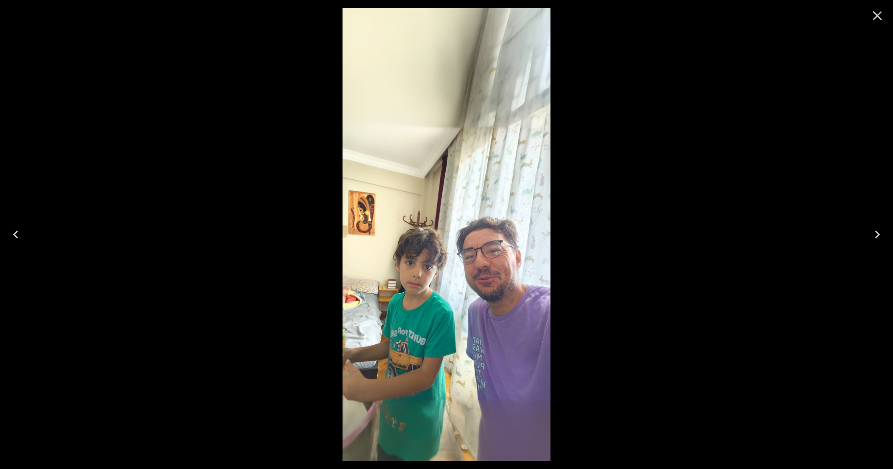
click at [875, 14] on icon "Close" at bounding box center [877, 15] width 9 height 9
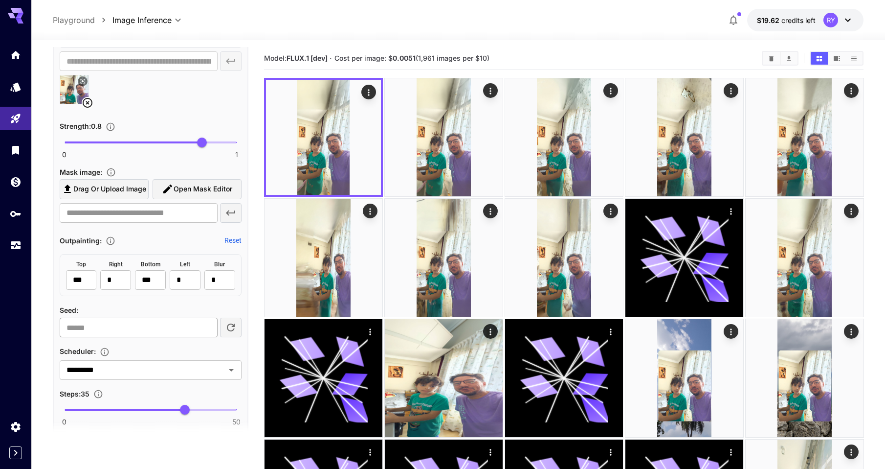
scroll to position [425, 0]
drag, startPoint x: 77, startPoint y: 327, endPoint x: 53, endPoint y: 327, distance: 24.0
click at [53, 327] on div "**********" at bounding box center [151, 282] width 196 height 962
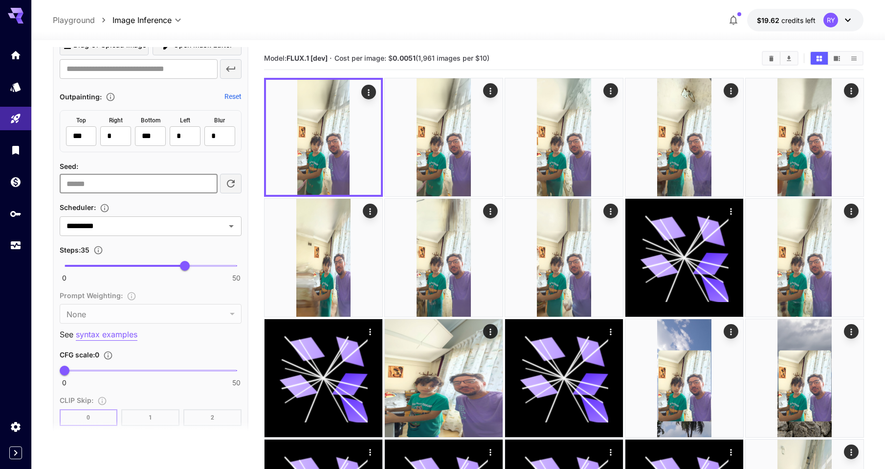
scroll to position [571, 0]
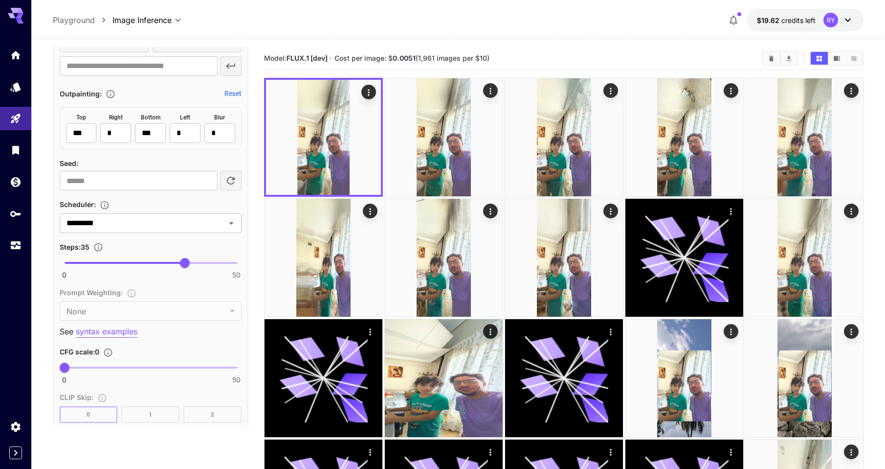
click at [106, 332] on p "syntax examples" at bounding box center [107, 331] width 62 height 12
click at [207, 185] on input "*" at bounding box center [139, 181] width 158 height 20
type input "*"
click at [207, 183] on input "*" at bounding box center [139, 181] width 158 height 20
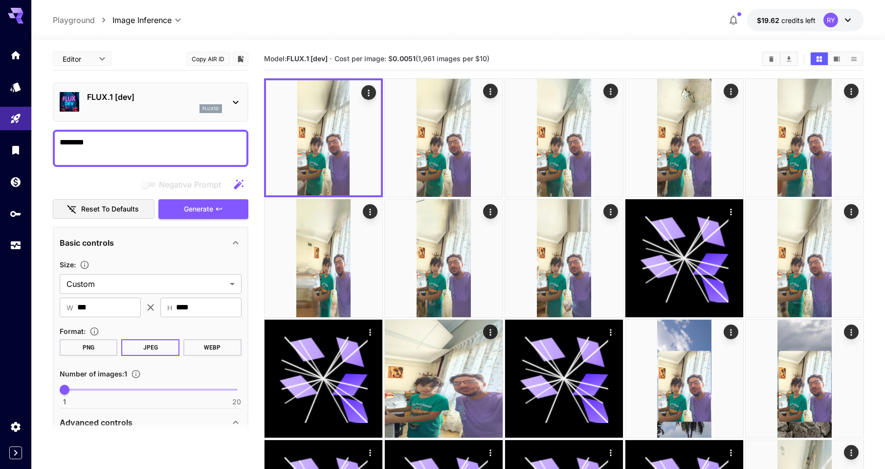
scroll to position [0, 0]
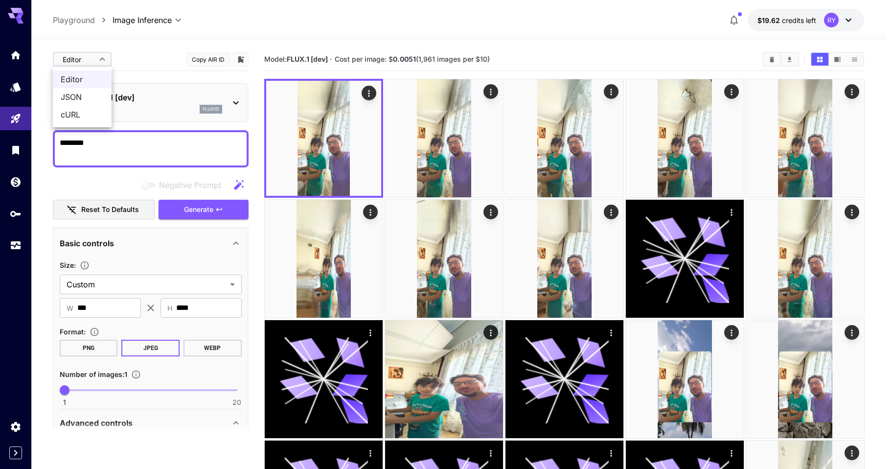
click at [78, 94] on span "JSON" at bounding box center [82, 97] width 43 height 12
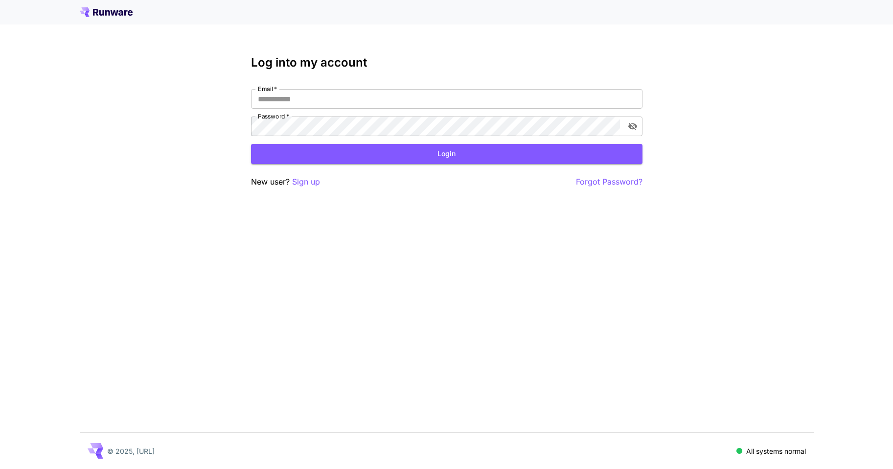
type input "**********"
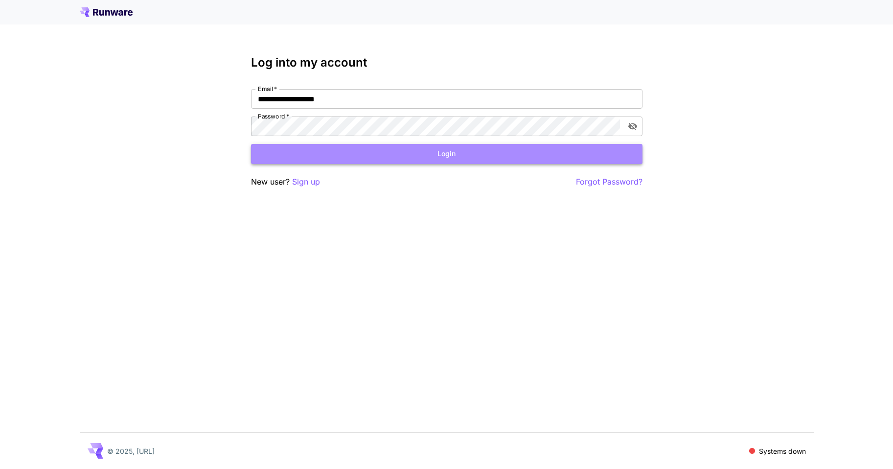
click at [385, 154] on button "Login" at bounding box center [446, 154] width 391 height 20
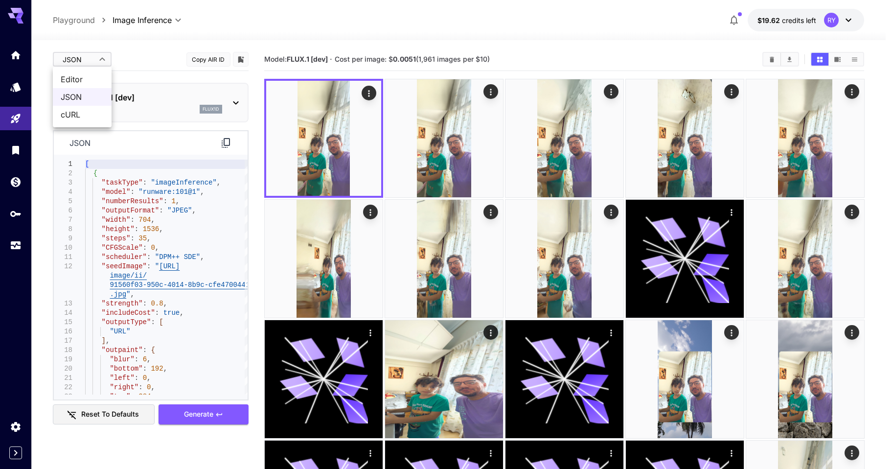
click at [80, 77] on span "Editor" at bounding box center [82, 79] width 43 height 12
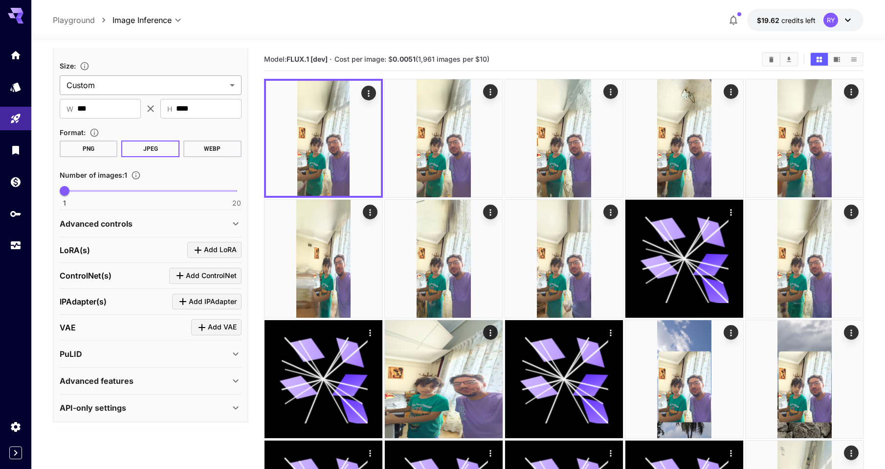
scroll to position [200, 0]
click at [117, 217] on p "Advanced controls" at bounding box center [96, 223] width 73 height 12
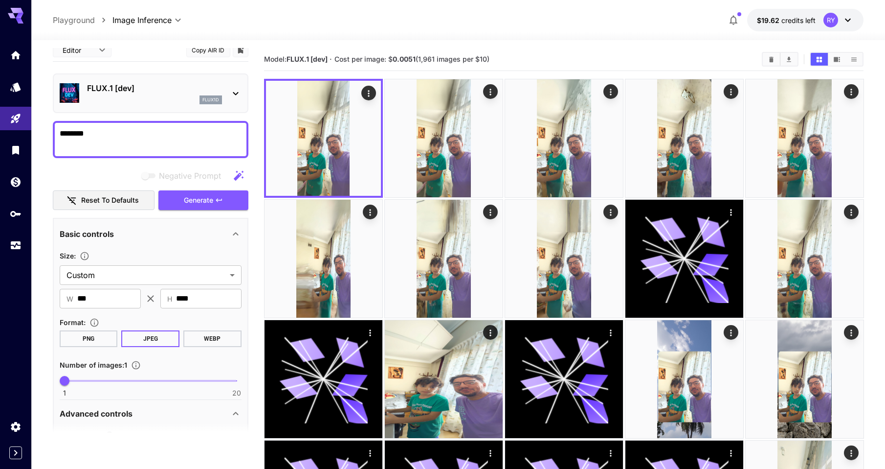
scroll to position [0, 0]
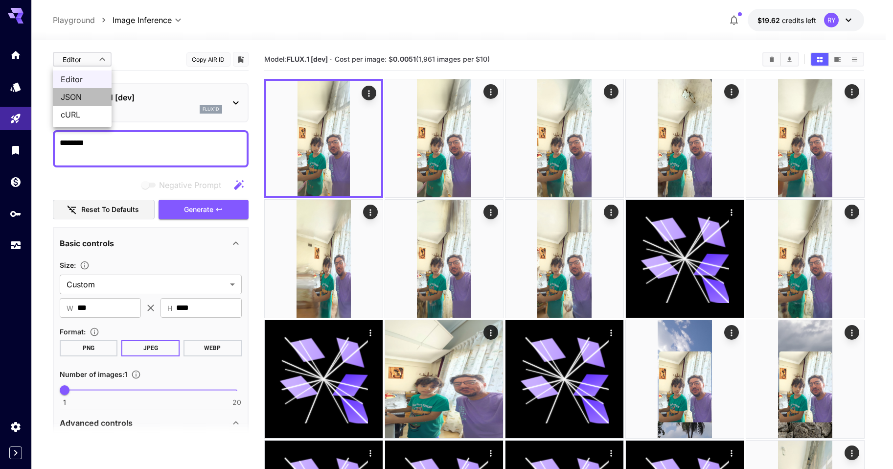
click at [74, 94] on span "JSON" at bounding box center [82, 97] width 43 height 12
type input "****"
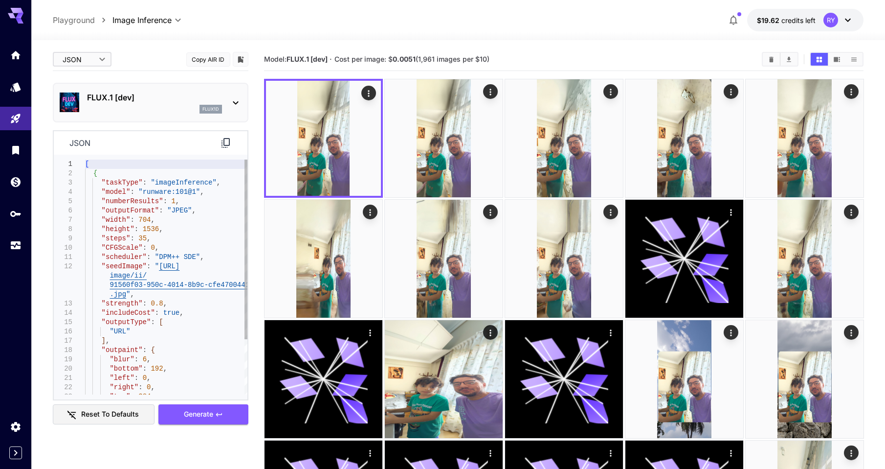
type textarea "**********"
drag, startPoint x: 153, startPoint y: 255, endPoint x: 187, endPoint y: 255, distance: 33.7
click at [187, 255] on div "[ { "taskType" : "imageInference" , "model" : "runware:101@1" , "numberResults"…" at bounding box center [166, 312] width 162 height 307
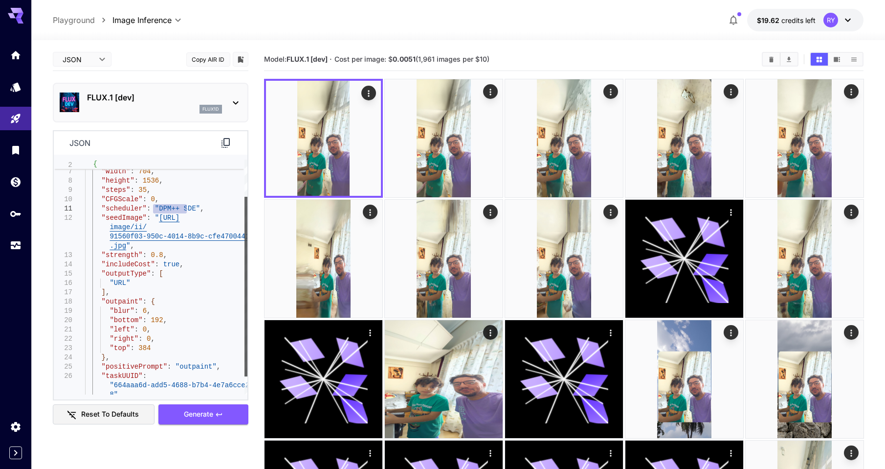
click at [247, 303] on div at bounding box center [246, 286] width 3 height 179
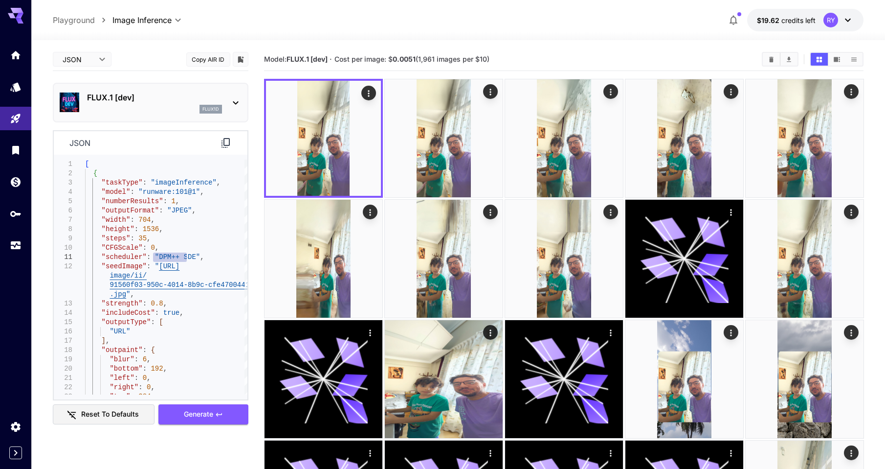
click at [228, 102] on div "FLUX.1 [dev] flux1d" at bounding box center [151, 103] width 182 height 30
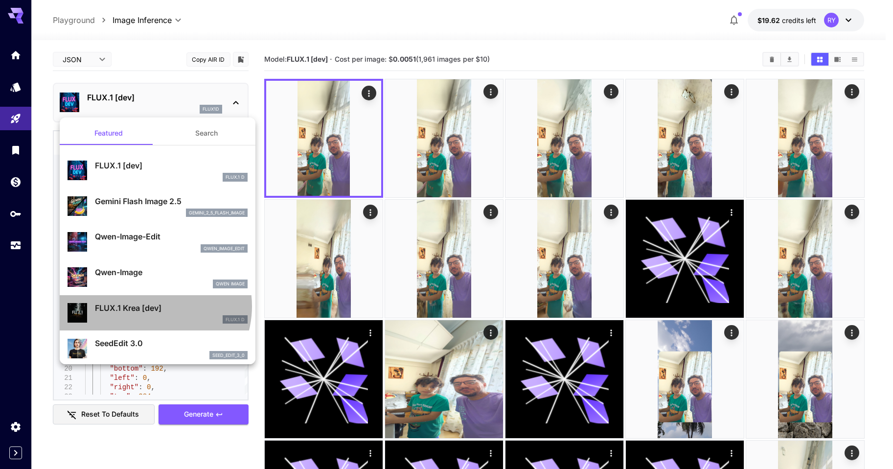
click at [152, 306] on p "FLUX.1 Krea [dev]" at bounding box center [171, 308] width 153 height 12
type input "**"
type input "***"
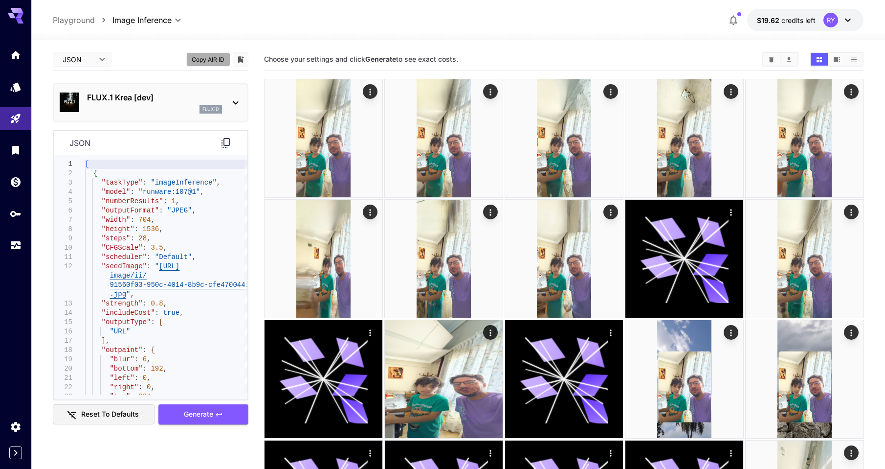
click at [219, 58] on button "Copy AIR ID" at bounding box center [208, 59] width 44 height 14
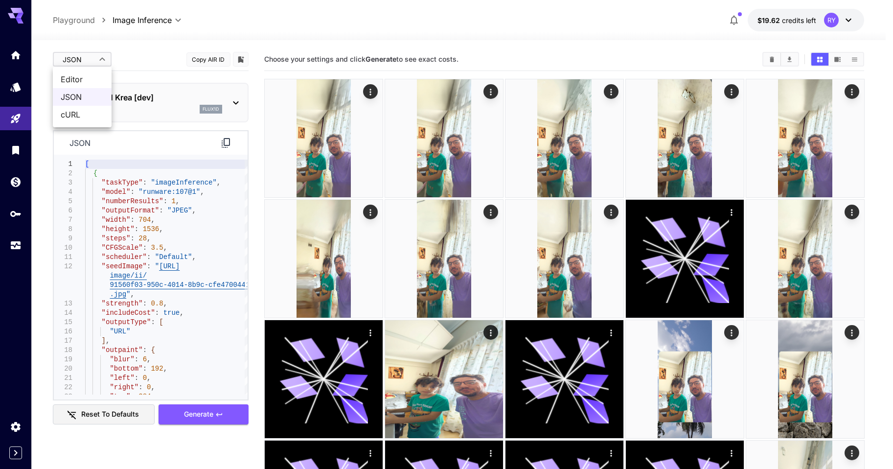
click at [257, 126] on div at bounding box center [446, 234] width 893 height 469
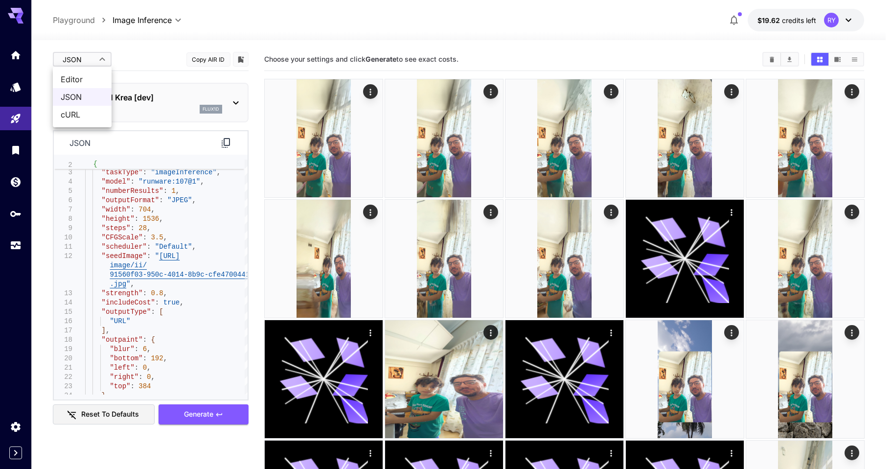
click at [78, 78] on span "Editor" at bounding box center [82, 79] width 43 height 12
type input "****"
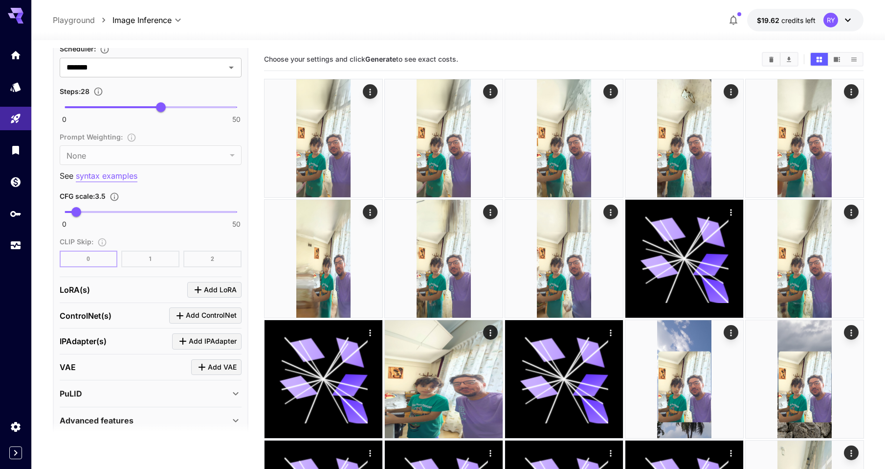
scroll to position [728, 0]
type input "*"
drag, startPoint x: 45, startPoint y: 211, endPoint x: 58, endPoint y: 222, distance: 16.7
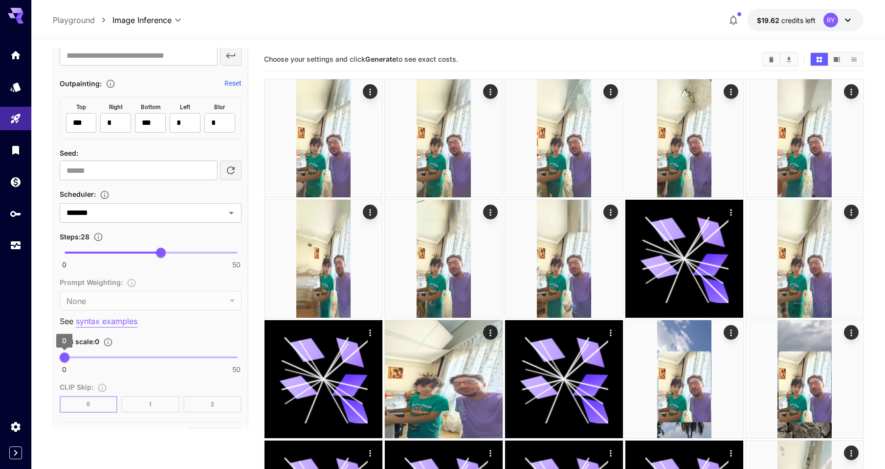
scroll to position [582, 0]
type input "**"
drag, startPoint x: 163, startPoint y: 255, endPoint x: 185, endPoint y: 257, distance: 22.5
click at [185, 257] on span "35" at bounding box center [185, 253] width 10 height 10
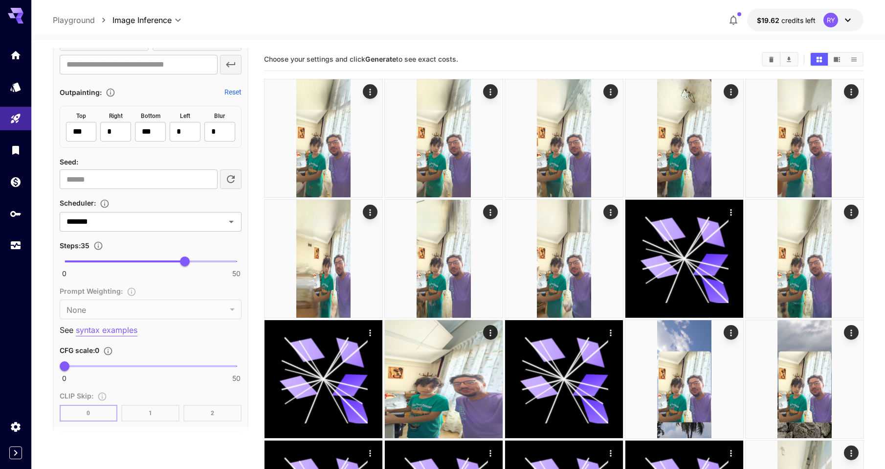
scroll to position [573, 0]
click at [231, 223] on icon "Open" at bounding box center [231, 222] width 5 height 2
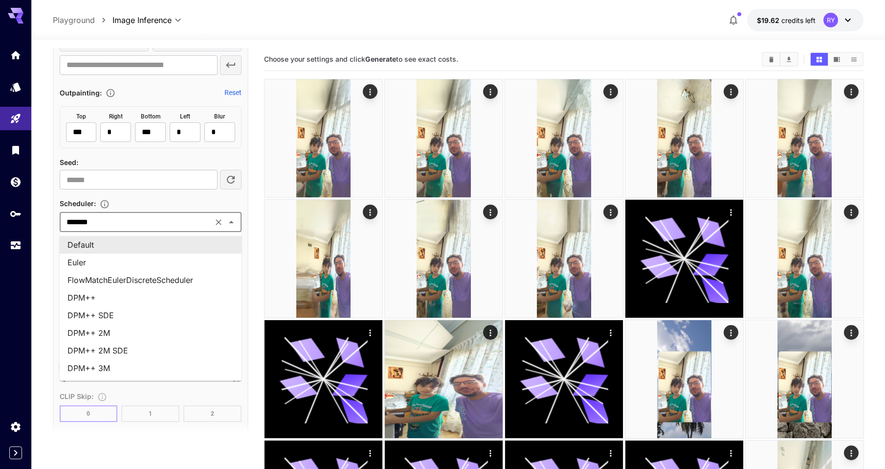
click at [186, 240] on li "Default" at bounding box center [151, 245] width 182 height 18
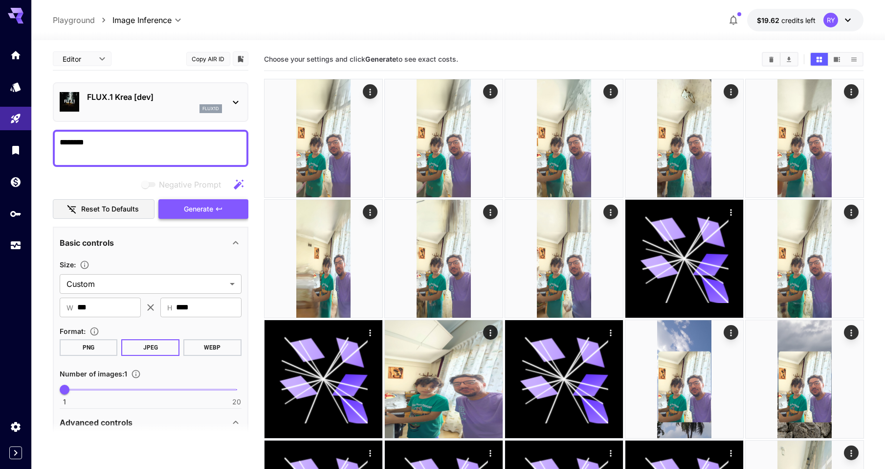
scroll to position [0, 0]
click at [202, 208] on span "Generate" at bounding box center [198, 209] width 29 height 12
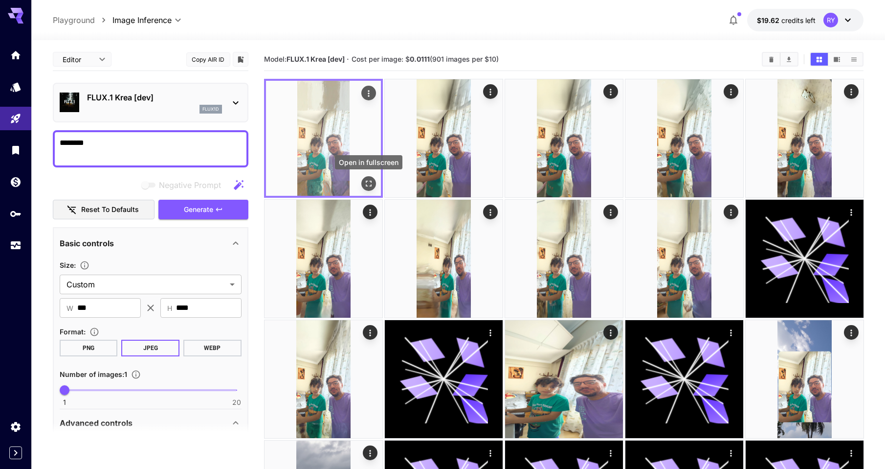
click at [368, 183] on icon "Open in fullscreen" at bounding box center [368, 184] width 10 height 10
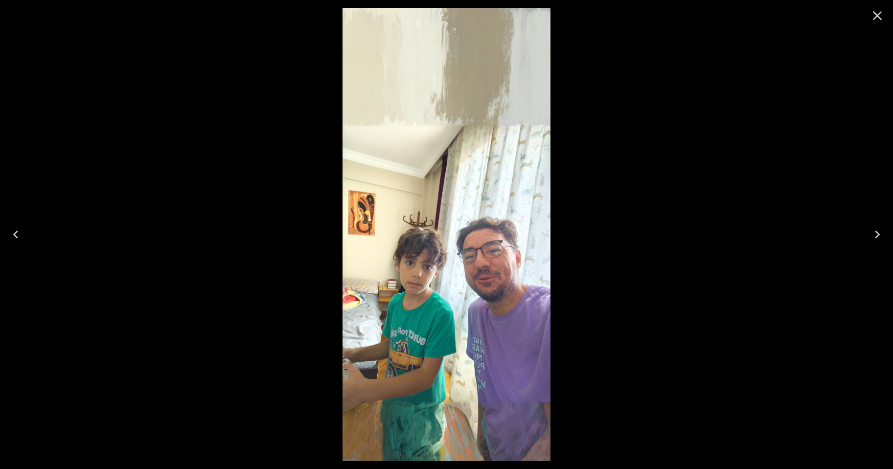
click at [874, 16] on icon "Close" at bounding box center [877, 16] width 16 height 16
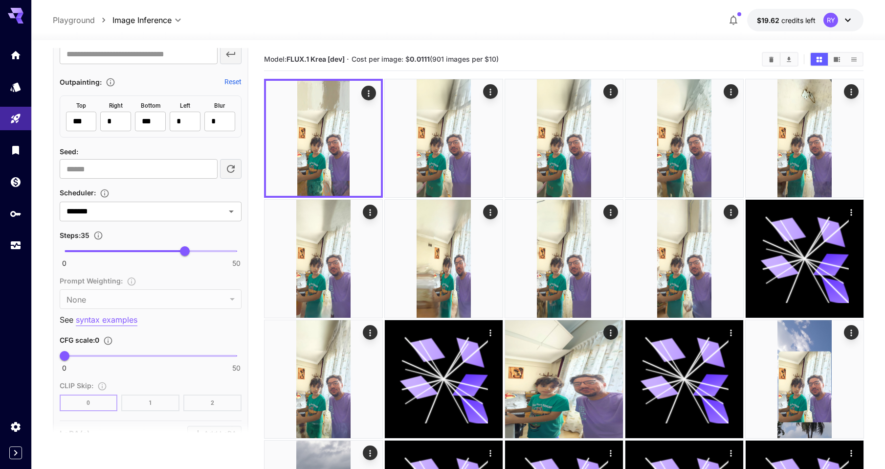
scroll to position [586, 0]
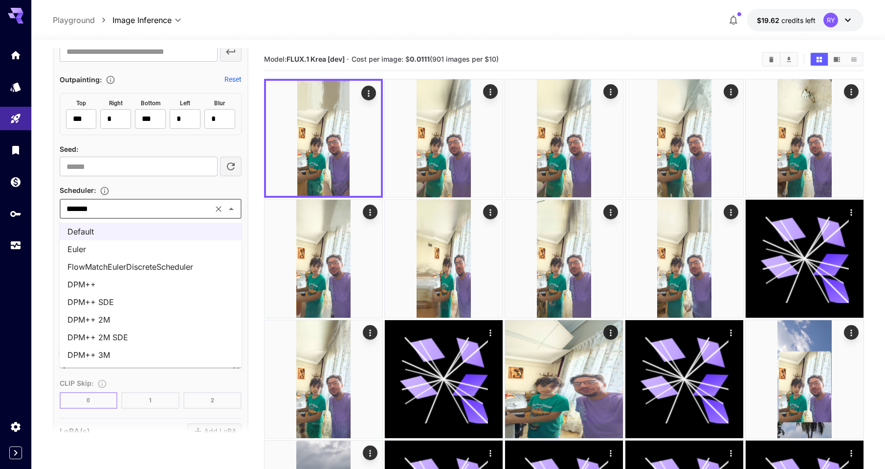
click at [134, 303] on li "DPM++ SDE" at bounding box center [151, 302] width 182 height 18
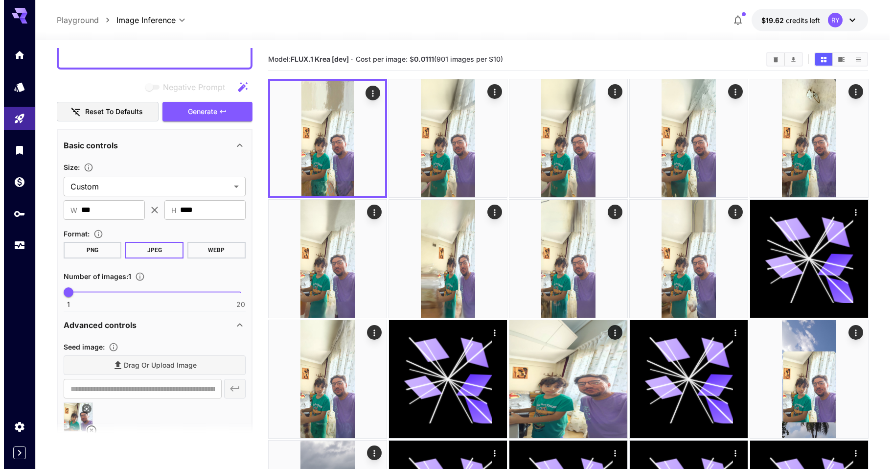
scroll to position [0, 0]
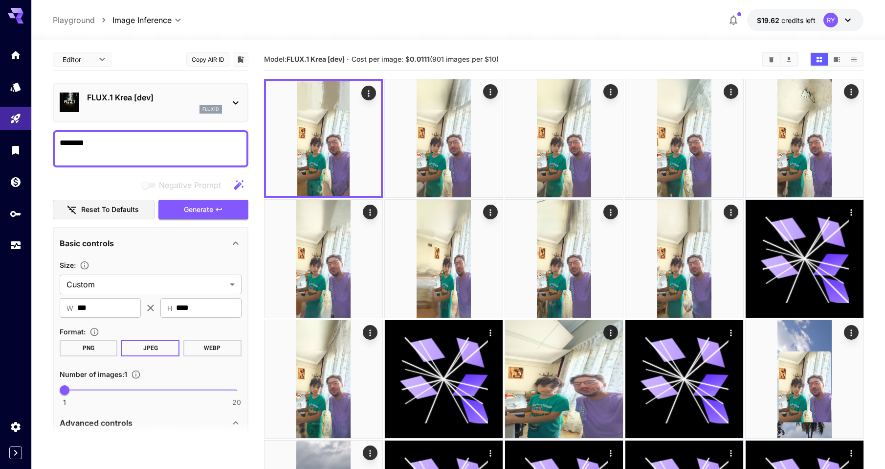
click at [201, 204] on span "Generate" at bounding box center [198, 209] width 29 height 12
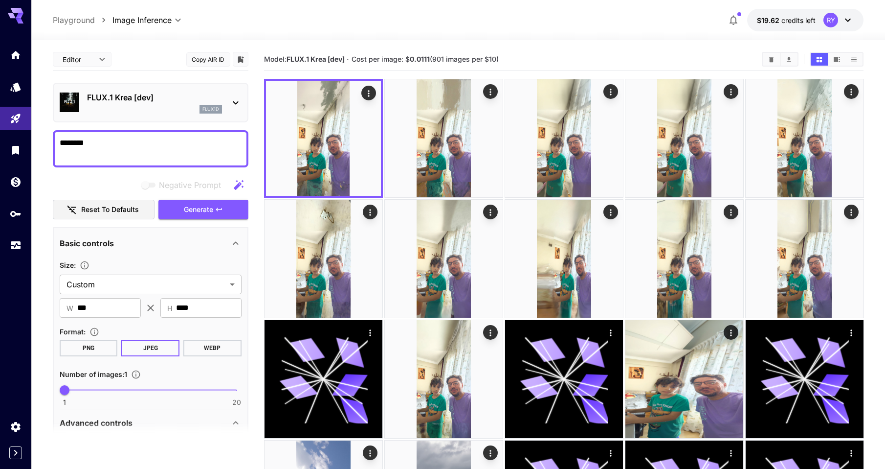
click at [238, 104] on icon at bounding box center [236, 103] width 12 height 12
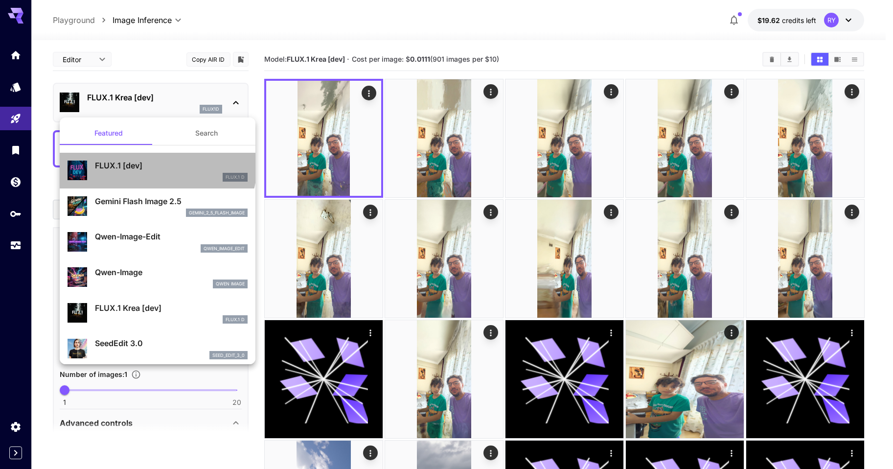
click at [157, 165] on p "FLUX.1 [dev]" at bounding box center [171, 165] width 153 height 12
type input "**"
type input "***"
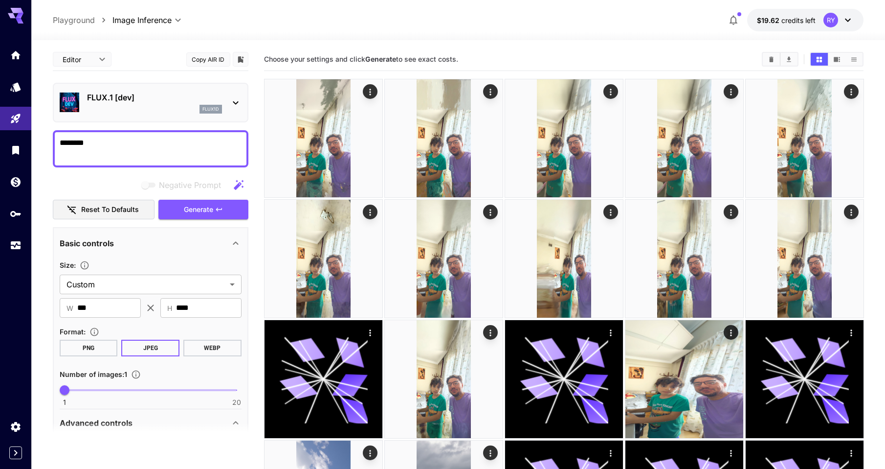
click at [217, 58] on button "Copy AIR ID" at bounding box center [208, 59] width 44 height 14
click at [238, 105] on icon at bounding box center [236, 103] width 12 height 12
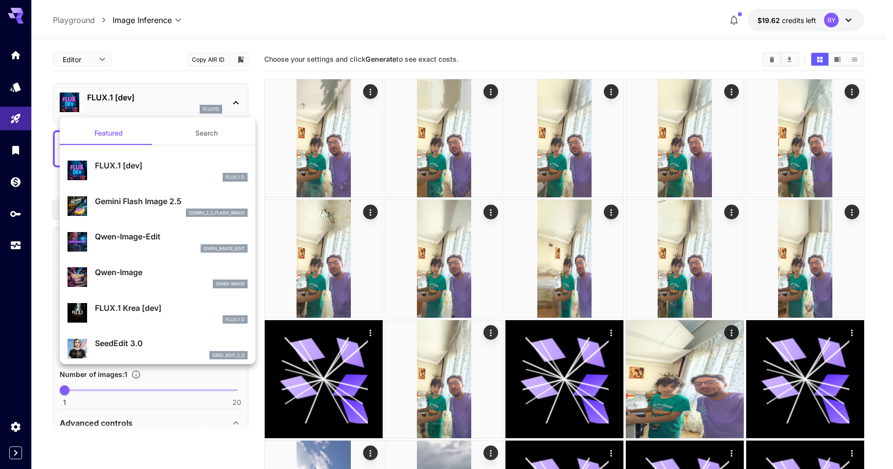
click at [209, 132] on button "Search" at bounding box center [206, 132] width 98 height 23
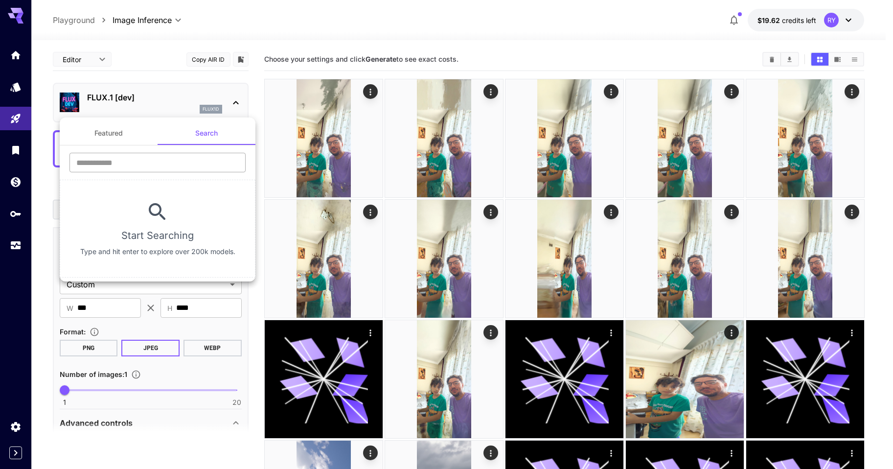
click at [146, 157] on input "text" at bounding box center [157, 163] width 176 height 20
type input "********"
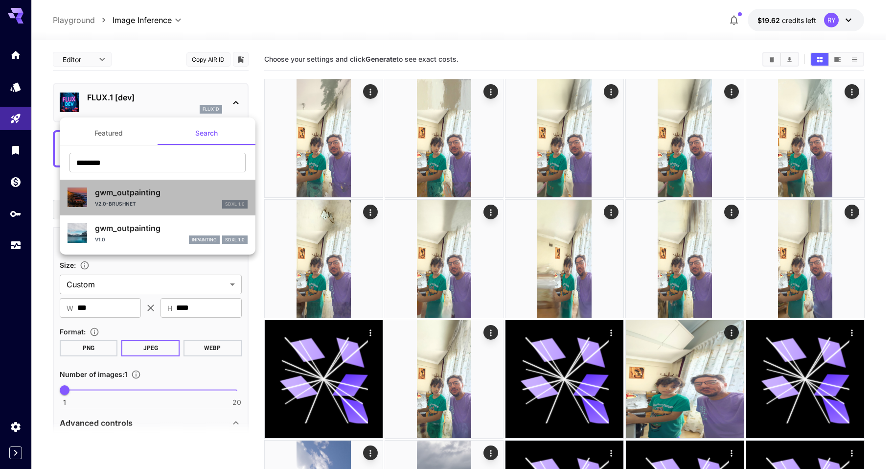
click at [198, 196] on p "gwm_outpainting" at bounding box center [171, 192] width 153 height 12
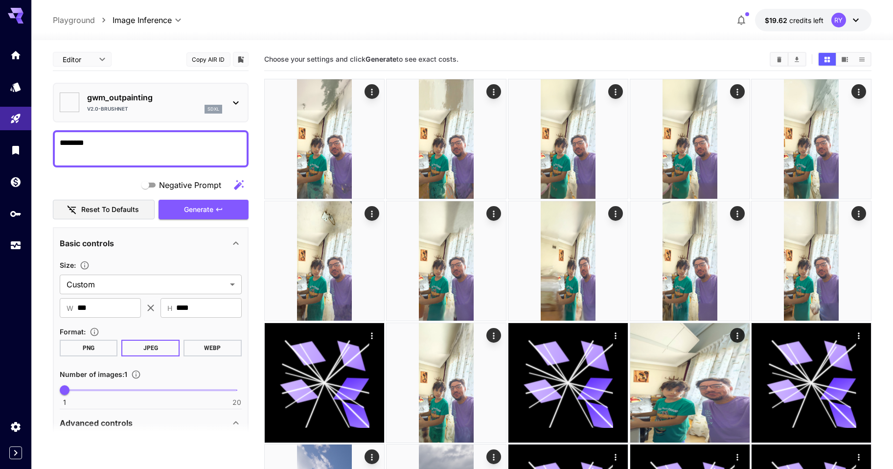
type input "**"
type input "***"
type input "*******"
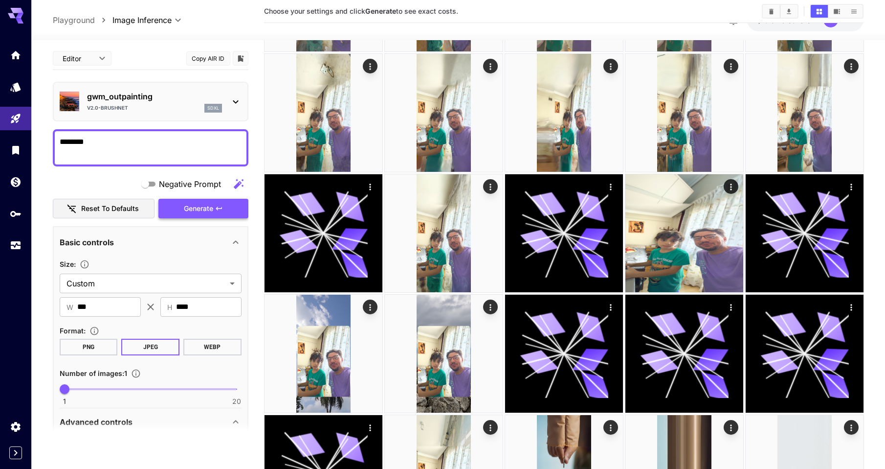
click at [197, 205] on span "Generate" at bounding box center [198, 208] width 29 height 12
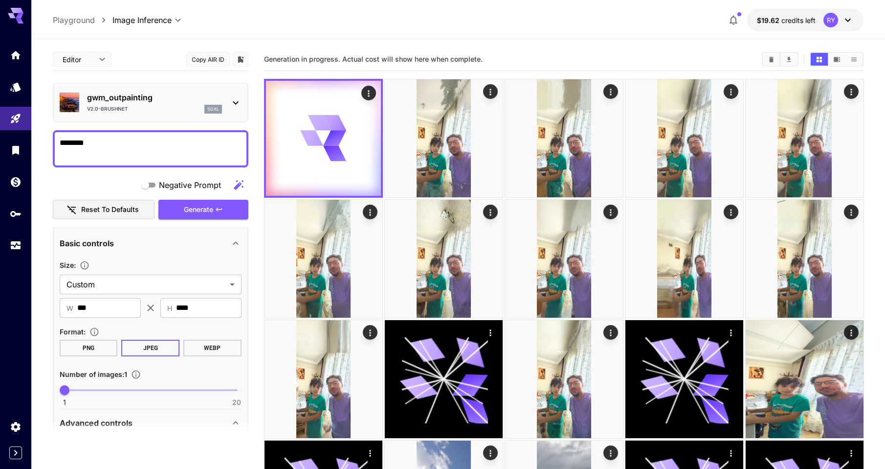
click at [235, 102] on icon at bounding box center [236, 103] width 12 height 12
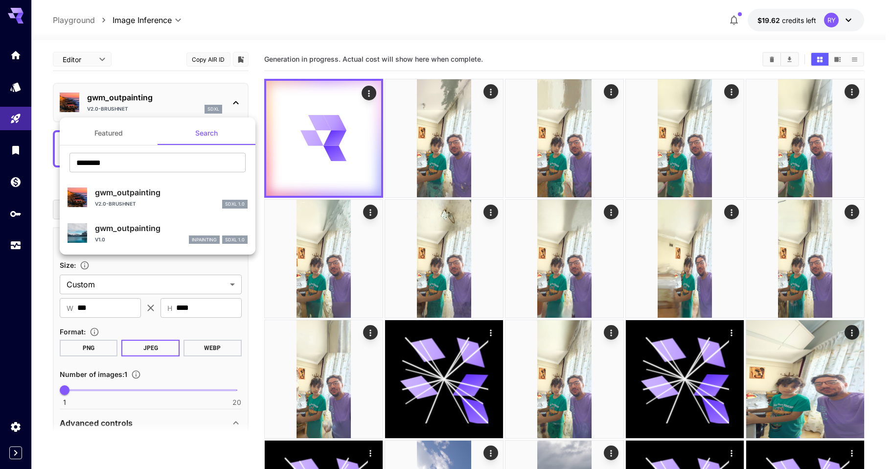
click at [266, 281] on div at bounding box center [446, 234] width 893 height 469
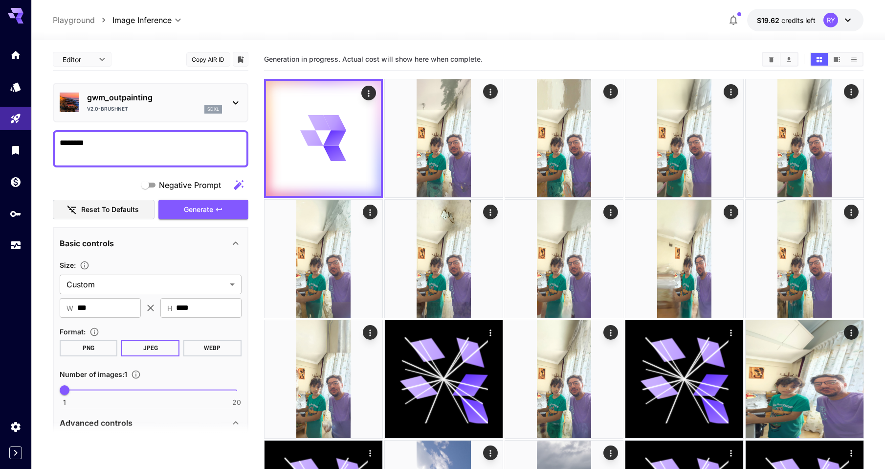
click at [235, 102] on icon at bounding box center [236, 103] width 12 height 12
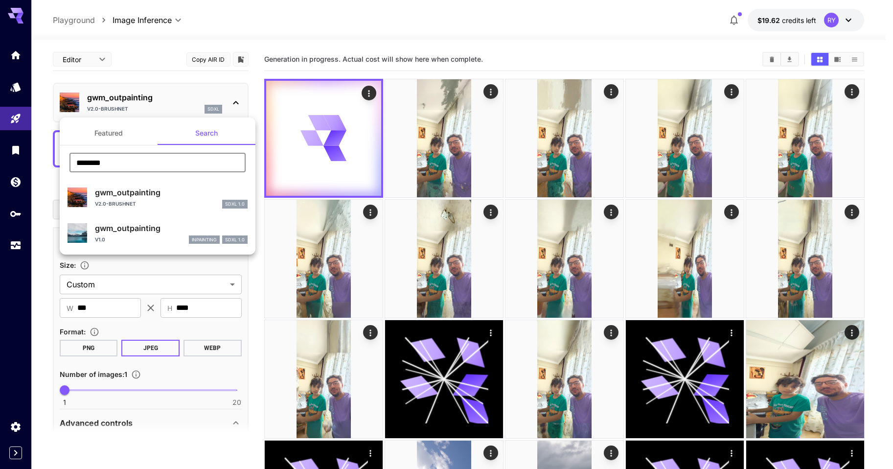
drag, startPoint x: 113, startPoint y: 164, endPoint x: 62, endPoint y: 164, distance: 51.4
click at [62, 164] on div "******** ​" at bounding box center [158, 166] width 196 height 27
click at [119, 133] on button "Featured" at bounding box center [109, 132] width 98 height 23
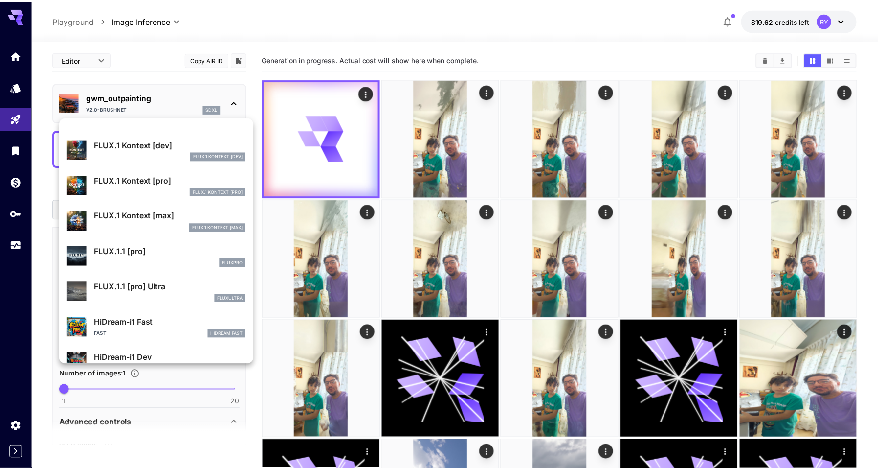
scroll to position [589, 0]
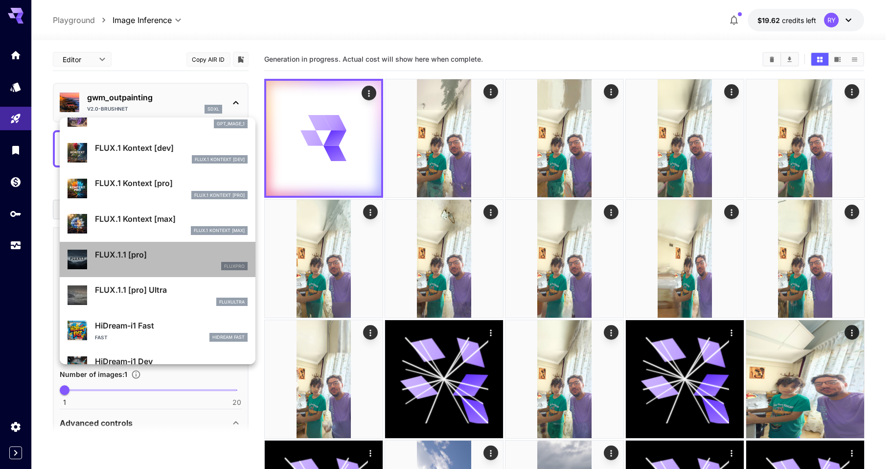
click at [189, 253] on p "FLUX.1.1 [pro]" at bounding box center [171, 254] width 153 height 12
type input "**********"
type input "****"
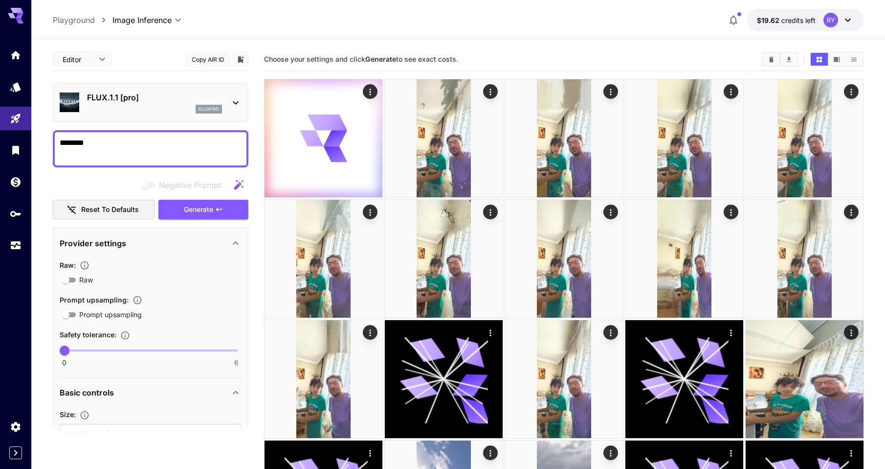
click at [236, 104] on icon at bounding box center [236, 103] width 12 height 12
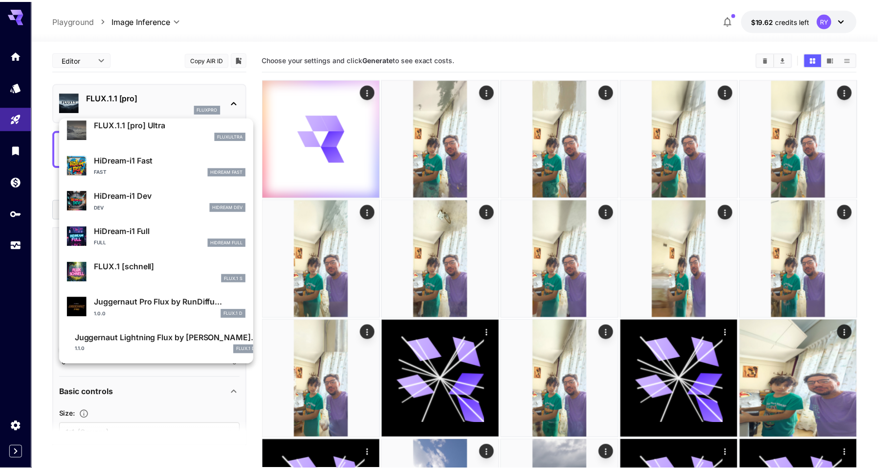
scroll to position [756, 0]
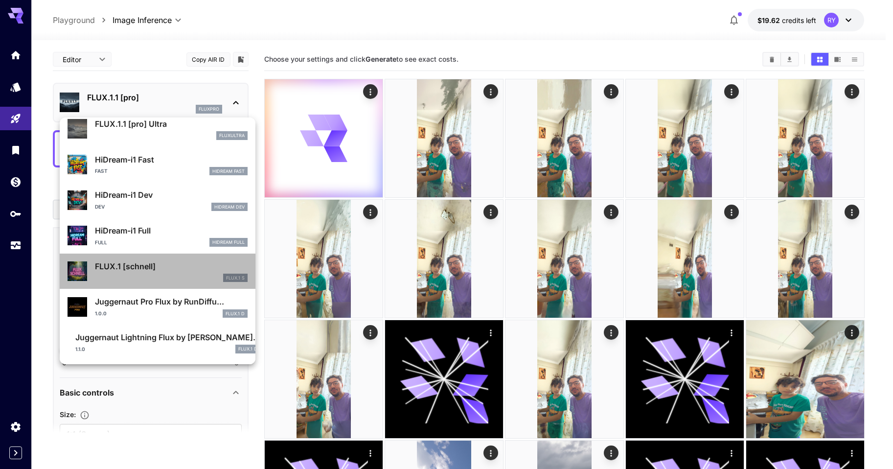
click at [186, 271] on p "FLUX.1 [schnell]" at bounding box center [171, 266] width 153 height 12
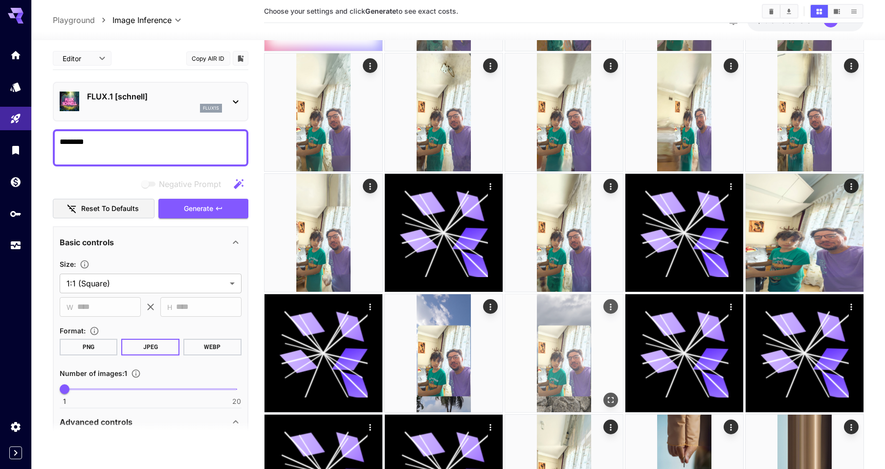
scroll to position [147, 0]
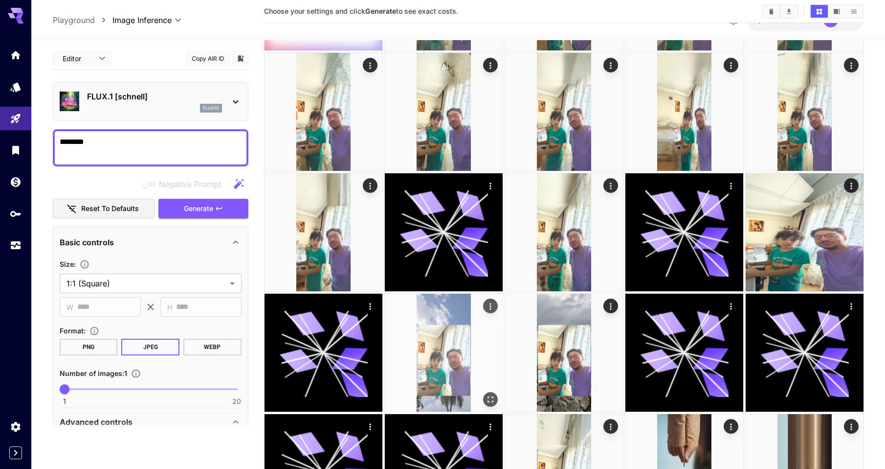
click at [460, 340] on img at bounding box center [444, 352] width 118 height 118
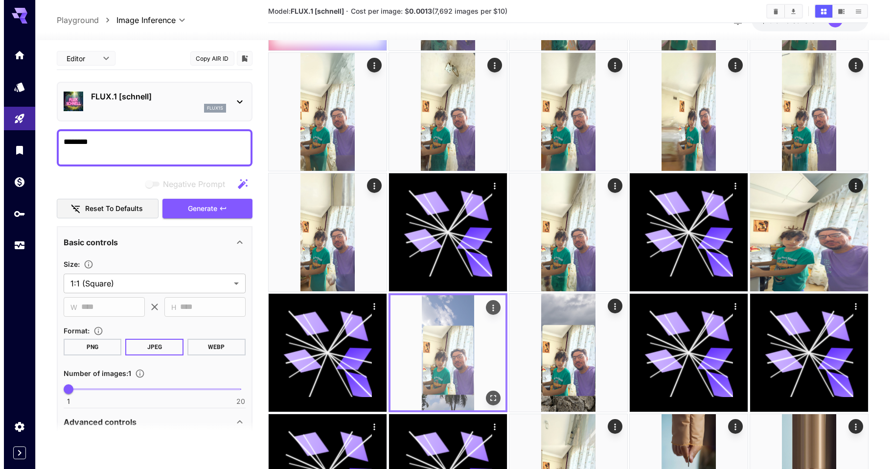
scroll to position [0, 0]
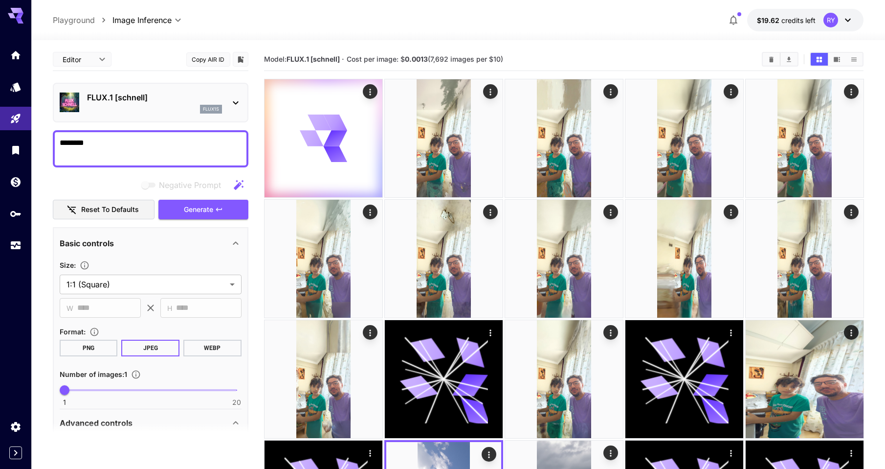
click at [232, 104] on icon at bounding box center [236, 103] width 12 height 12
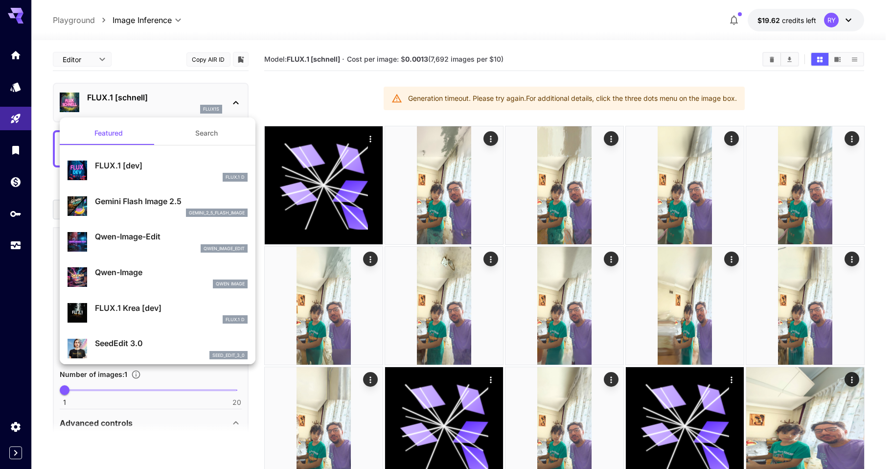
click at [170, 169] on p "FLUX.1 [dev]" at bounding box center [171, 165] width 153 height 12
type input "**"
type input "***"
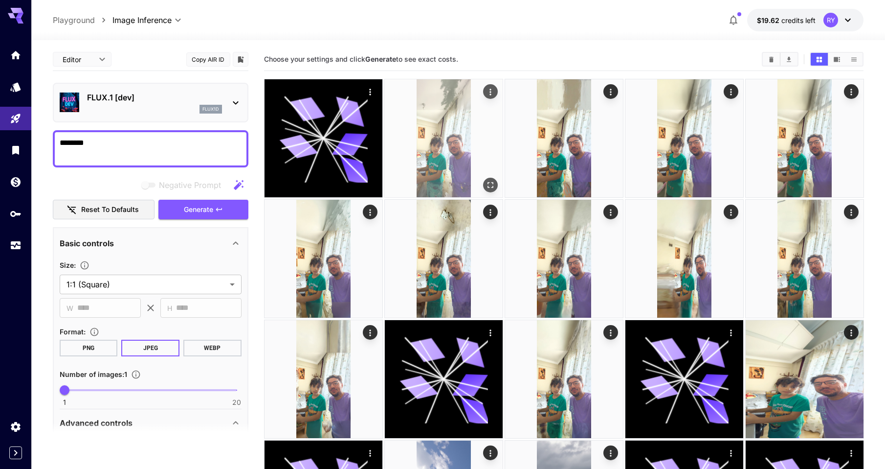
click at [457, 162] on img at bounding box center [444, 138] width 118 height 118
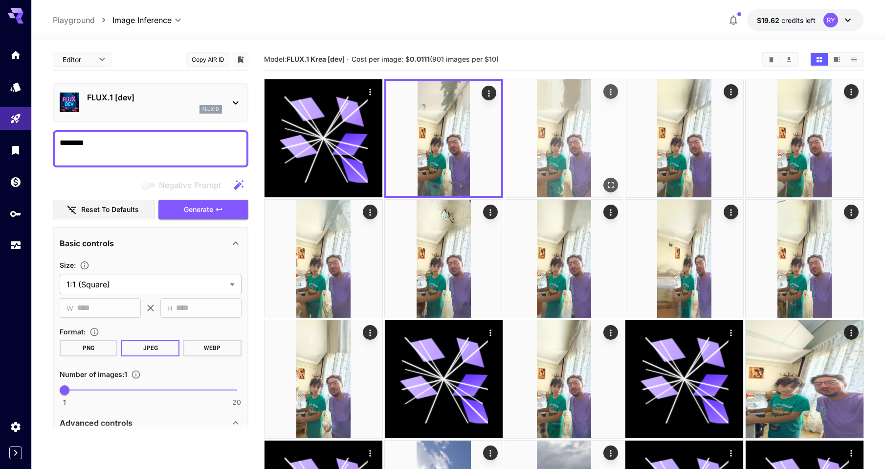
click at [562, 164] on img at bounding box center [564, 138] width 118 height 118
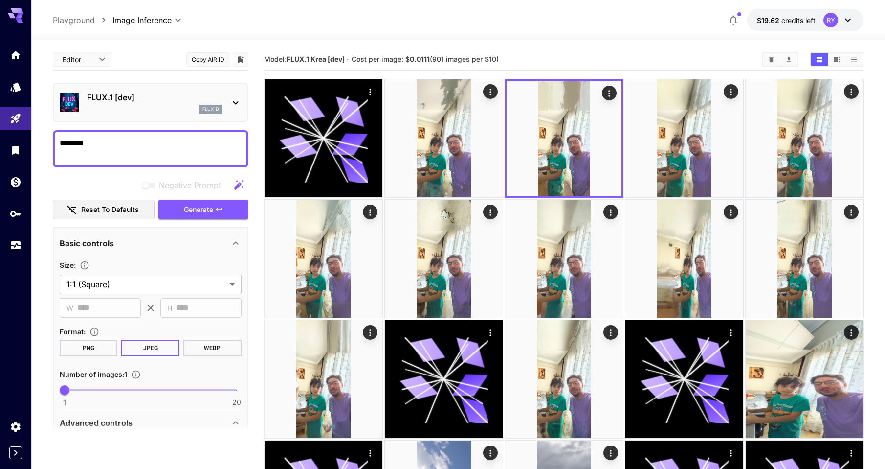
click at [618, 2] on div "**********" at bounding box center [458, 20] width 854 height 40
click at [234, 98] on icon at bounding box center [236, 103] width 12 height 12
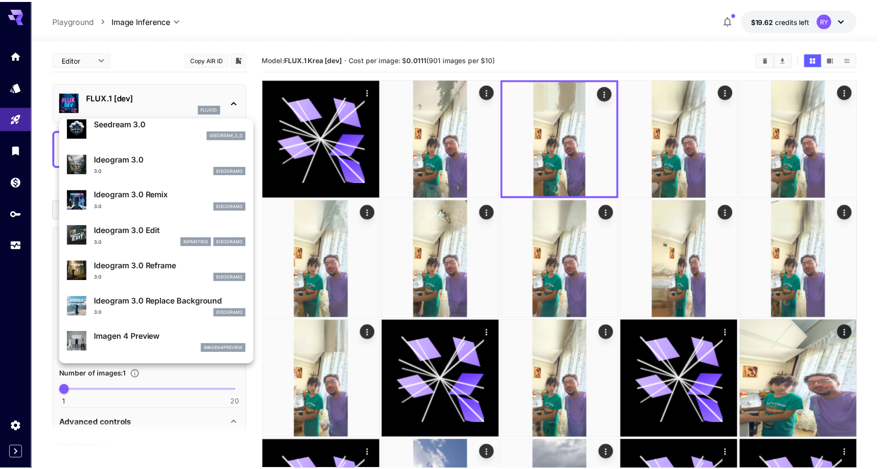
scroll to position [292, 0]
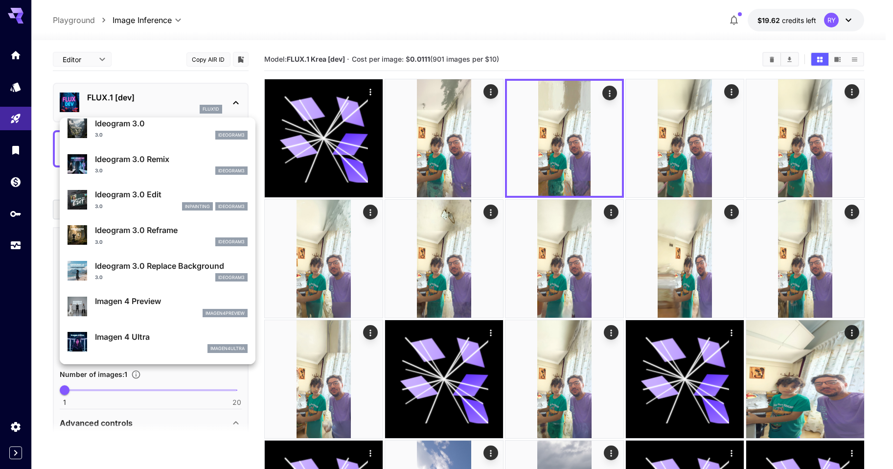
click at [161, 237] on div "Ideogram 3.0 Reframe 3.0 ideogram3" at bounding box center [171, 235] width 153 height 22
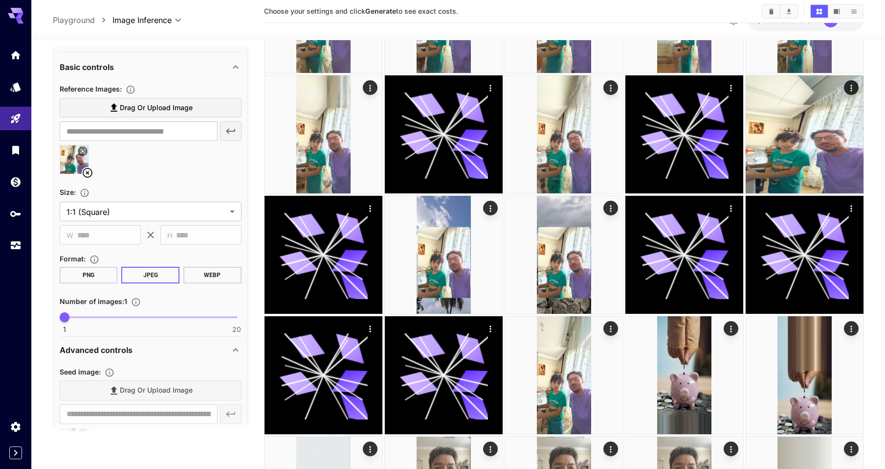
scroll to position [244, 0]
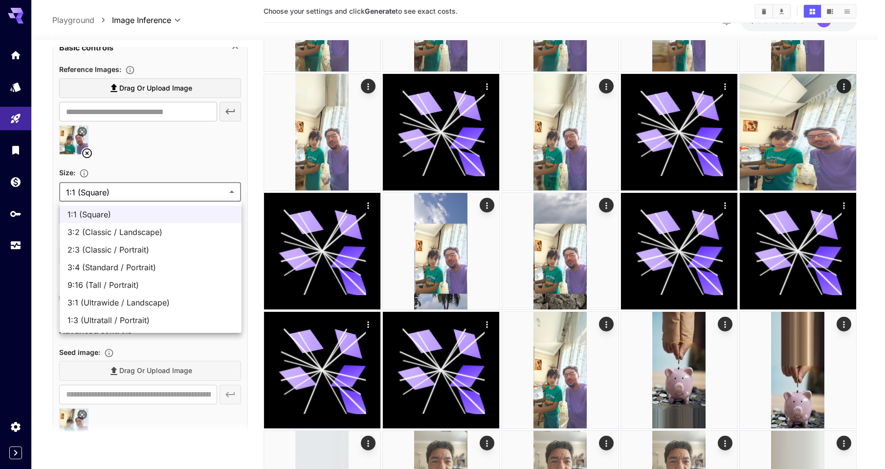
click at [184, 195] on body "**********" at bounding box center [442, 344] width 885 height 1178
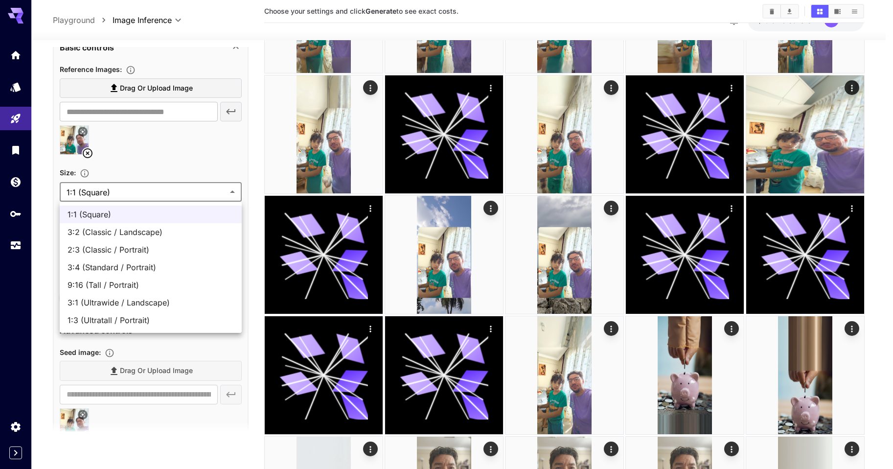
click at [153, 159] on div at bounding box center [446, 234] width 893 height 469
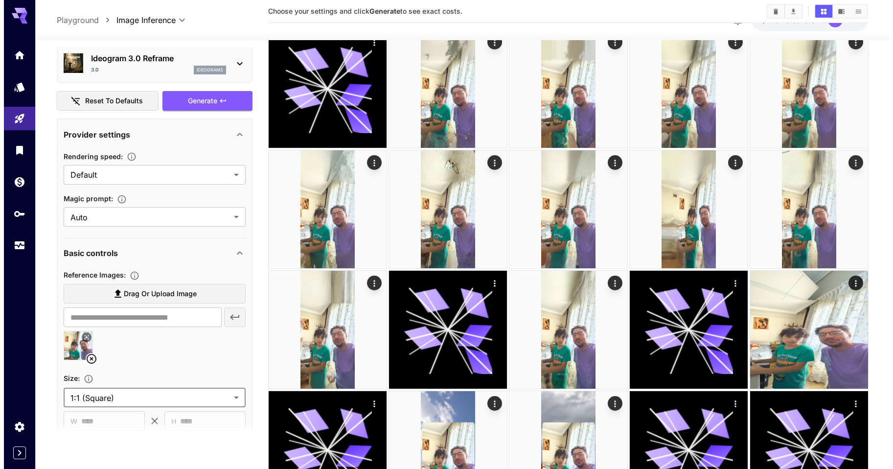
scroll to position [0, 0]
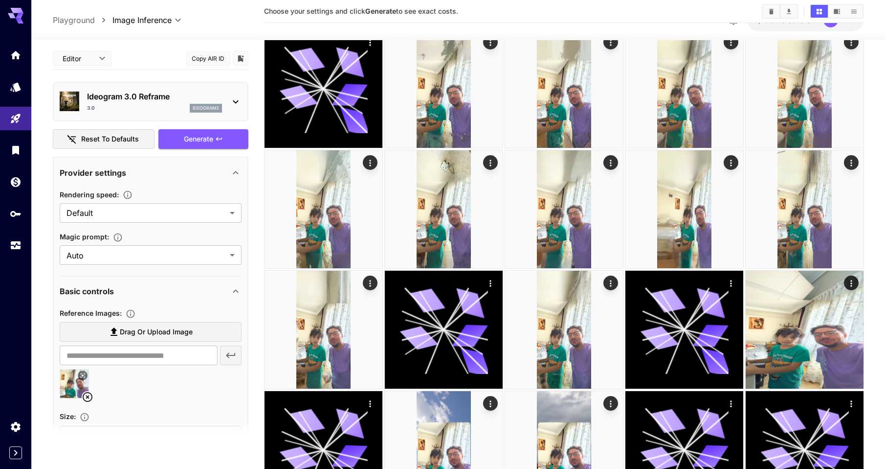
click at [230, 96] on icon at bounding box center [236, 102] width 12 height 12
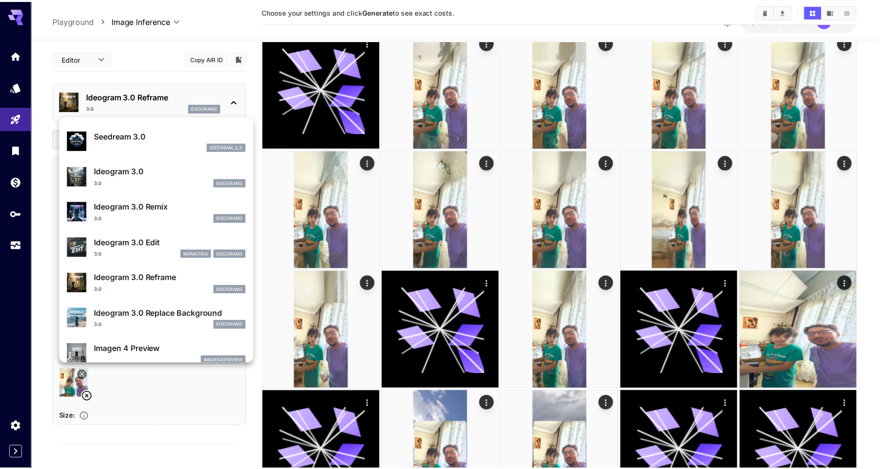
scroll to position [244, 0]
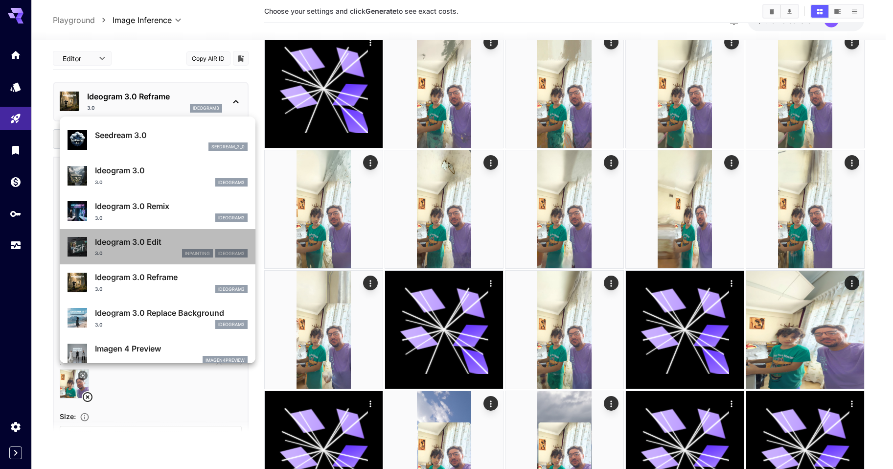
click at [160, 247] on p "Ideogram 3.0 Edit" at bounding box center [171, 242] width 153 height 12
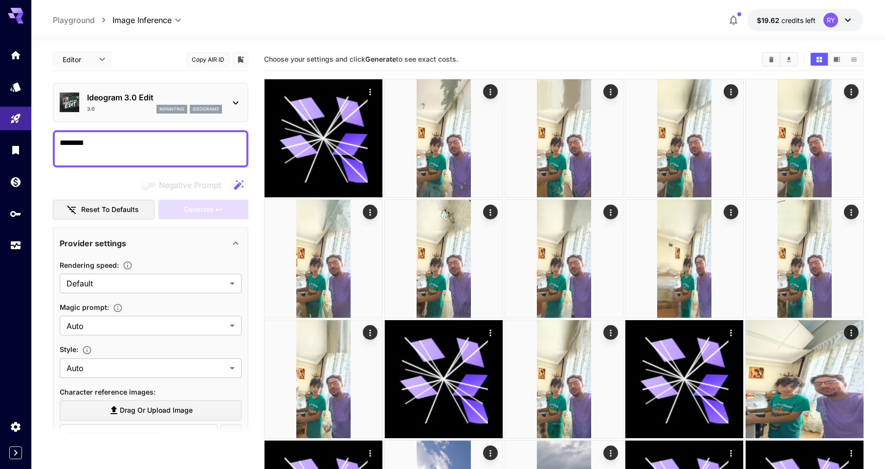
click at [235, 102] on icon at bounding box center [236, 103] width 12 height 12
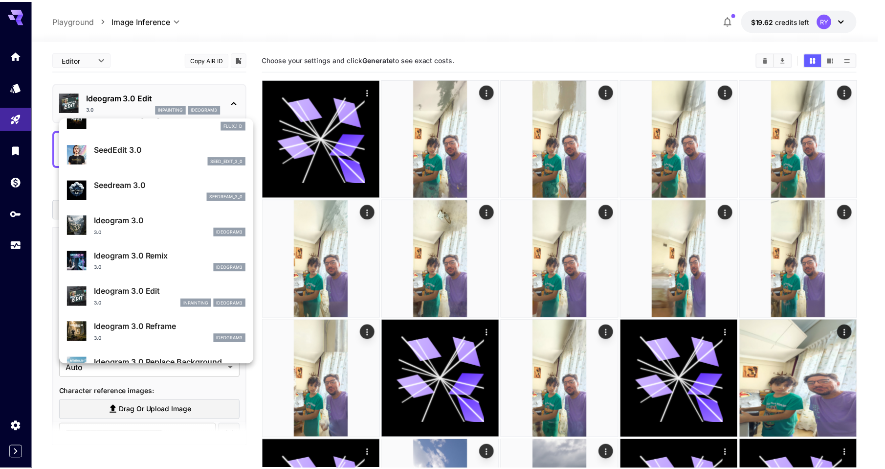
scroll to position [195, 0]
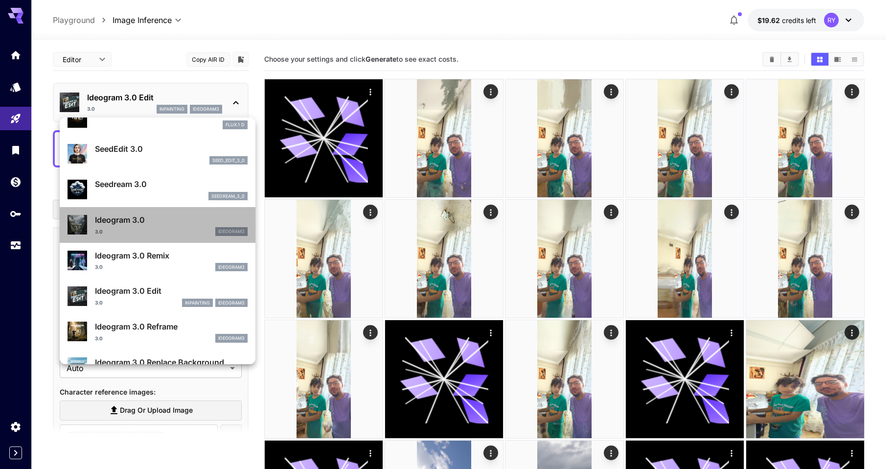
click at [177, 224] on p "Ideogram 3.0" at bounding box center [171, 220] width 153 height 12
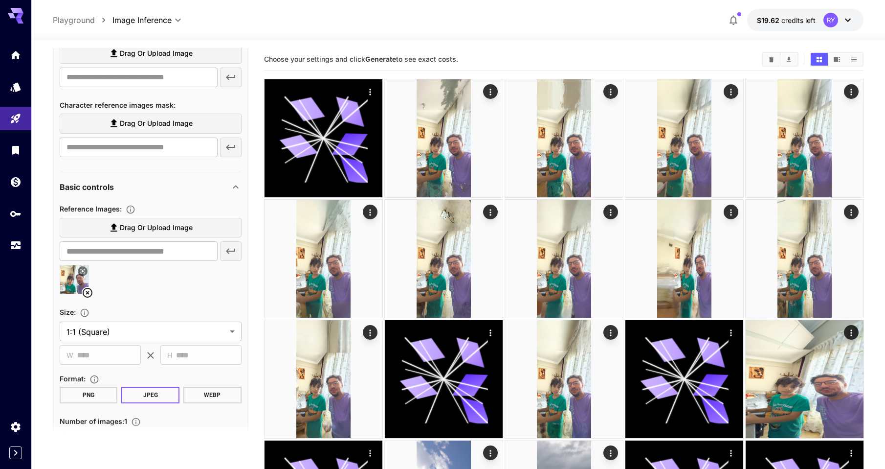
scroll to position [353, 0]
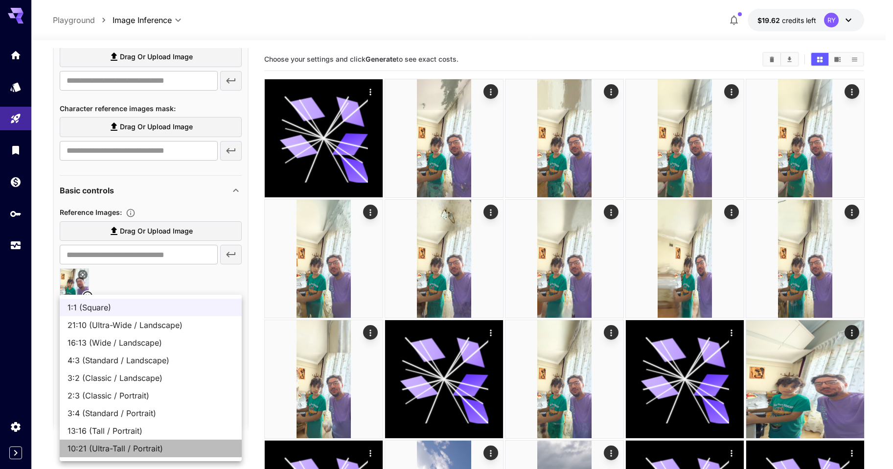
click at [164, 451] on span "10:21 (Ultra-Tall / Portrait)" at bounding box center [150, 448] width 166 height 12
type input "**********"
type input "***"
type input "****"
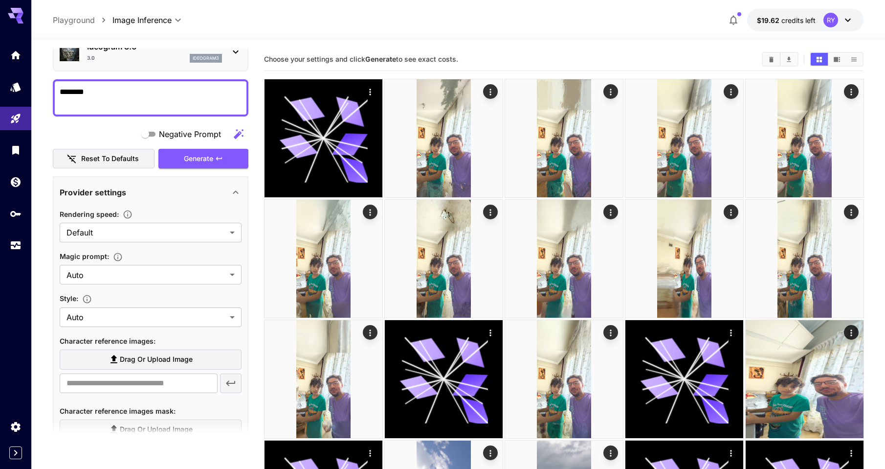
scroll to position [0, 0]
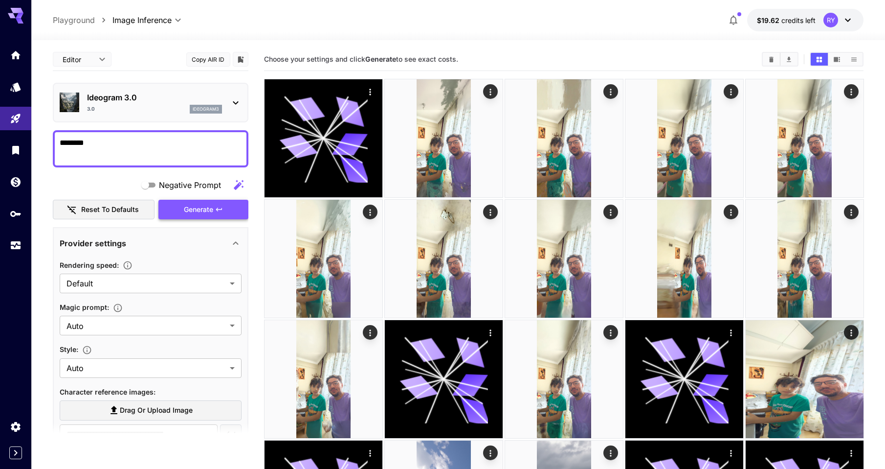
click at [209, 207] on span "Generate" at bounding box center [198, 209] width 29 height 12
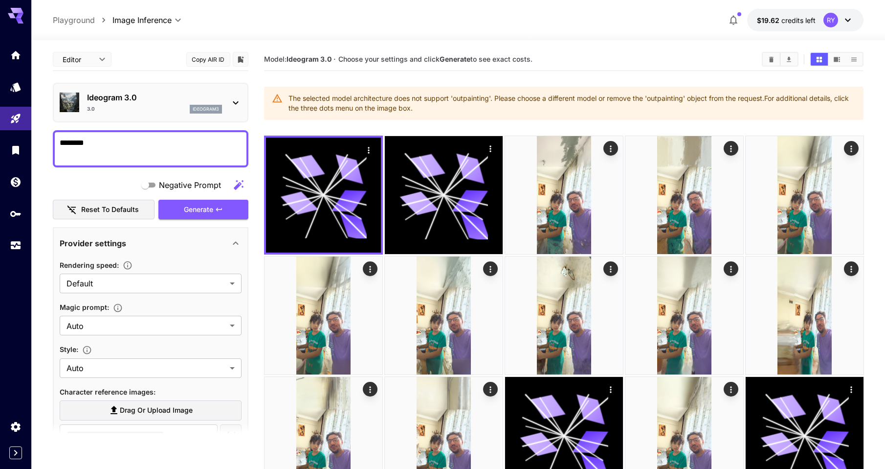
click at [229, 104] on div "Ideogram 3.0 3.0 ideogram3" at bounding box center [151, 103] width 182 height 30
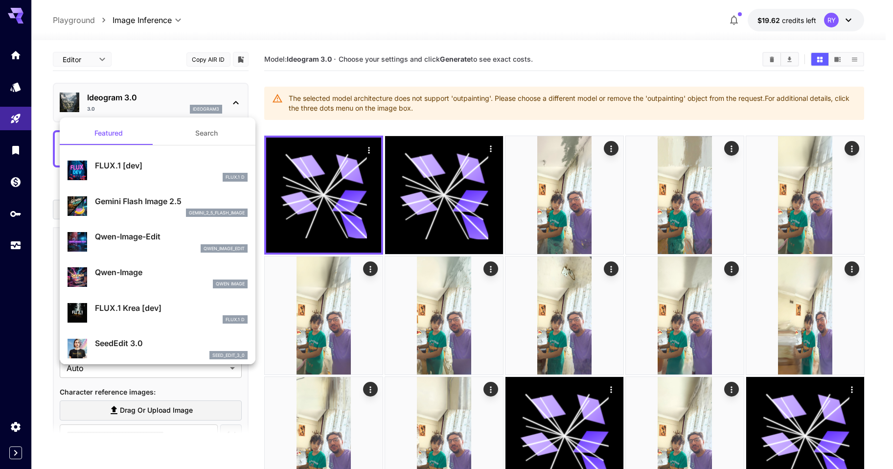
click at [173, 172] on div "FLUX.1 [dev] FLUX.1 D" at bounding box center [171, 170] width 153 height 22
type input "******"
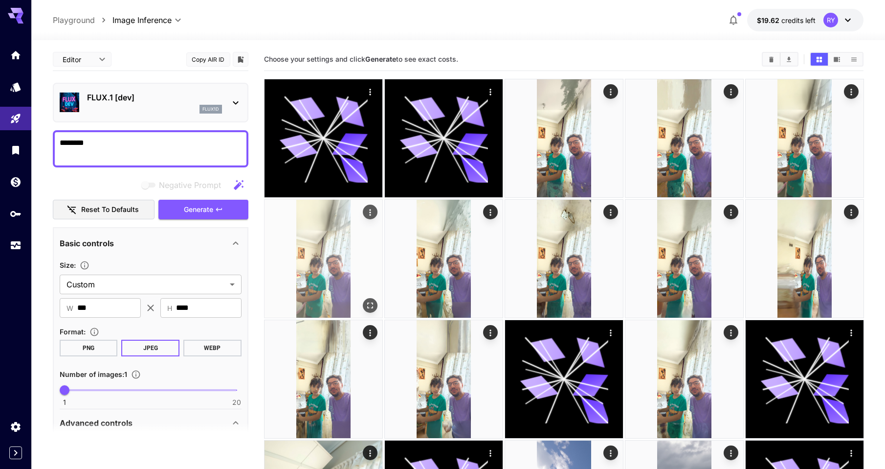
click at [336, 278] on img at bounding box center [324, 259] width 118 height 118
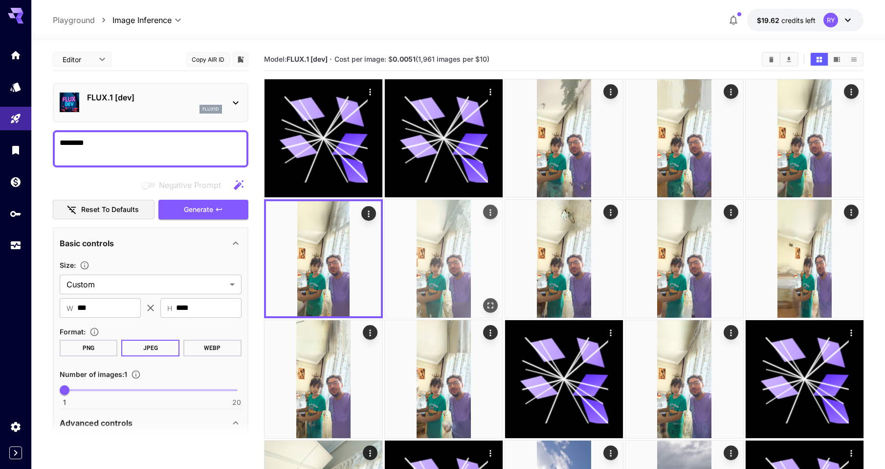
click at [463, 247] on img at bounding box center [444, 259] width 118 height 118
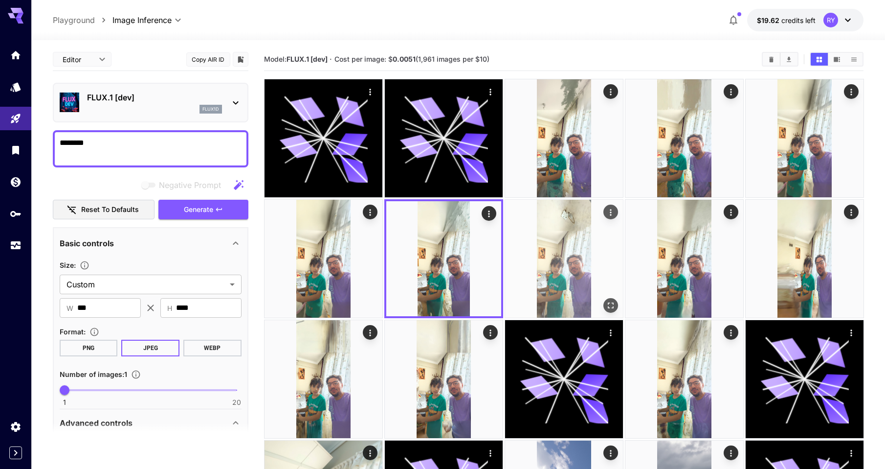
click at [545, 263] on img at bounding box center [564, 259] width 118 height 118
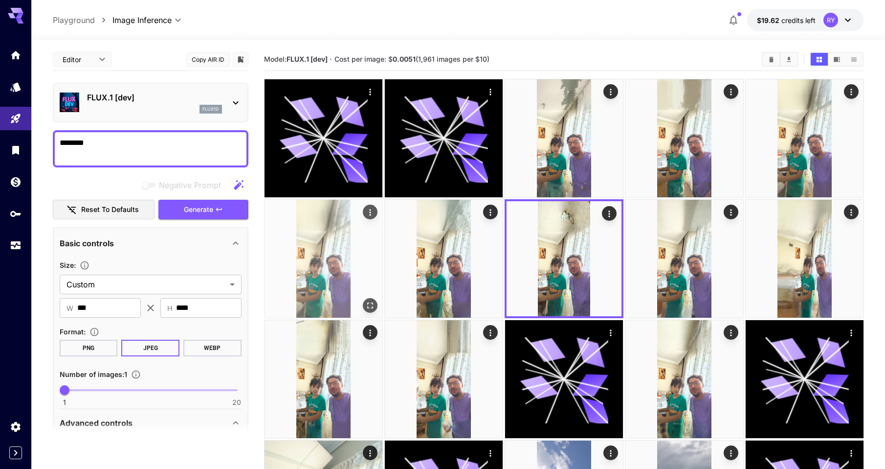
click at [329, 263] on img at bounding box center [324, 259] width 118 height 118
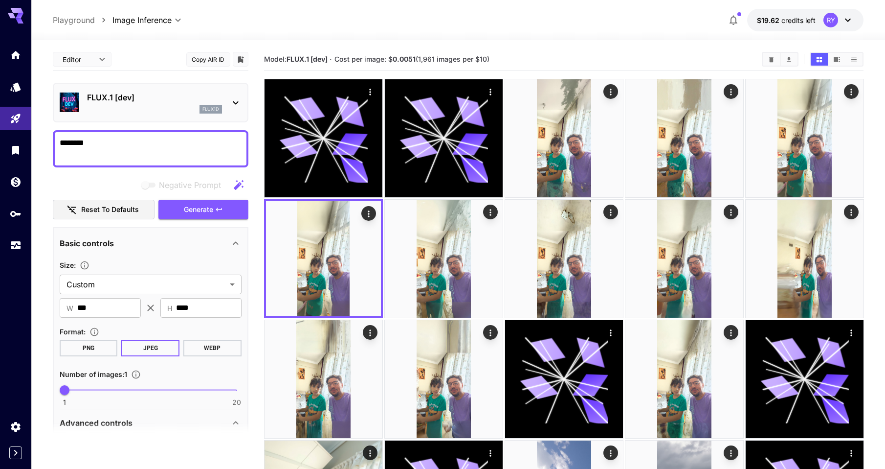
click at [213, 59] on button "Copy AIR ID" at bounding box center [208, 59] width 44 height 14
